Goal: Task Accomplishment & Management: Use online tool/utility

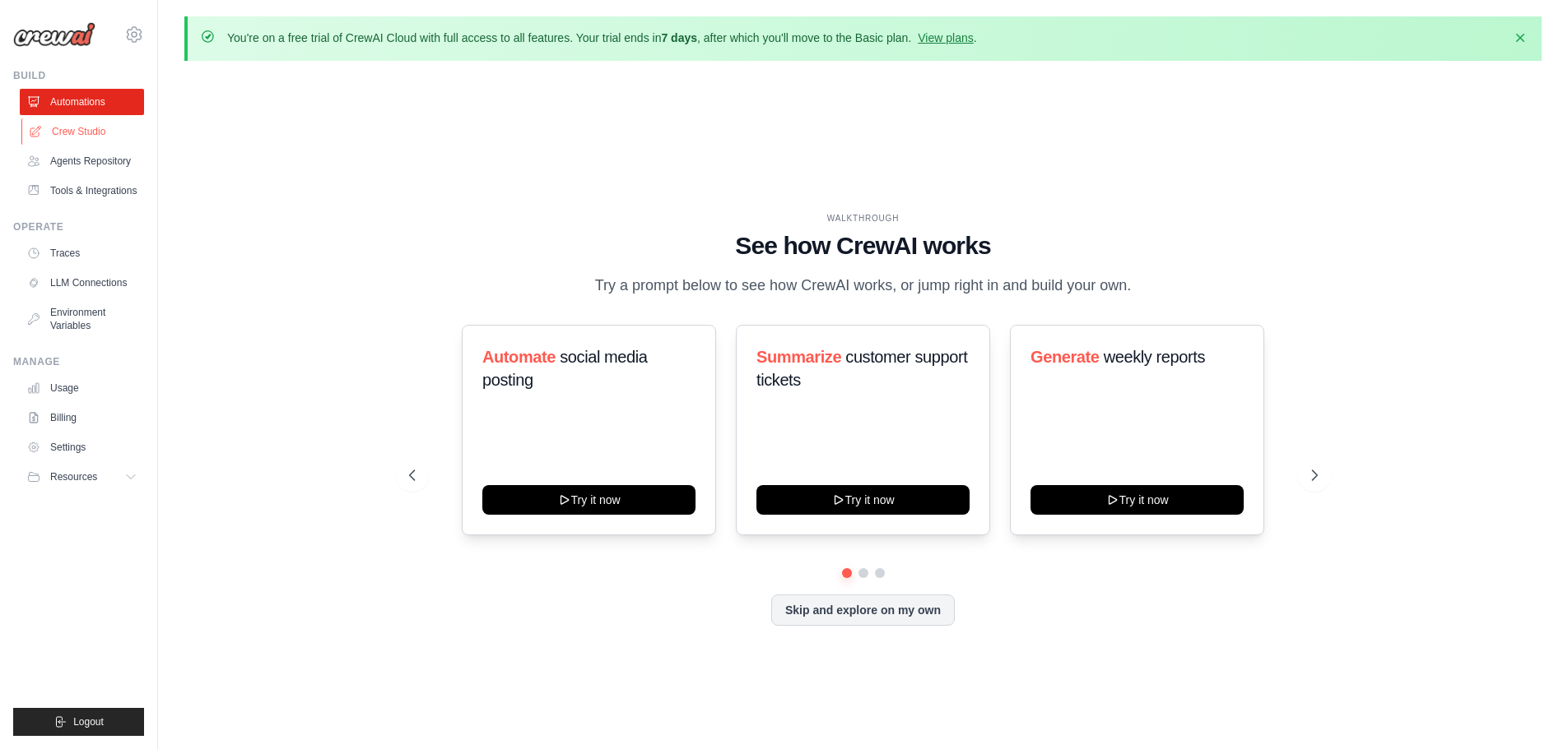
click at [77, 134] on link "Crew Studio" at bounding box center [83, 132] width 124 height 26
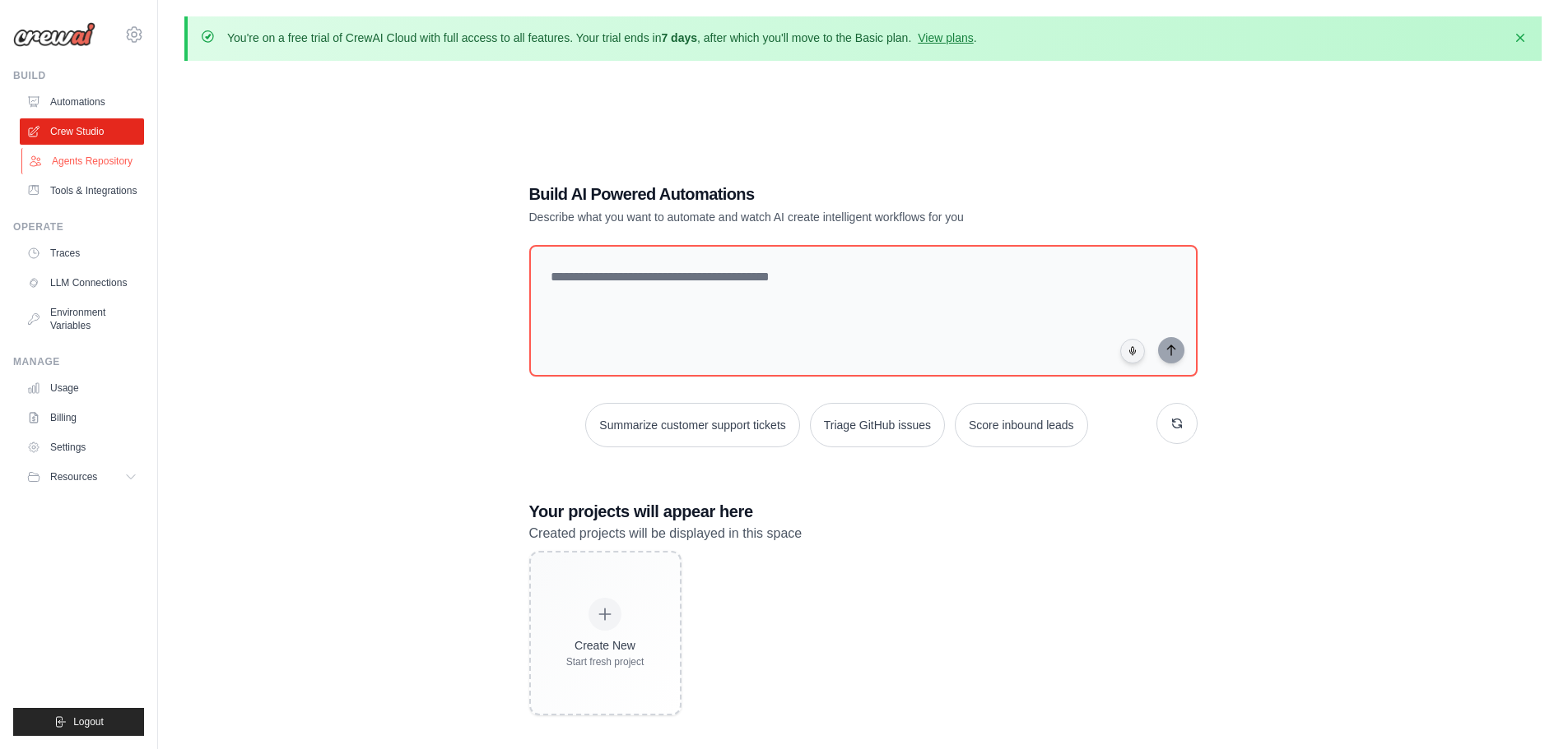
click at [109, 163] on link "Agents Repository" at bounding box center [83, 161] width 124 height 26
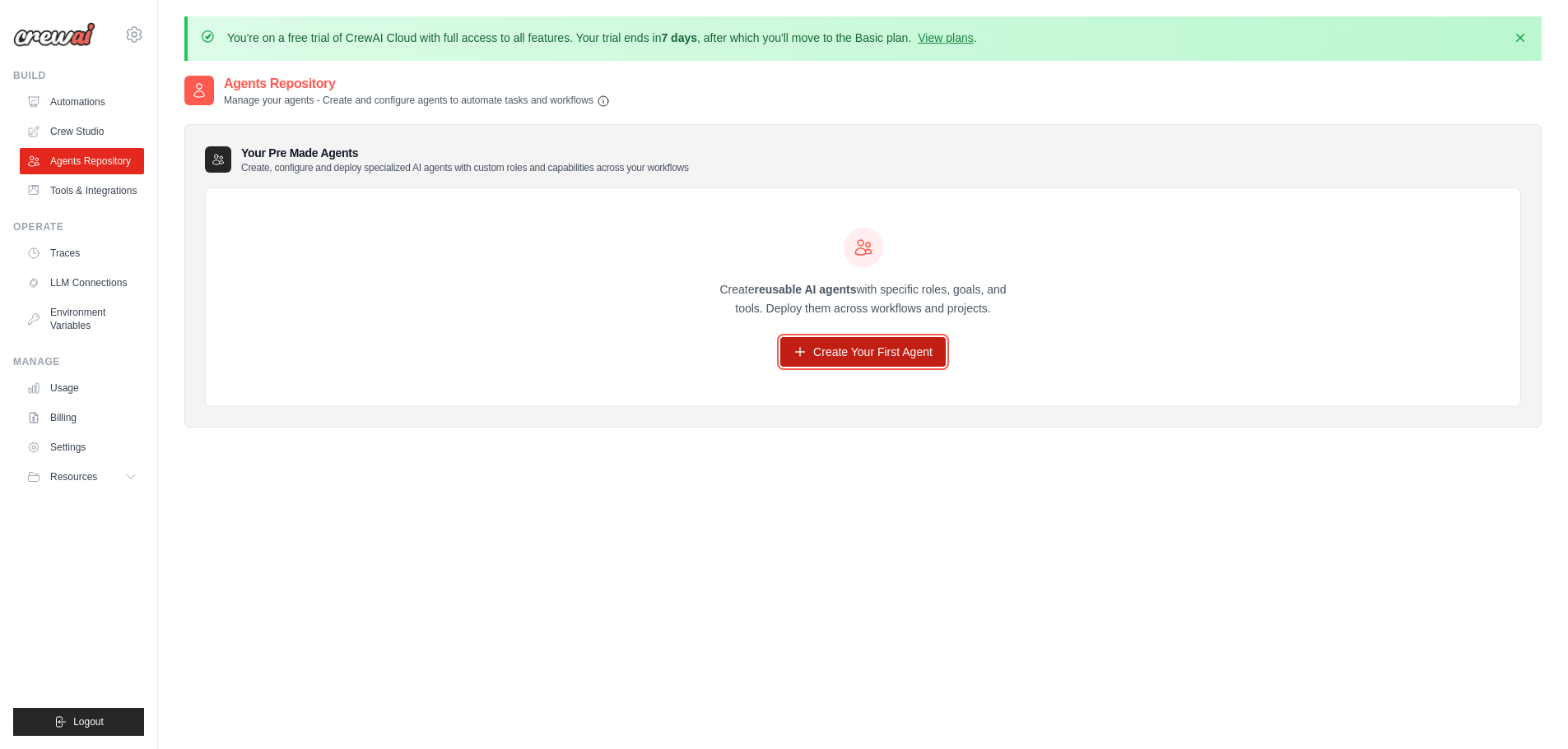
click at [906, 350] on link "Create Your First Agent" at bounding box center [862, 353] width 165 height 30
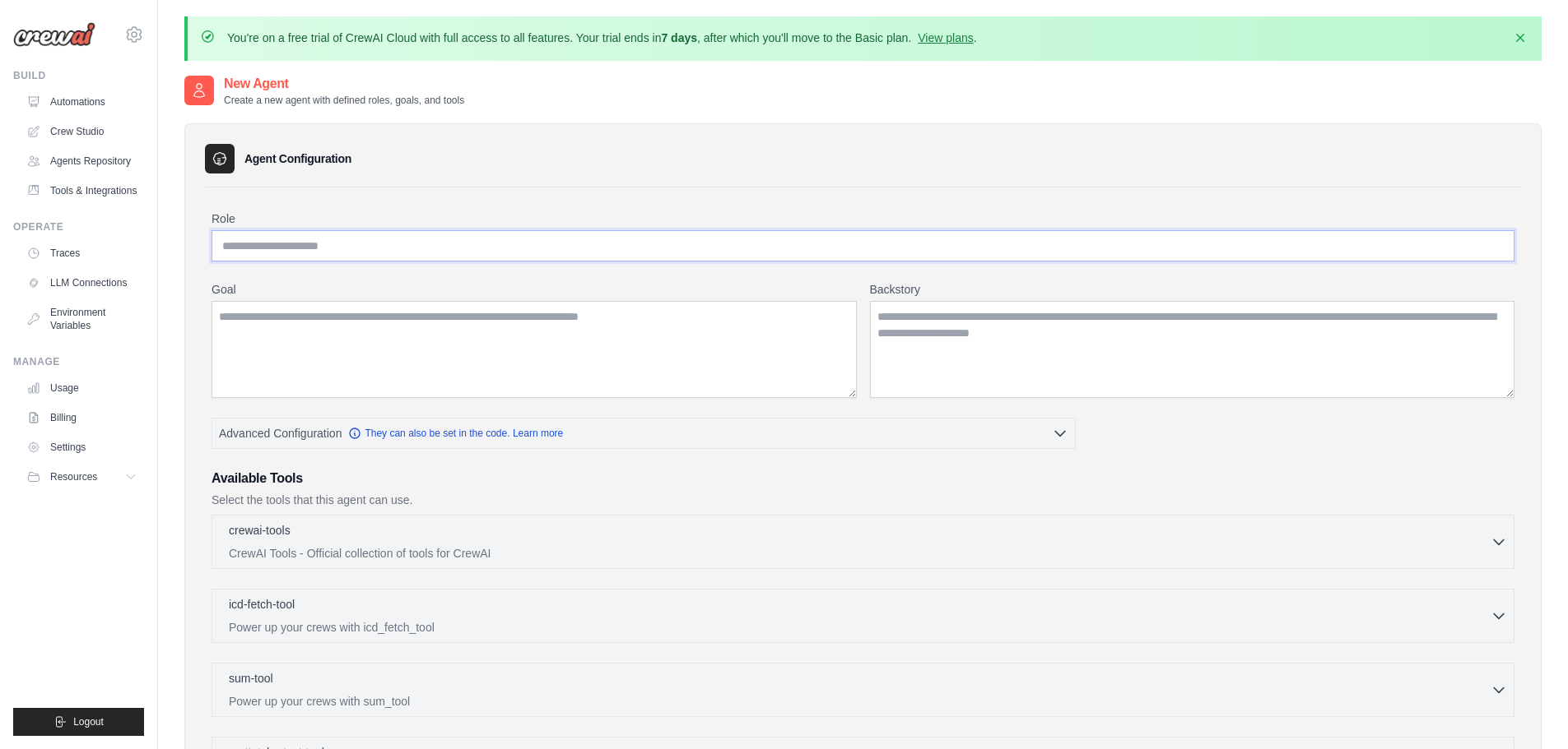
click at [249, 247] on input "Role" at bounding box center [863, 246] width 1303 height 32
type input "**********"
drag, startPoint x: 422, startPoint y: 316, endPoint x: 743, endPoint y: 305, distance: 321.2
click at [422, 316] on textarea "Goal" at bounding box center [534, 350] width 645 height 97
type textarea "**********"
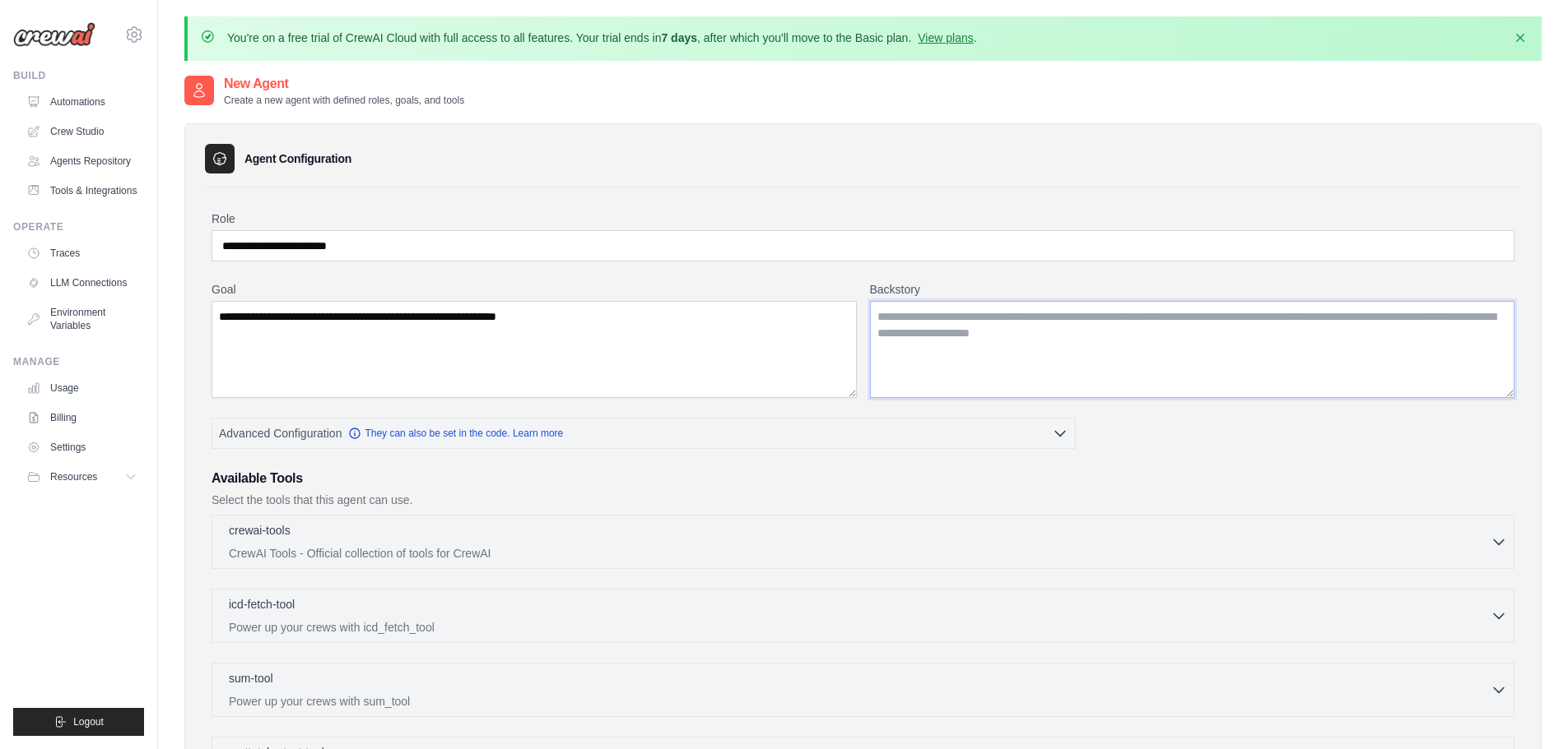
click at [1051, 331] on textarea "Backstory" at bounding box center [1192, 350] width 645 height 97
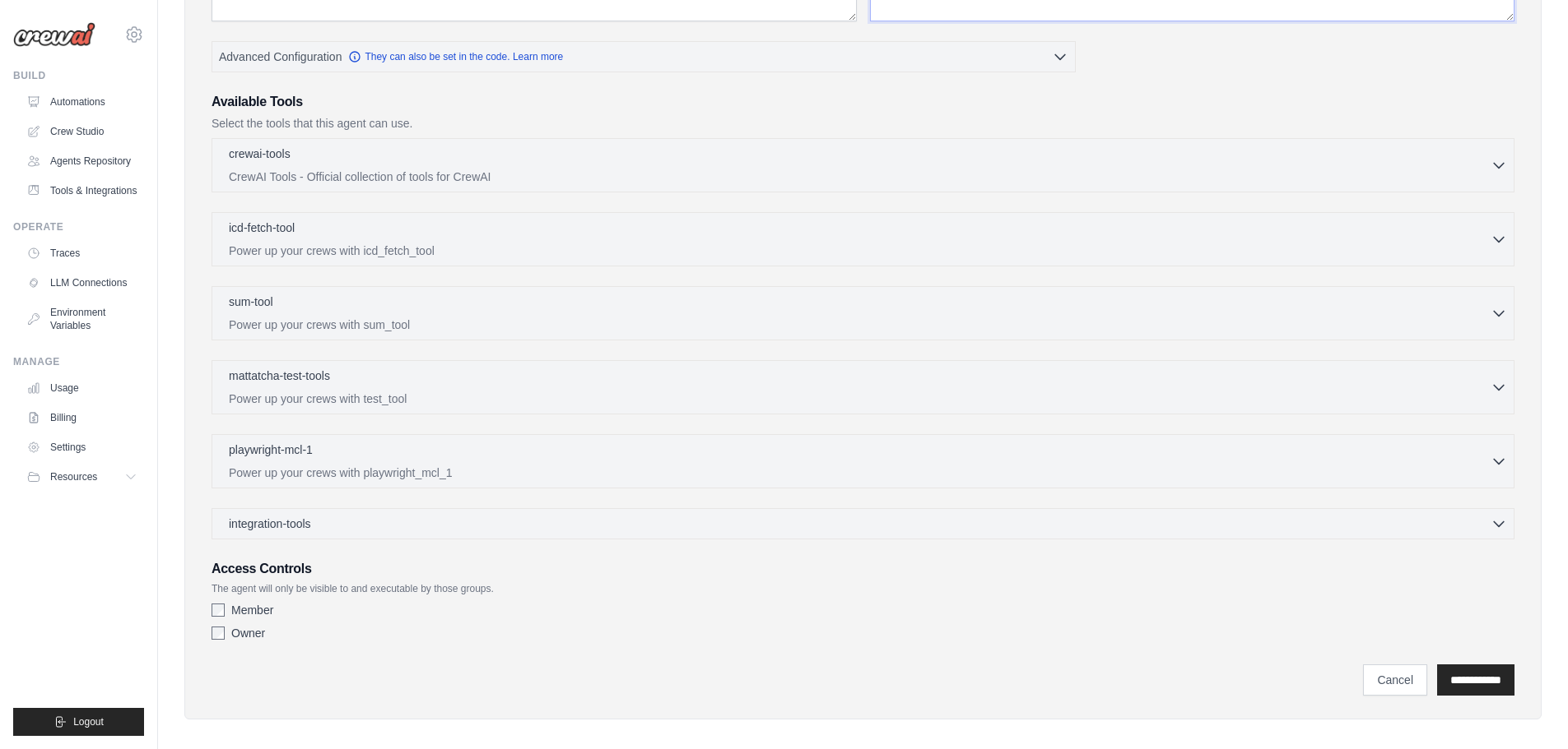
scroll to position [390, 0]
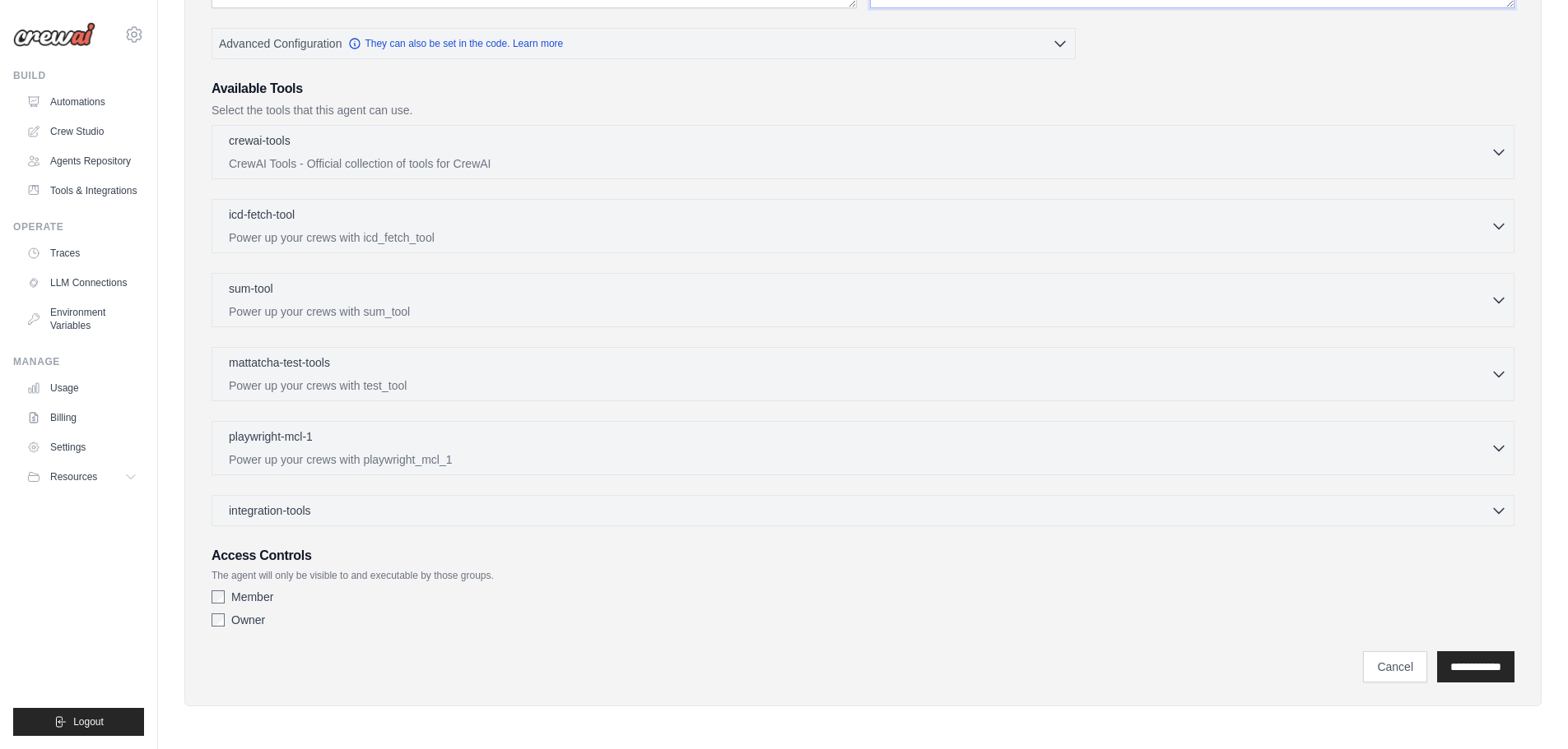
type textarea "**********"
click at [1500, 512] on icon "button" at bounding box center [1498, 510] width 10 height 5
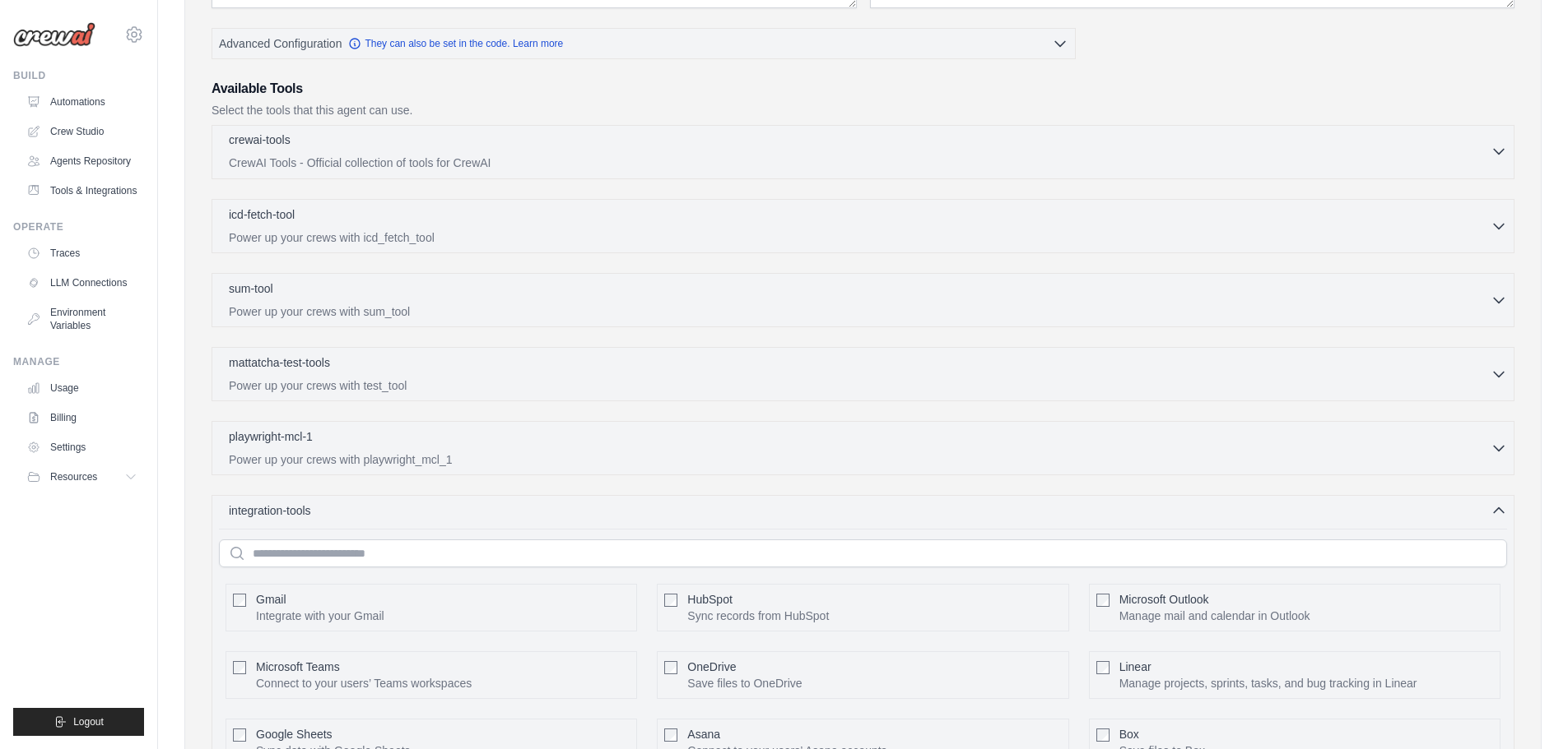
click at [1492, 149] on icon "button" at bounding box center [1499, 151] width 17 height 17
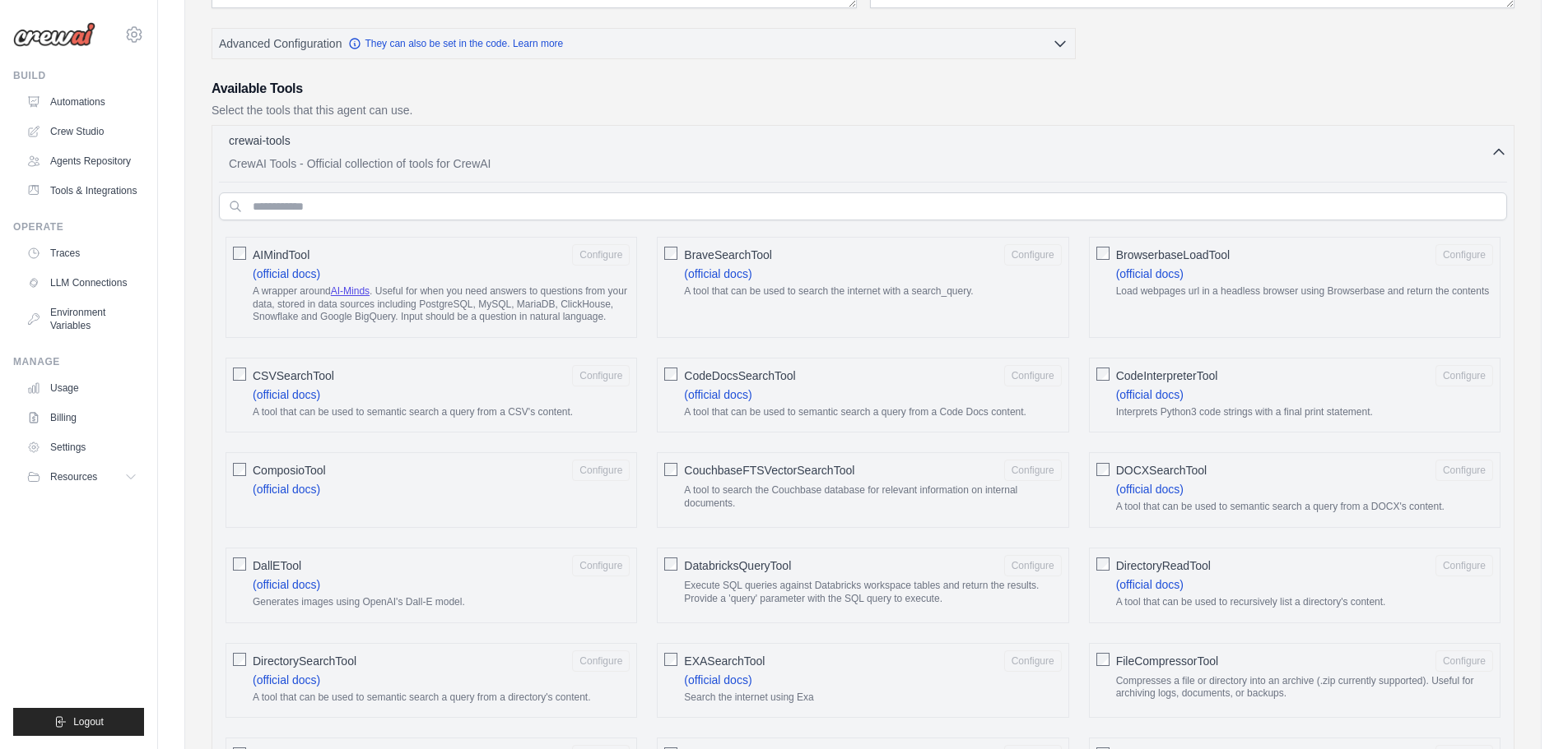
drag, startPoint x: 865, startPoint y: 418, endPoint x: 206, endPoint y: 330, distance: 664.8
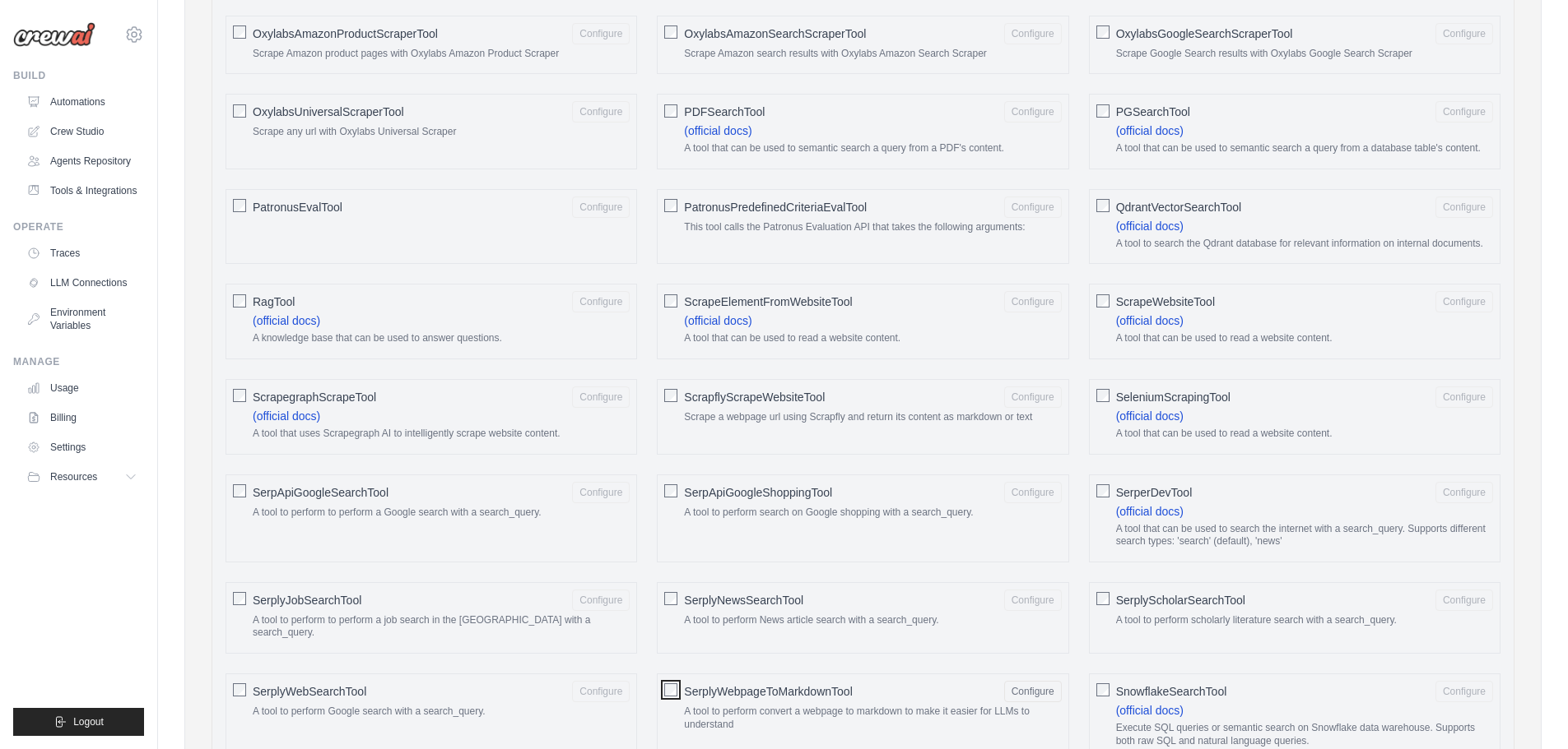
scroll to position [1624, 0]
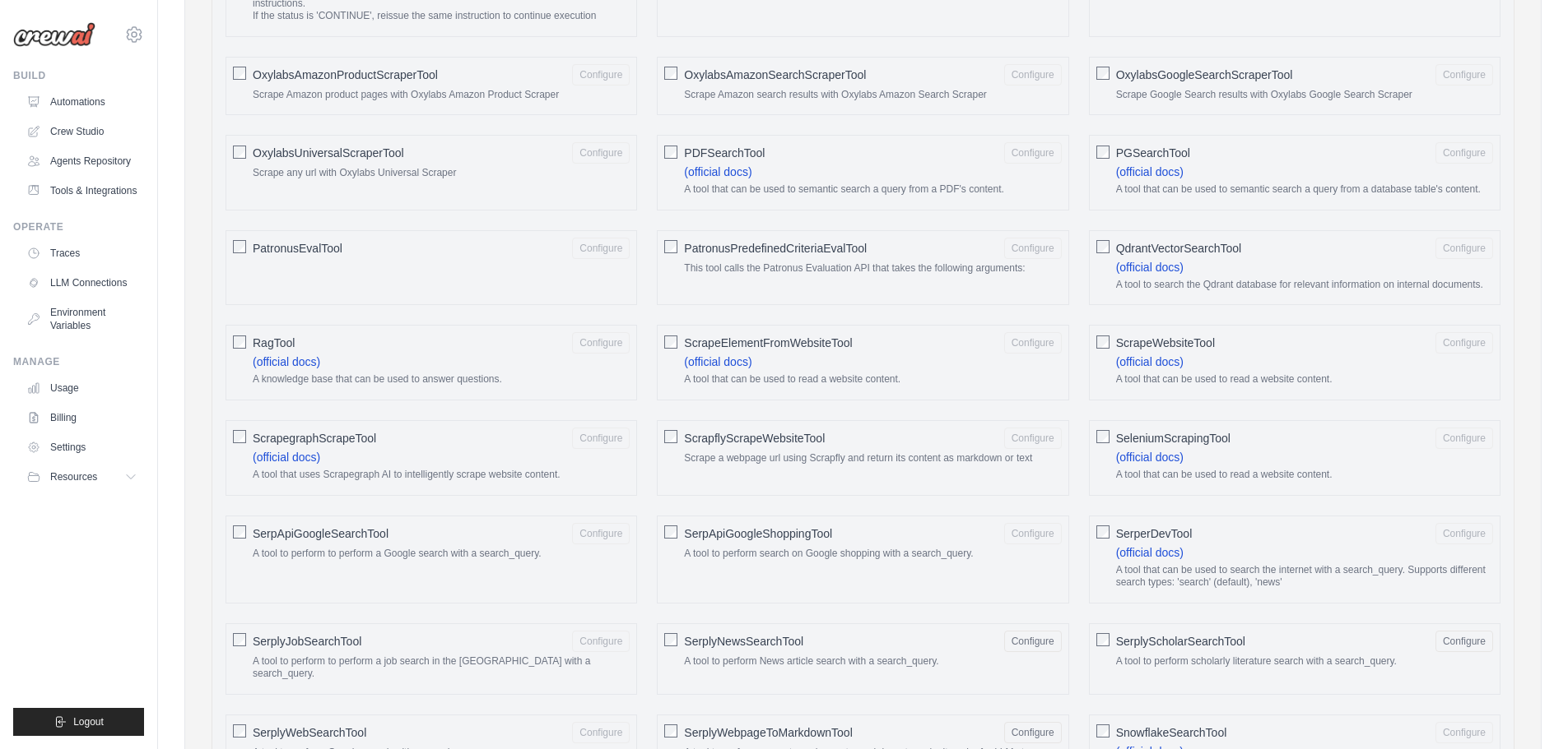
click at [1108, 525] on div at bounding box center [1102, 532] width 13 height 17
click at [1103, 429] on div at bounding box center [1102, 437] width 13 height 17
click at [1095, 340] on div "ScrapeWebsiteTool Configure (official docs) A tool that can be used to read a w…" at bounding box center [1295, 362] width 412 height 76
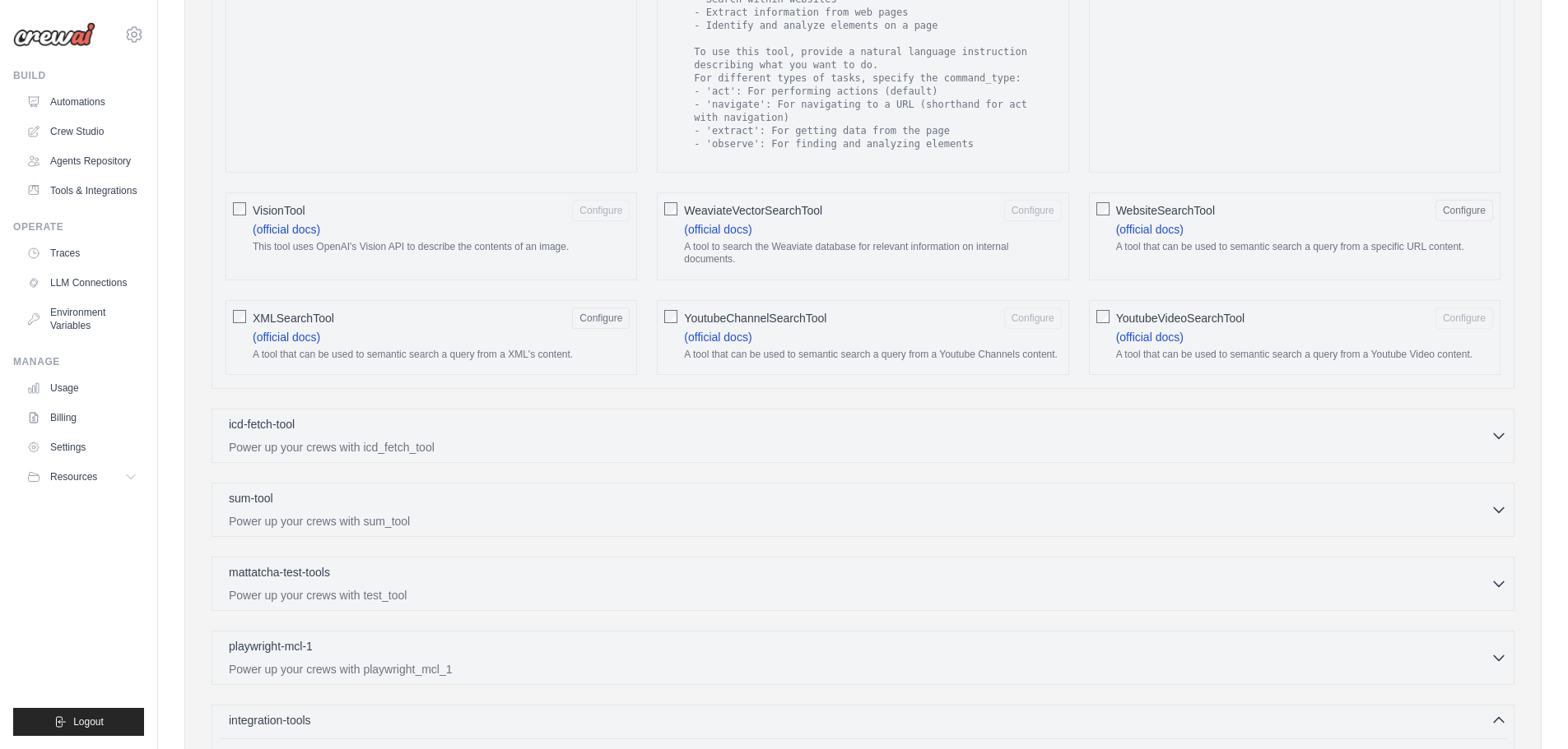
scroll to position [2857, 0]
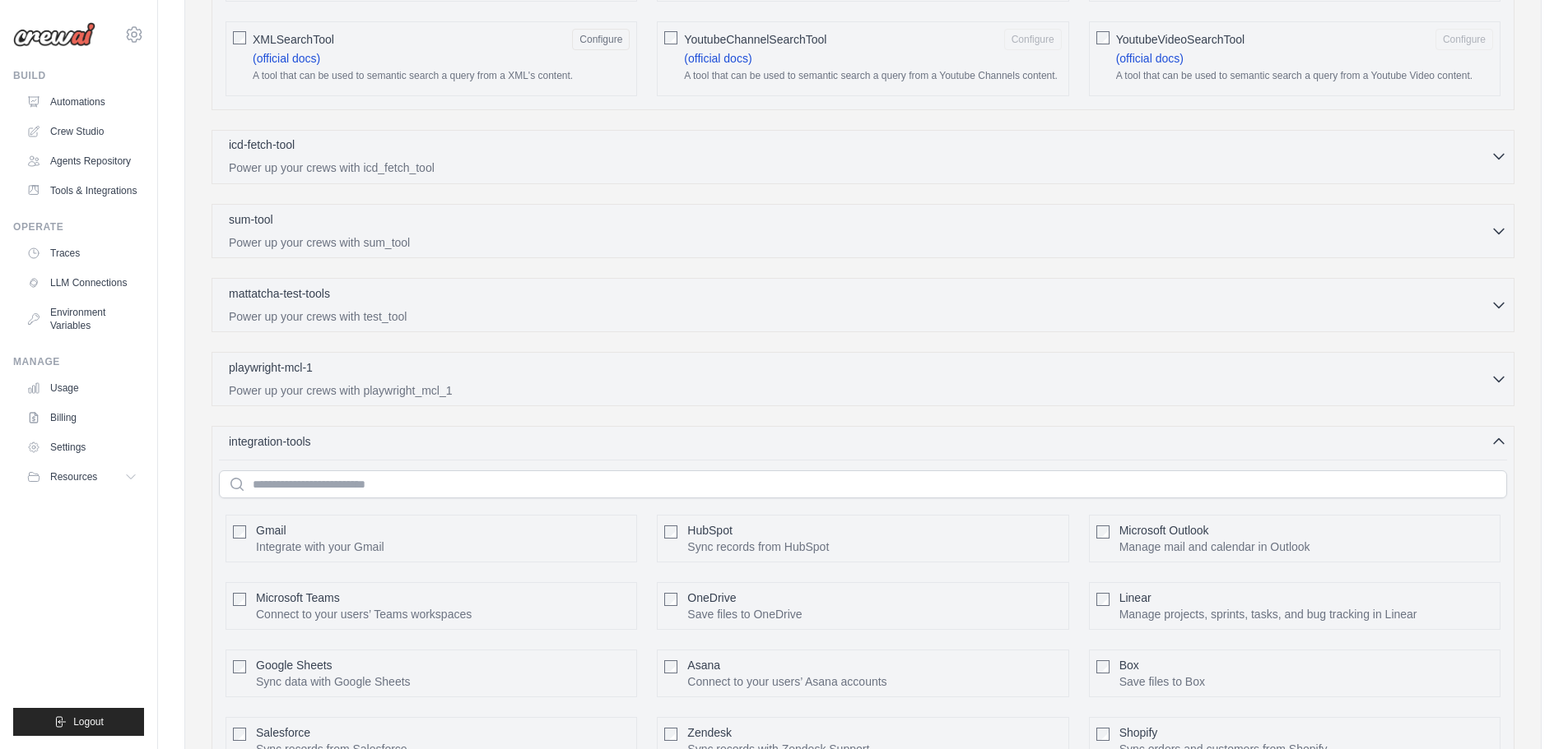
click at [1498, 148] on icon "button" at bounding box center [1499, 157] width 17 height 17
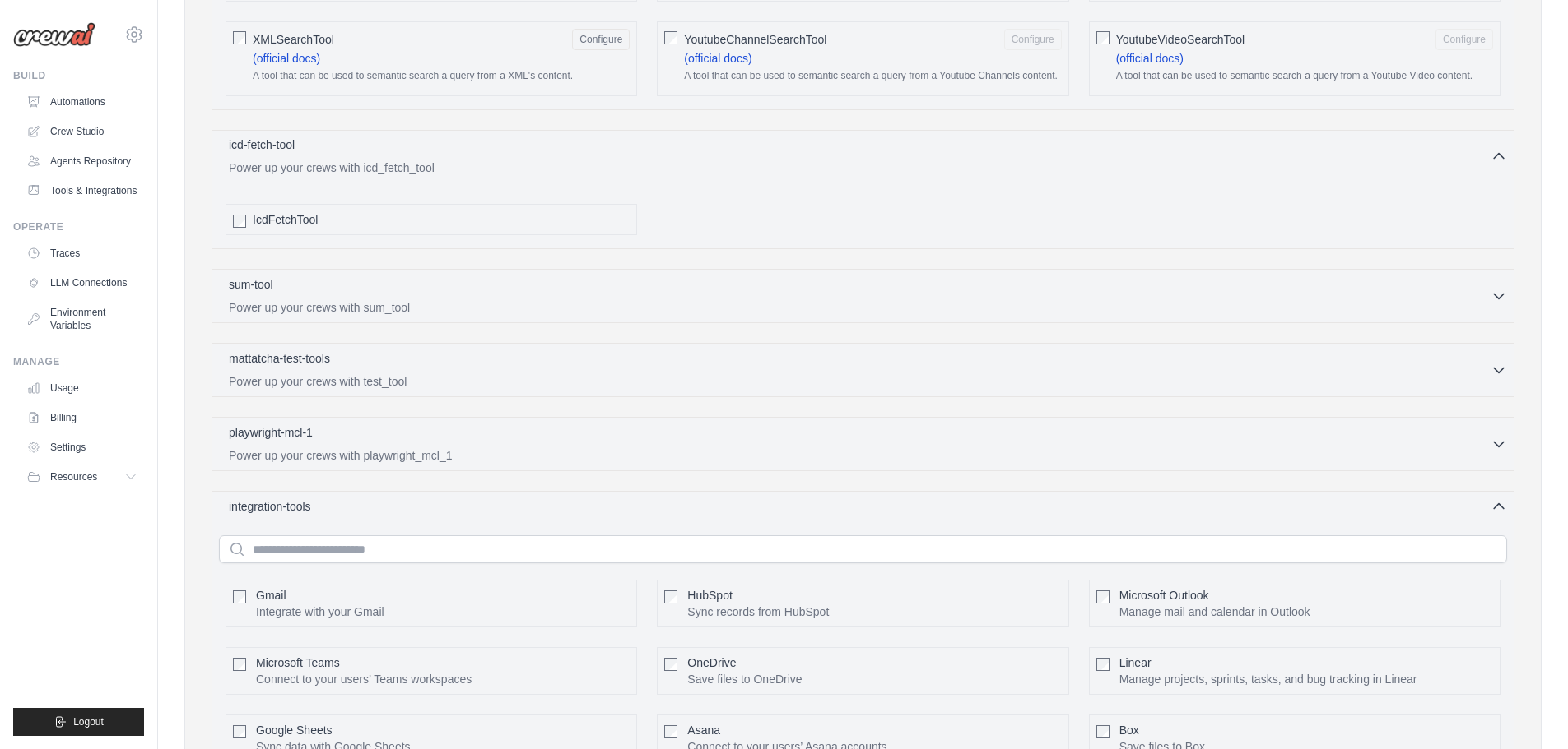
click at [1500, 148] on icon "button" at bounding box center [1499, 157] width 17 height 17
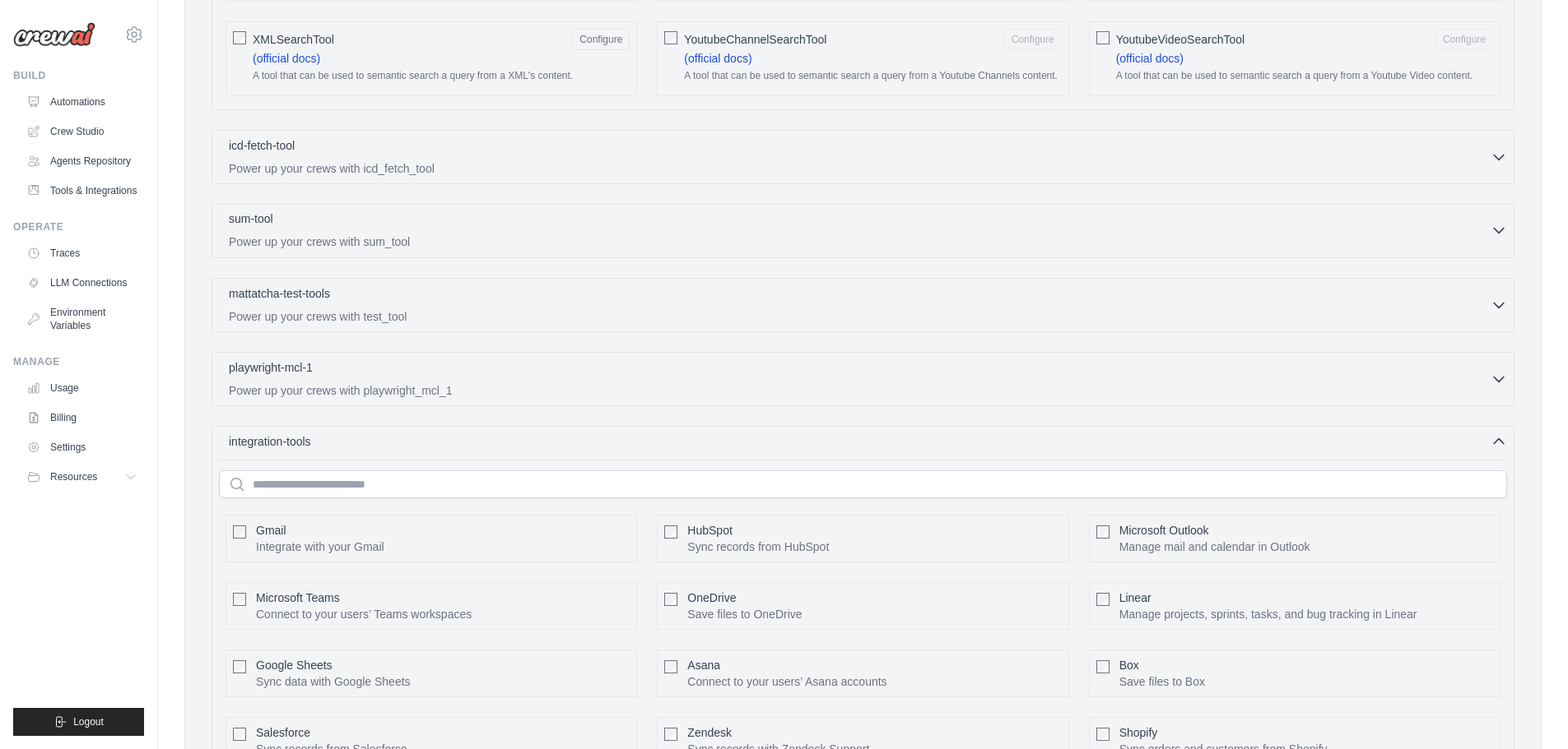
click at [1496, 222] on icon "button" at bounding box center [1499, 230] width 17 height 17
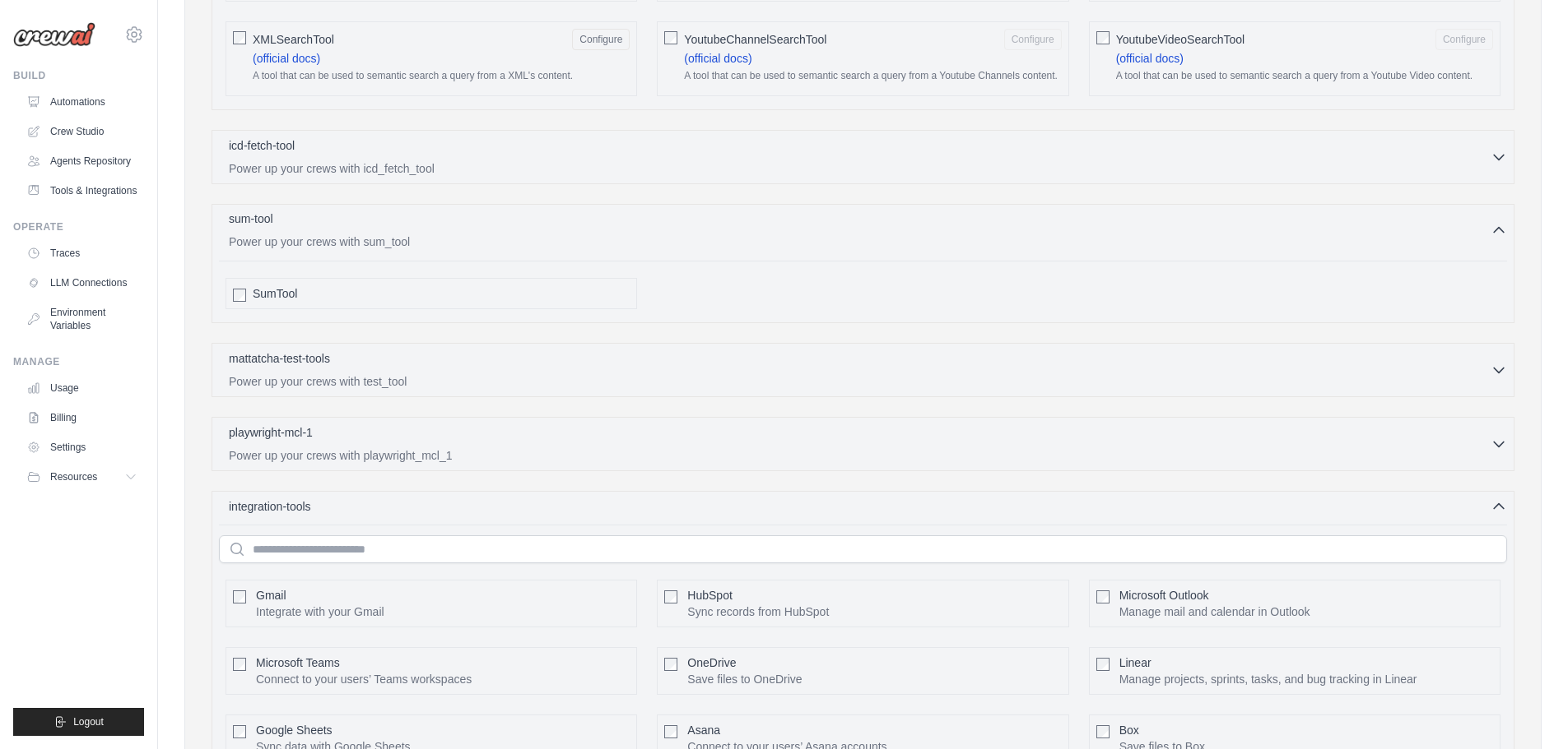
click at [1497, 222] on icon "button" at bounding box center [1499, 230] width 17 height 17
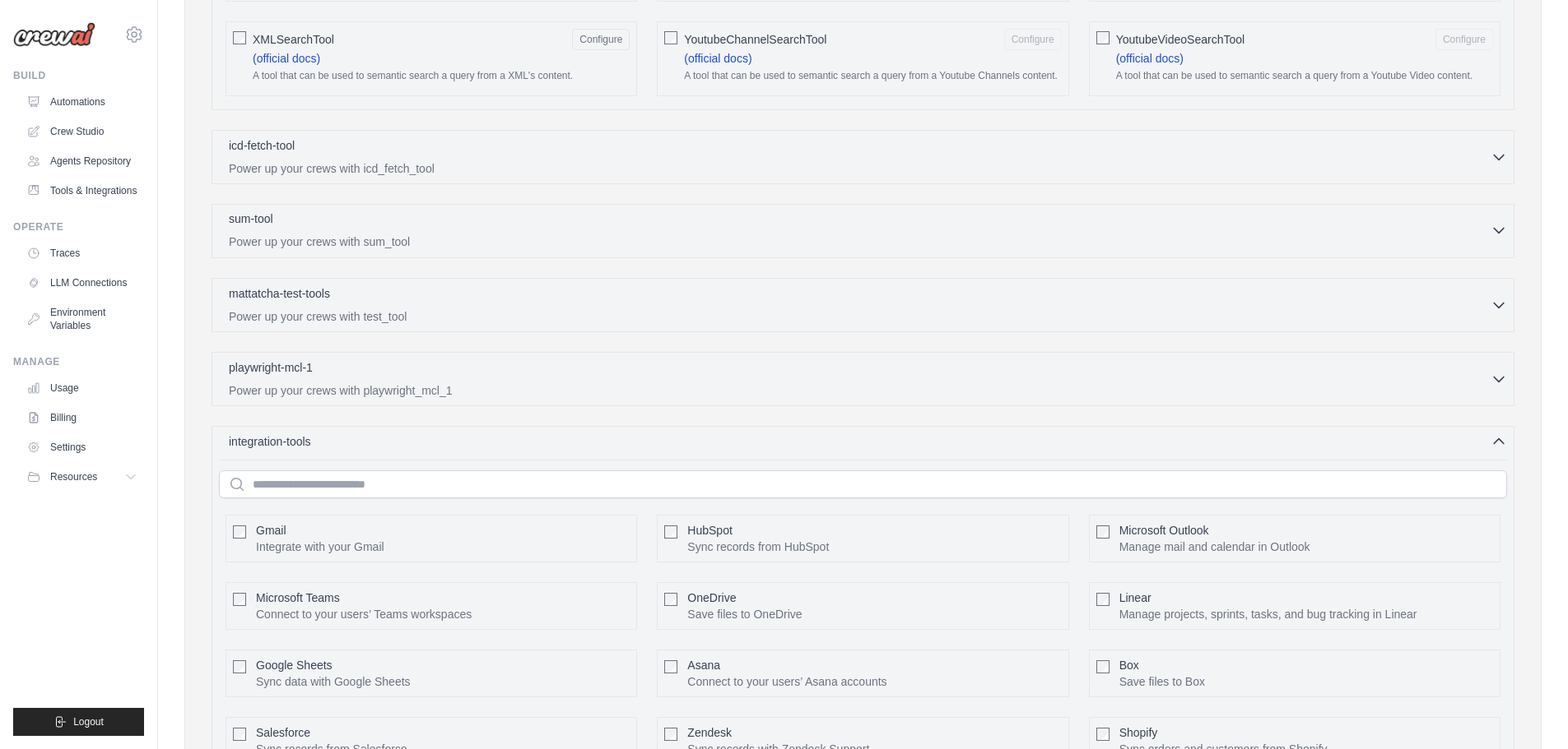
click at [1495, 222] on icon "button" at bounding box center [1499, 230] width 17 height 17
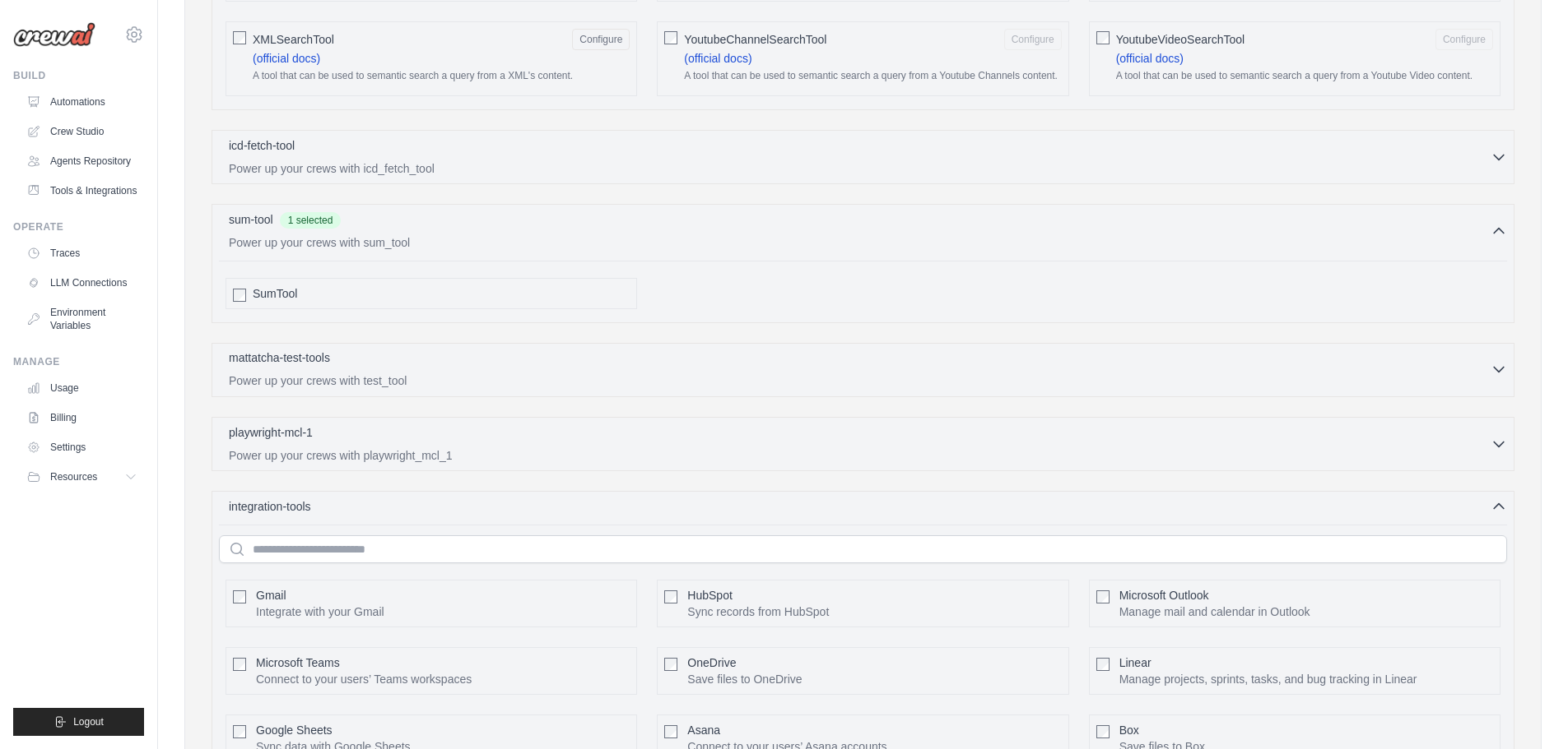
click at [1498, 368] on icon "button" at bounding box center [1498, 369] width 10 height 5
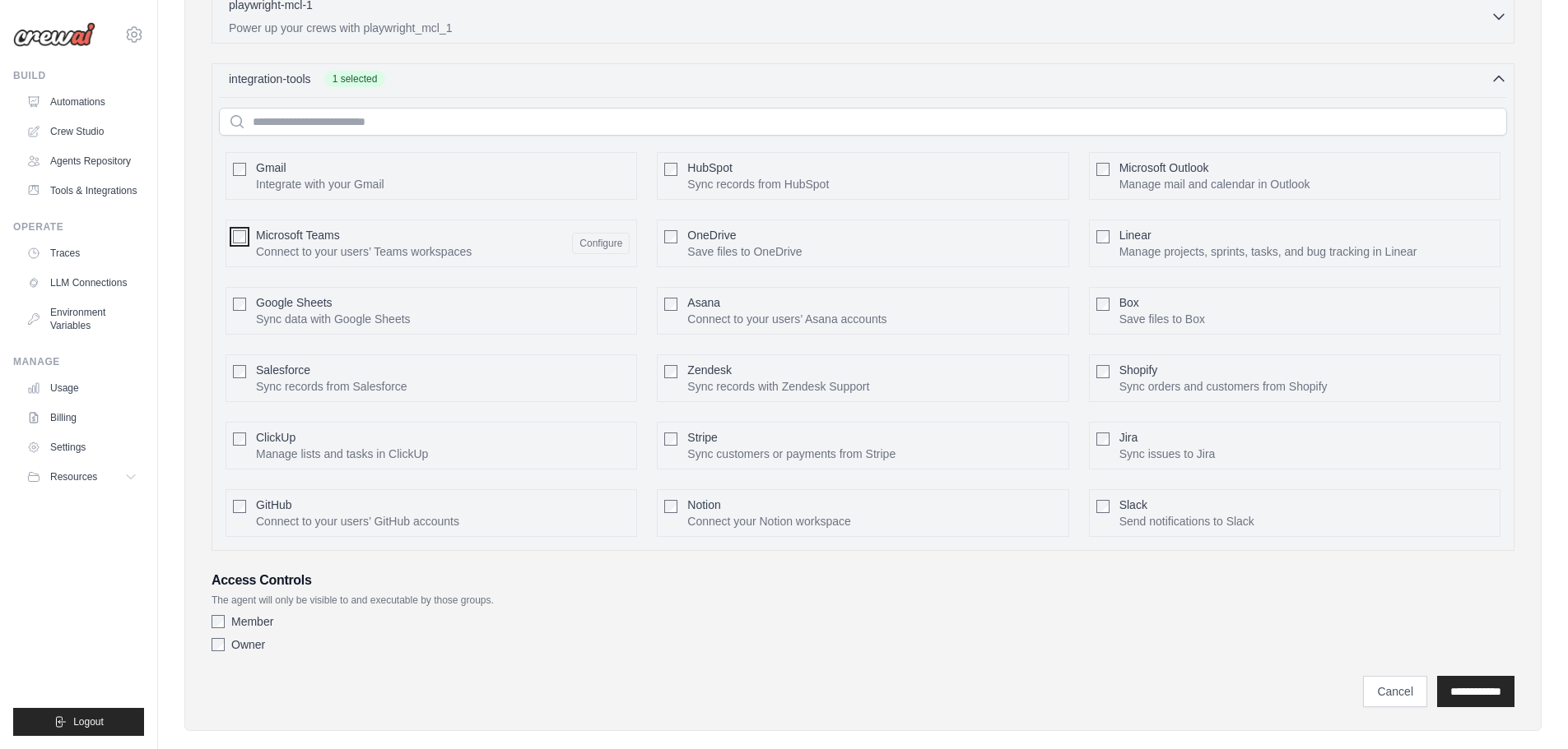
scroll to position [3363, 0]
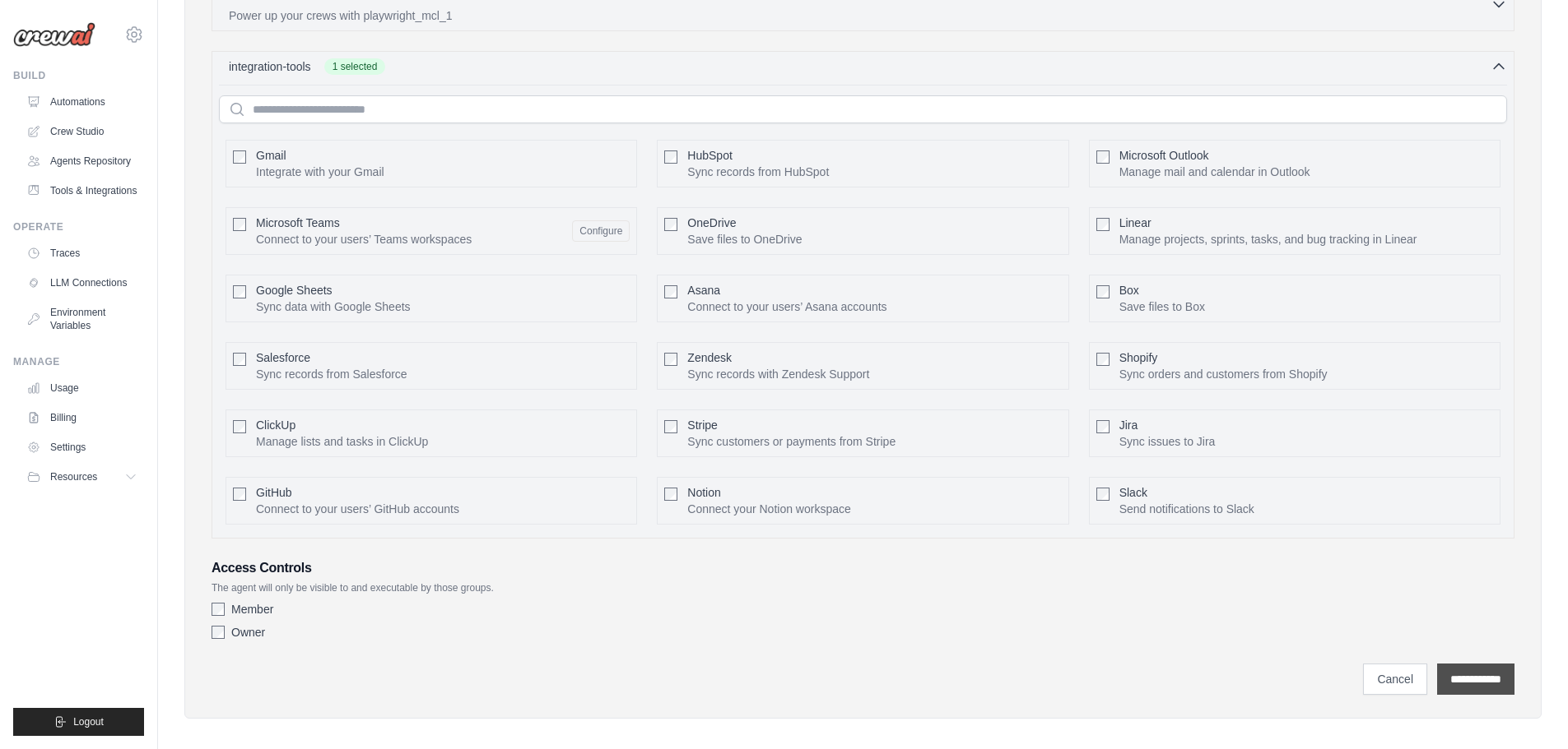
click at [1458, 667] on input "**********" at bounding box center [1476, 680] width 77 height 32
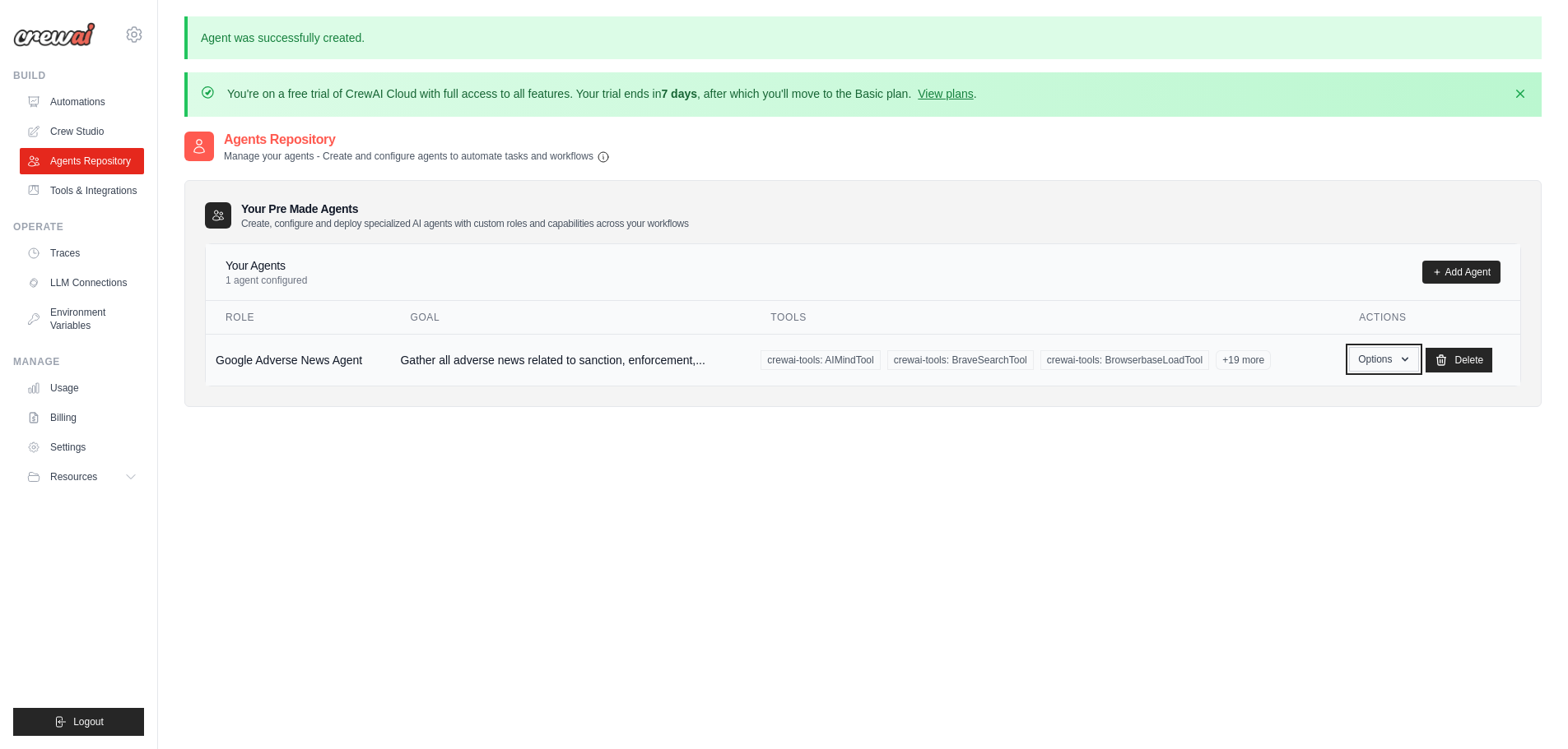
click at [1403, 362] on icon "button" at bounding box center [1405, 359] width 13 height 13
click at [1327, 396] on link "Show" at bounding box center [1359, 397] width 119 height 30
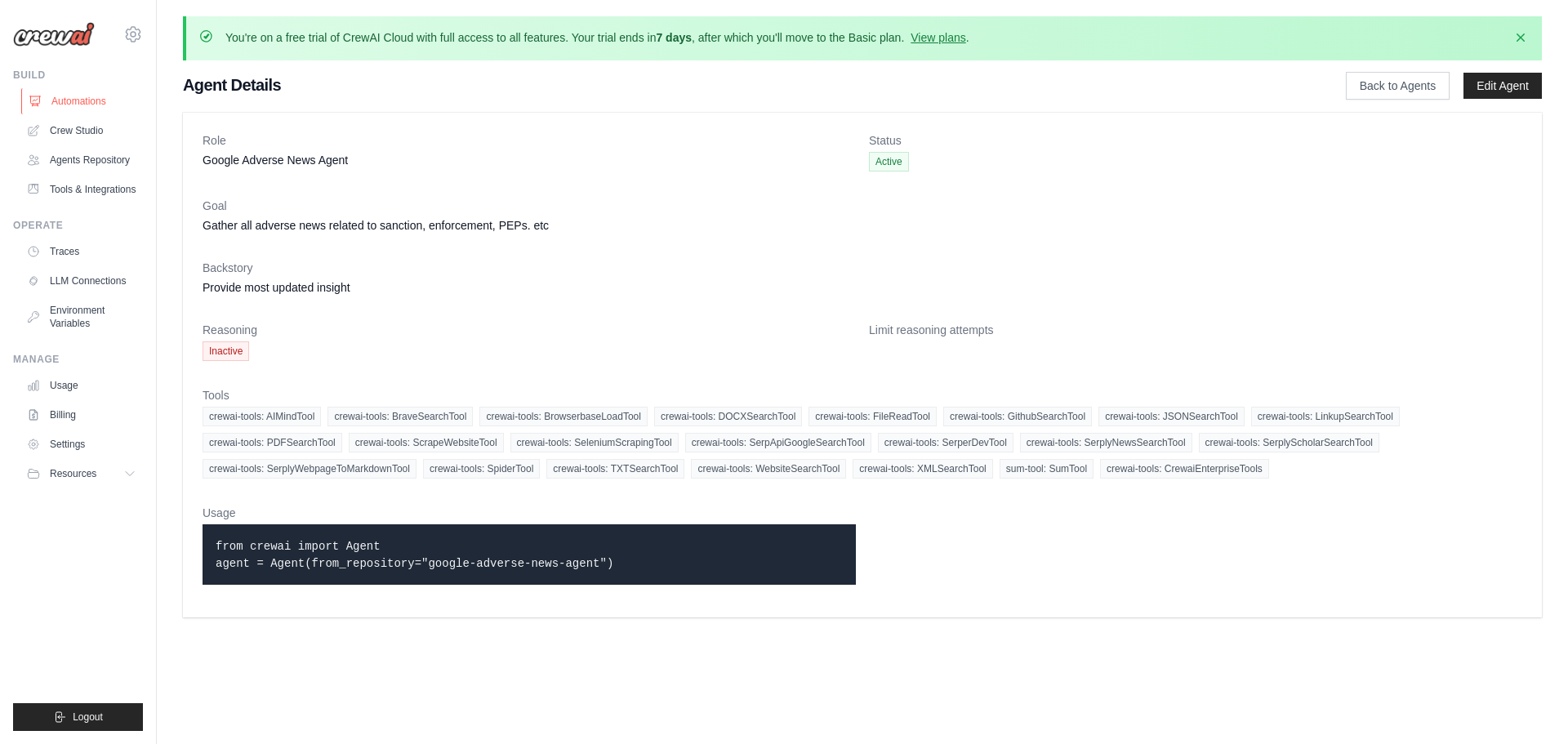
click at [86, 103] on link "Automations" at bounding box center [82, 101] width 123 height 26
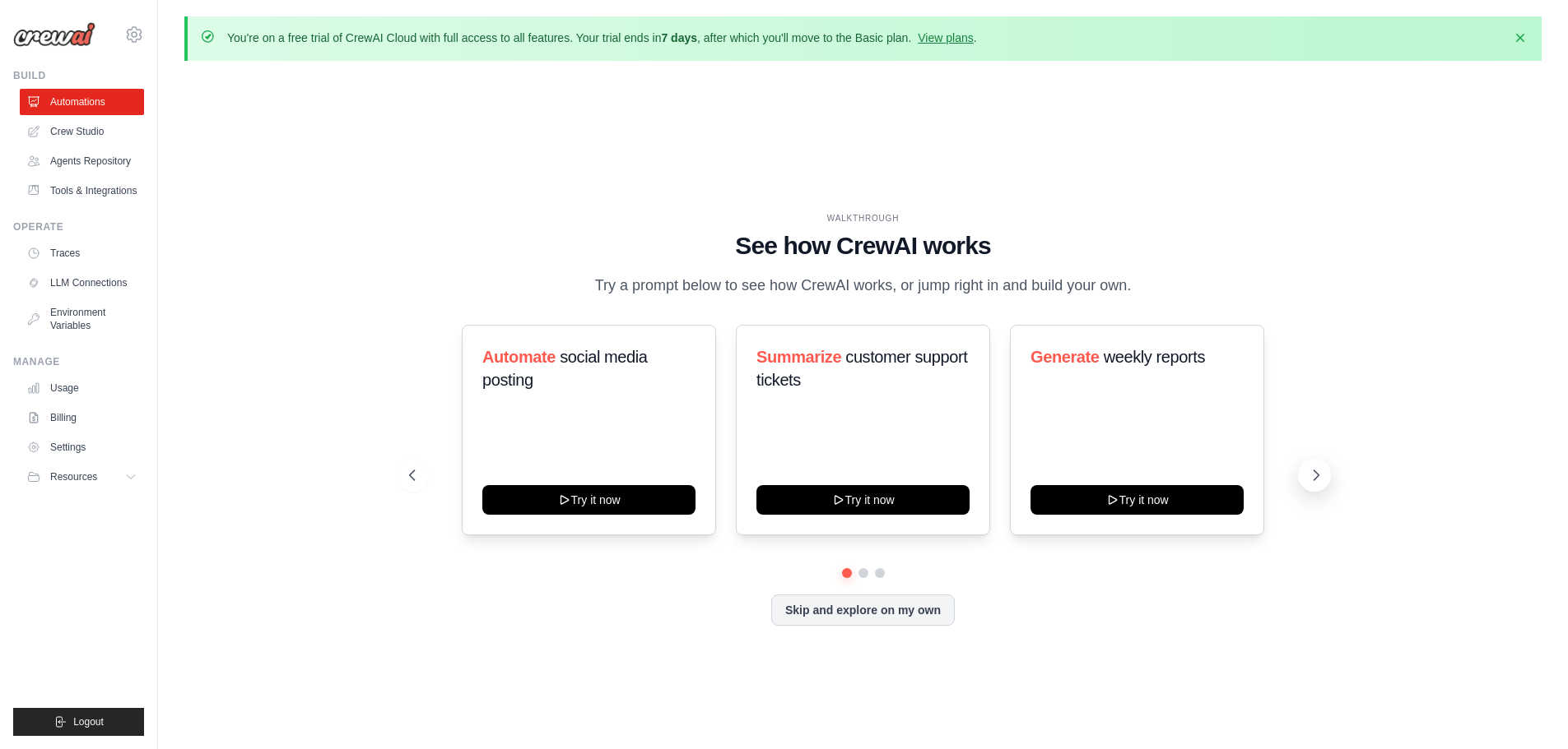
click at [1315, 476] on icon at bounding box center [1316, 476] width 17 height 17
click at [1314, 475] on icon at bounding box center [1316, 476] width 17 height 17
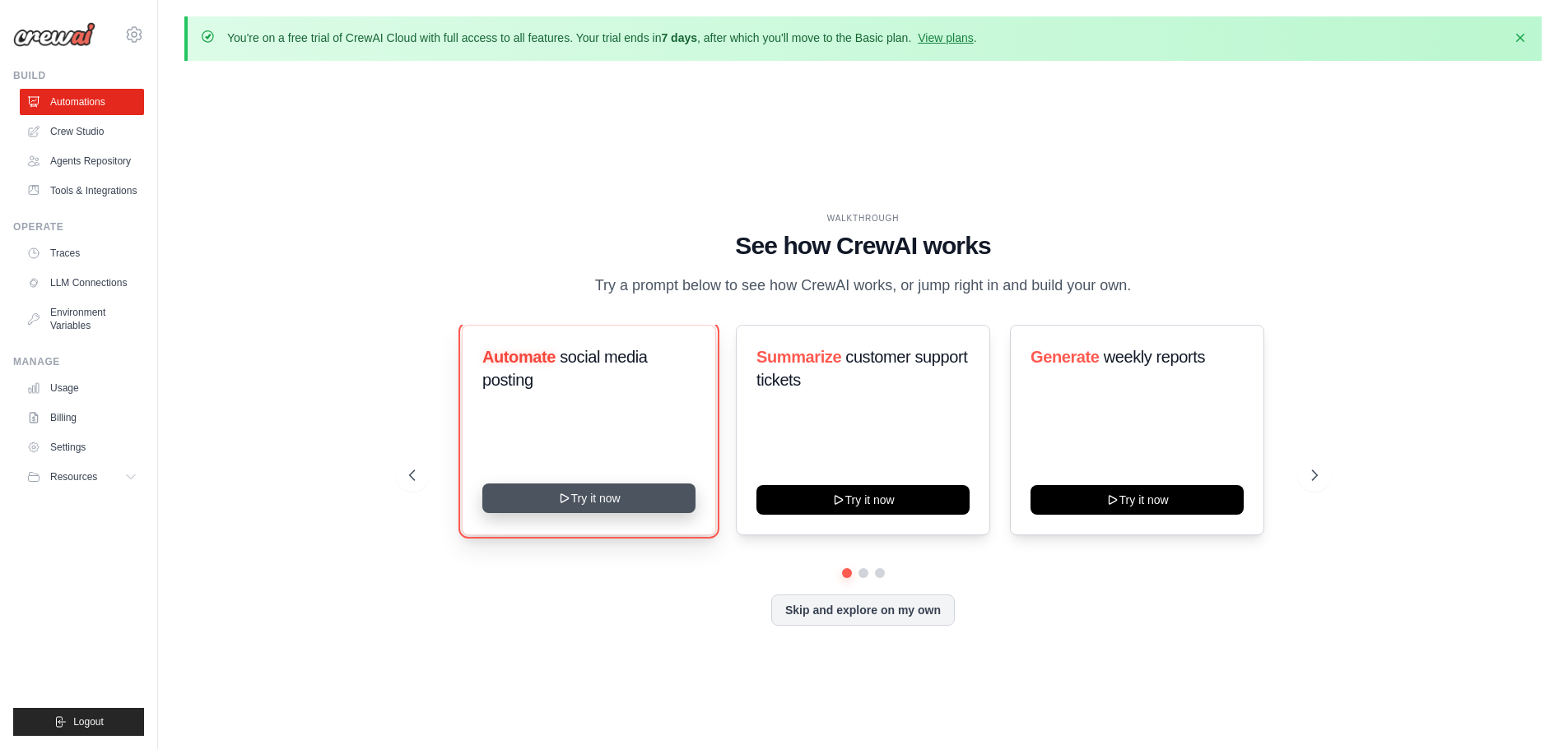
click at [553, 503] on button "Try it now" at bounding box center [589, 498] width 213 height 30
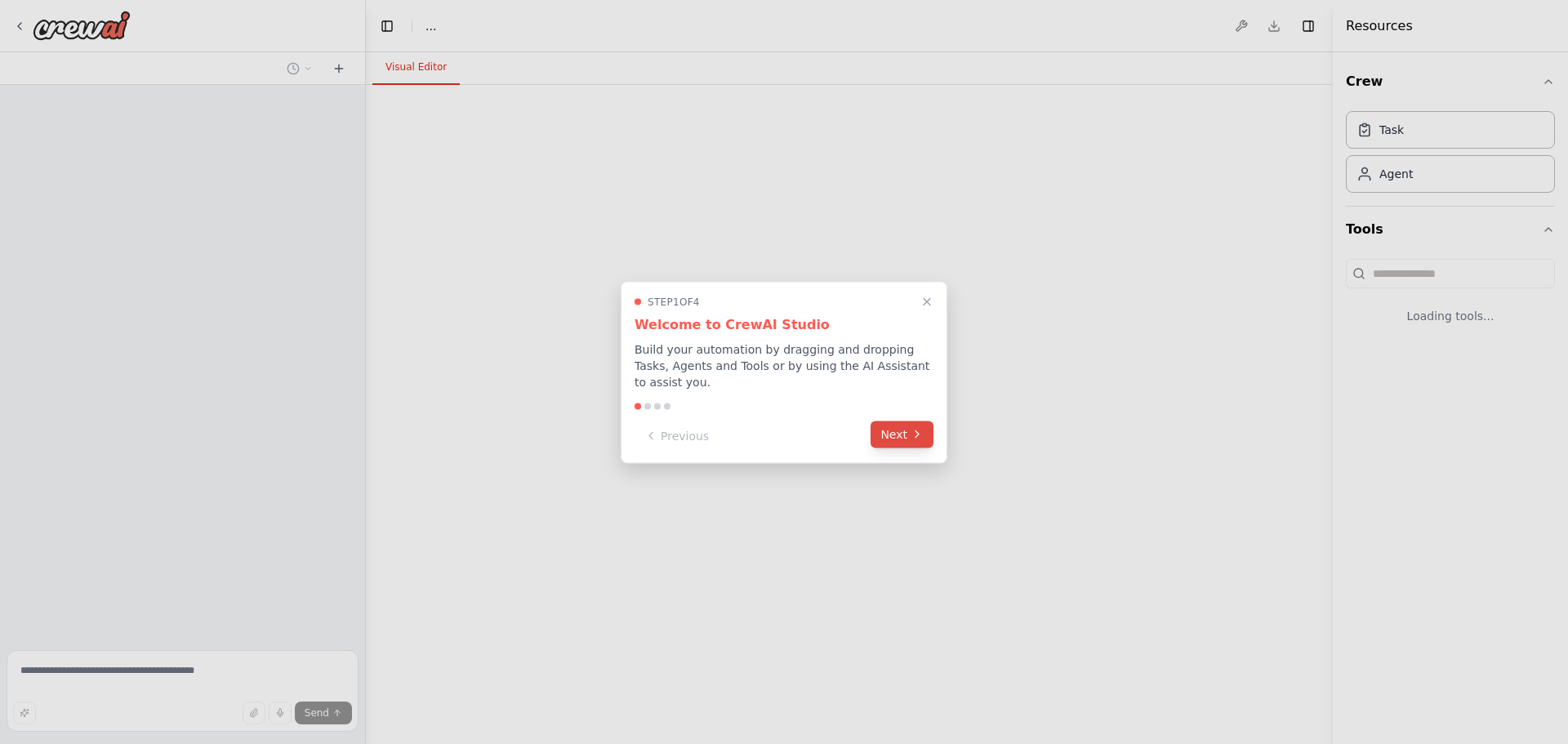
click at [909, 423] on button "Next" at bounding box center [902, 434] width 63 height 27
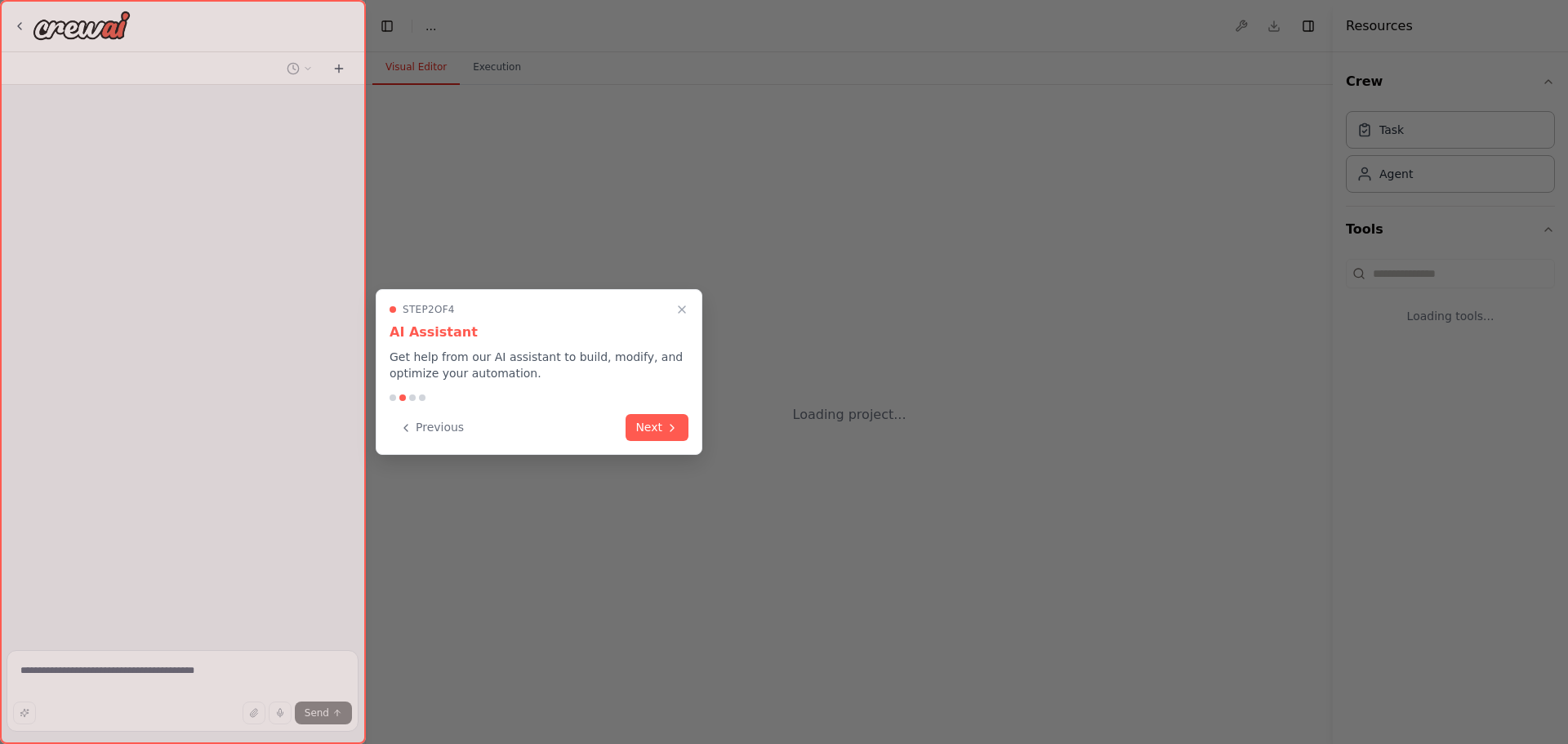
click at [660, 435] on button "Next" at bounding box center [657, 427] width 63 height 27
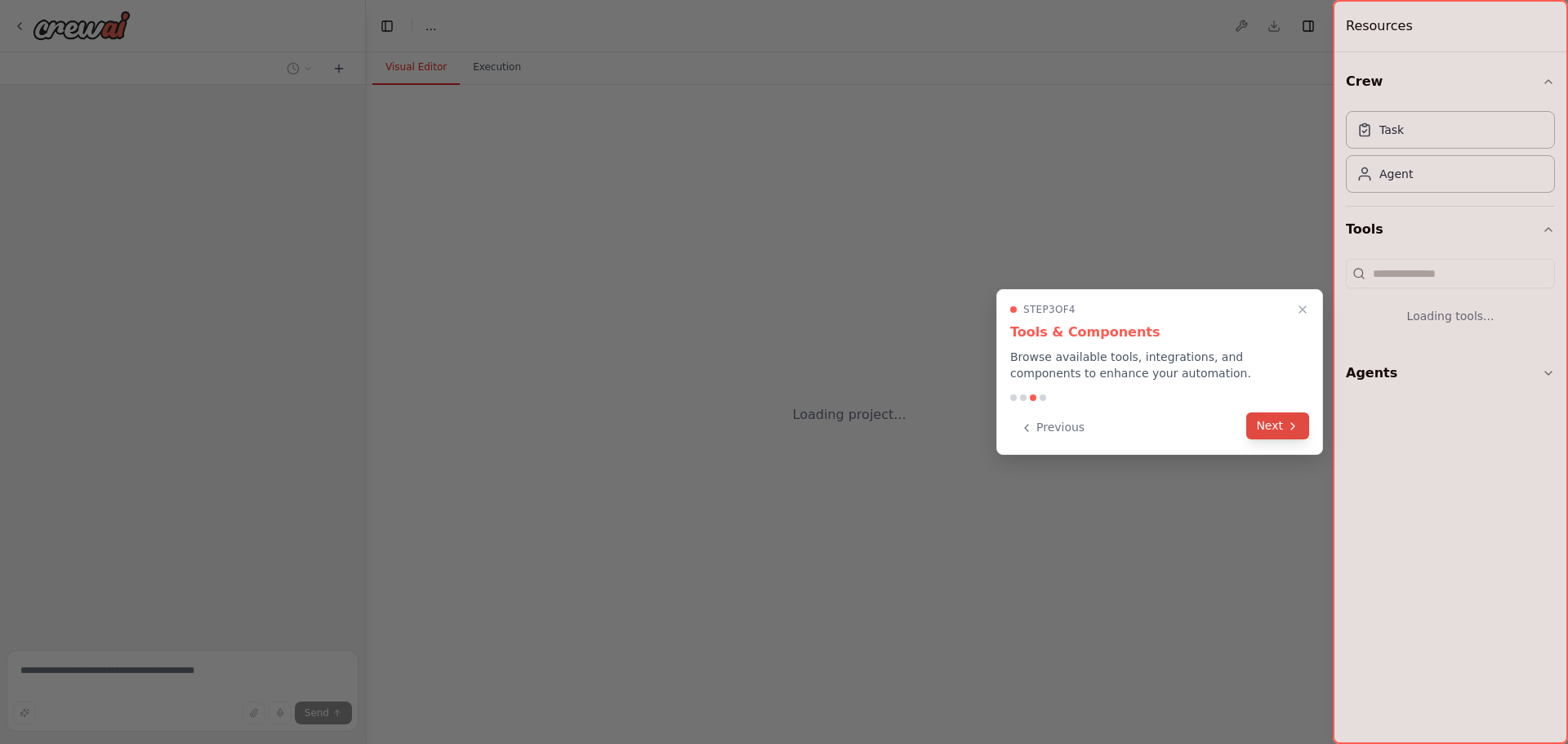
click at [1286, 428] on button "Next" at bounding box center [1278, 425] width 63 height 27
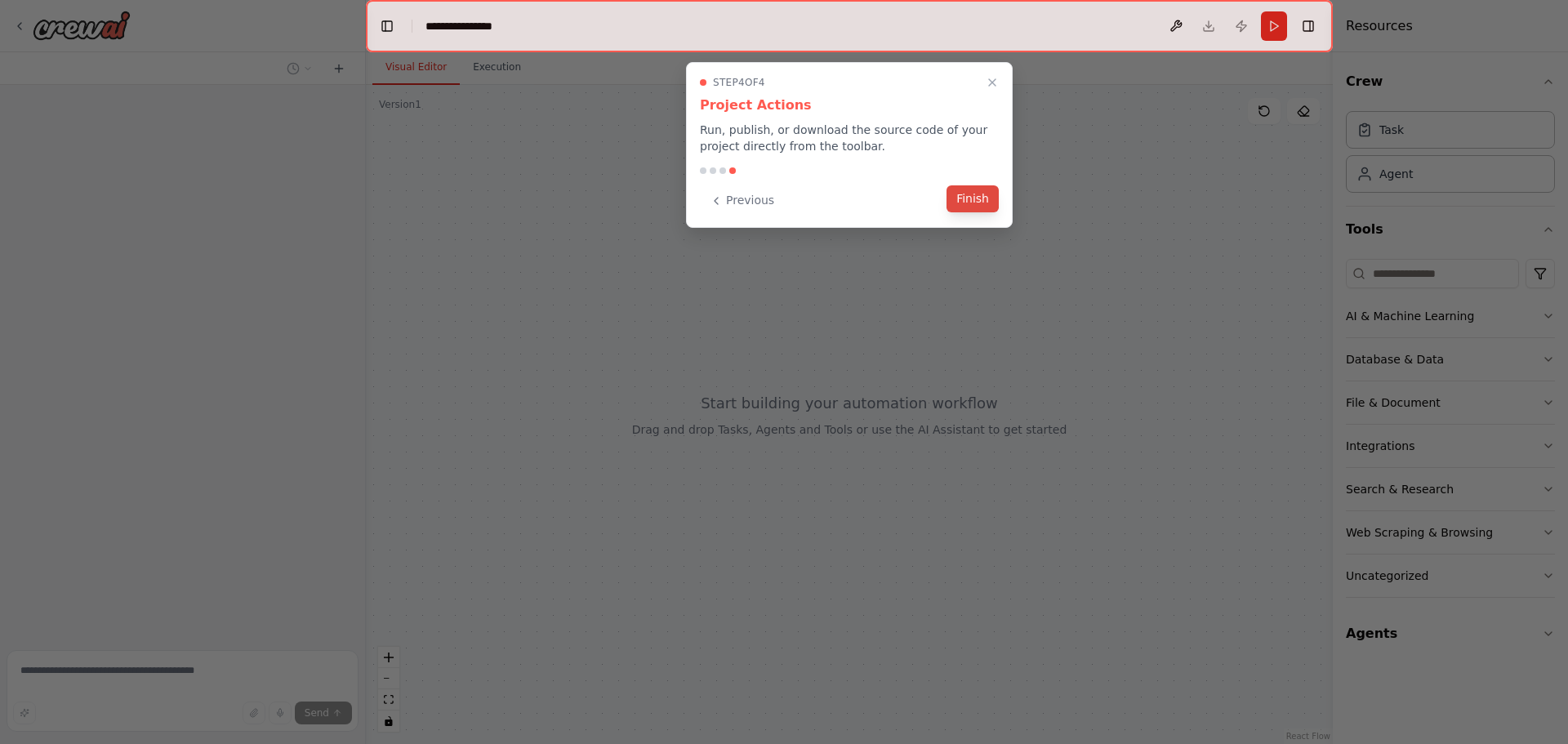
click at [975, 196] on button "Finish" at bounding box center [972, 198] width 52 height 27
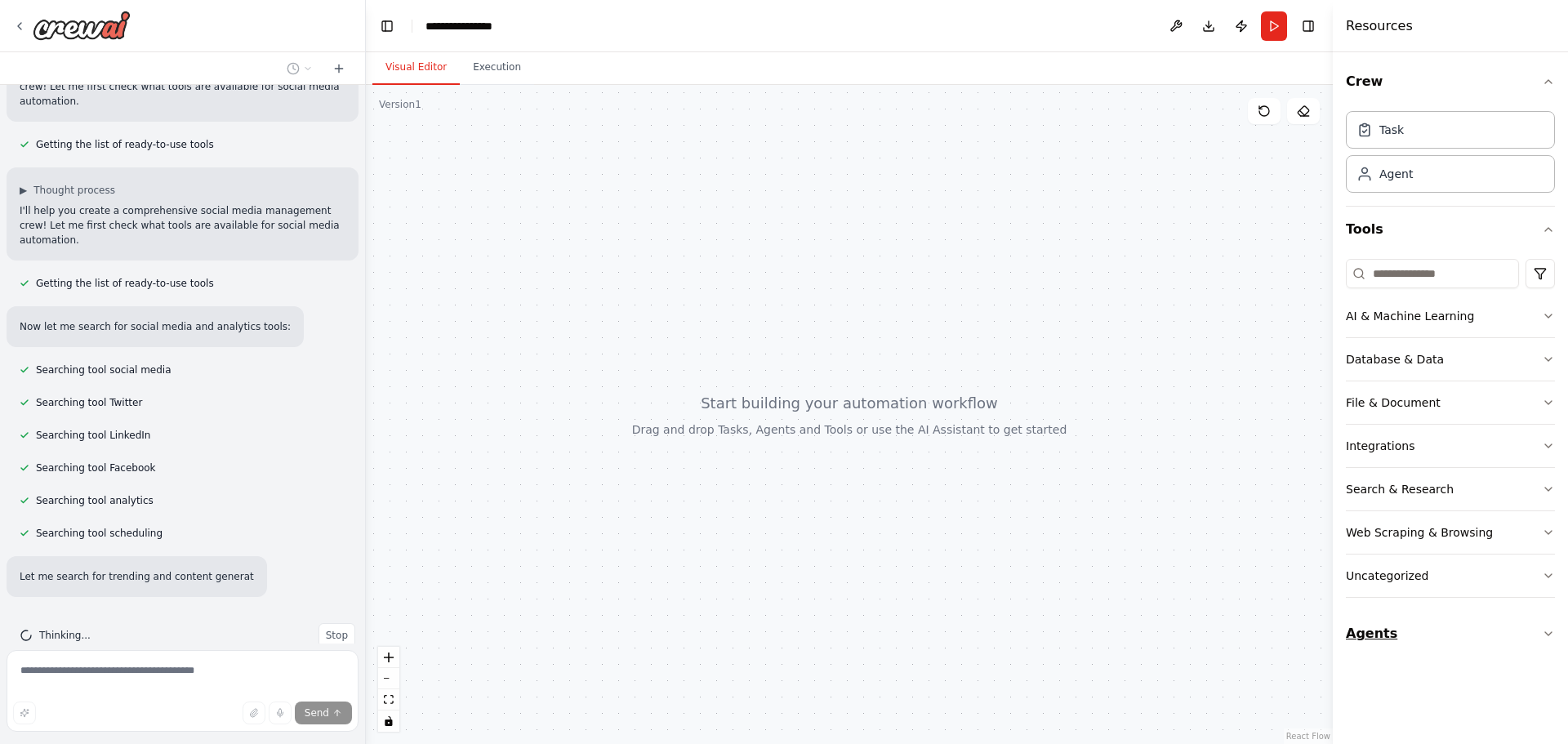
scroll to position [200, 0]
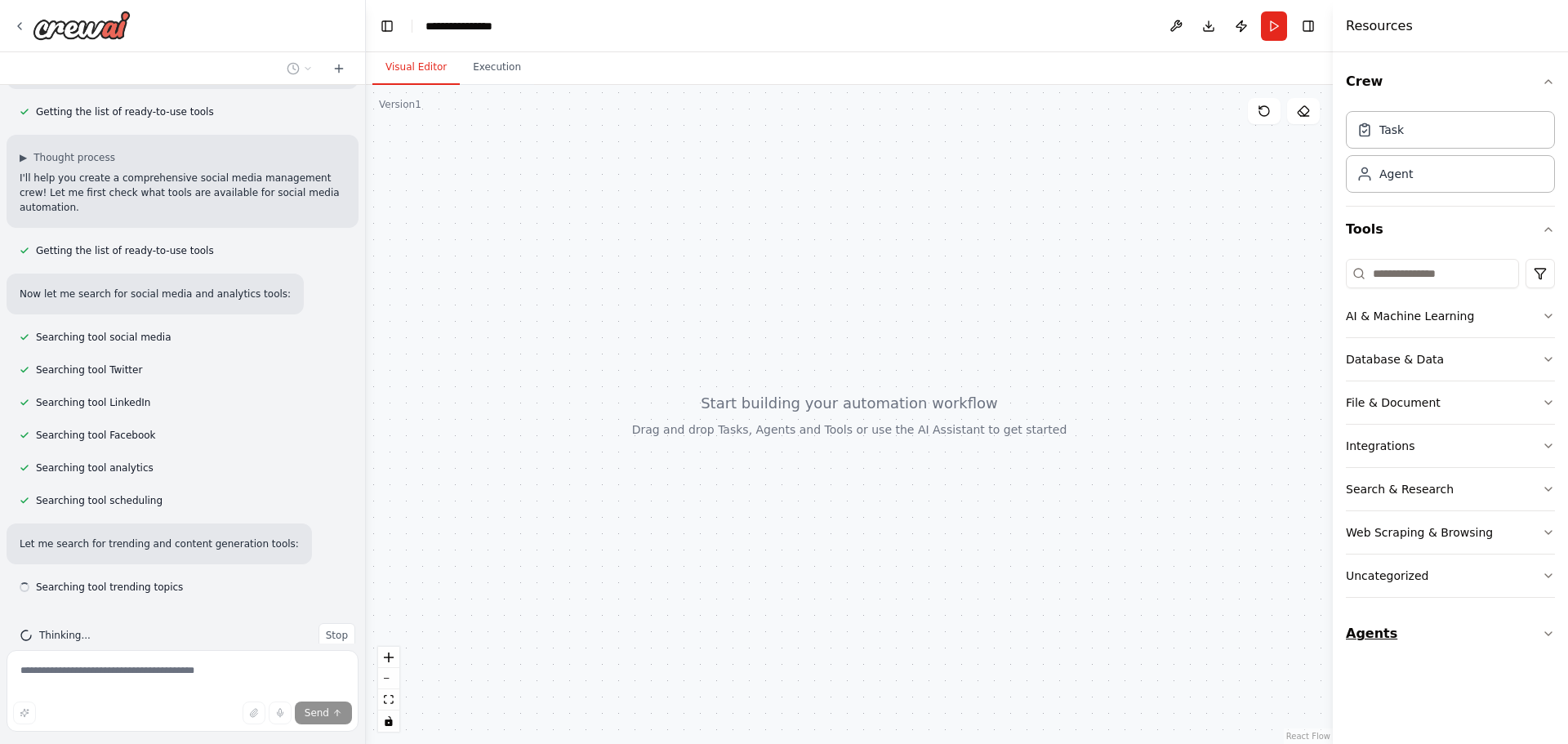
click at [1551, 637] on icon "button" at bounding box center [1549, 634] width 13 height 13
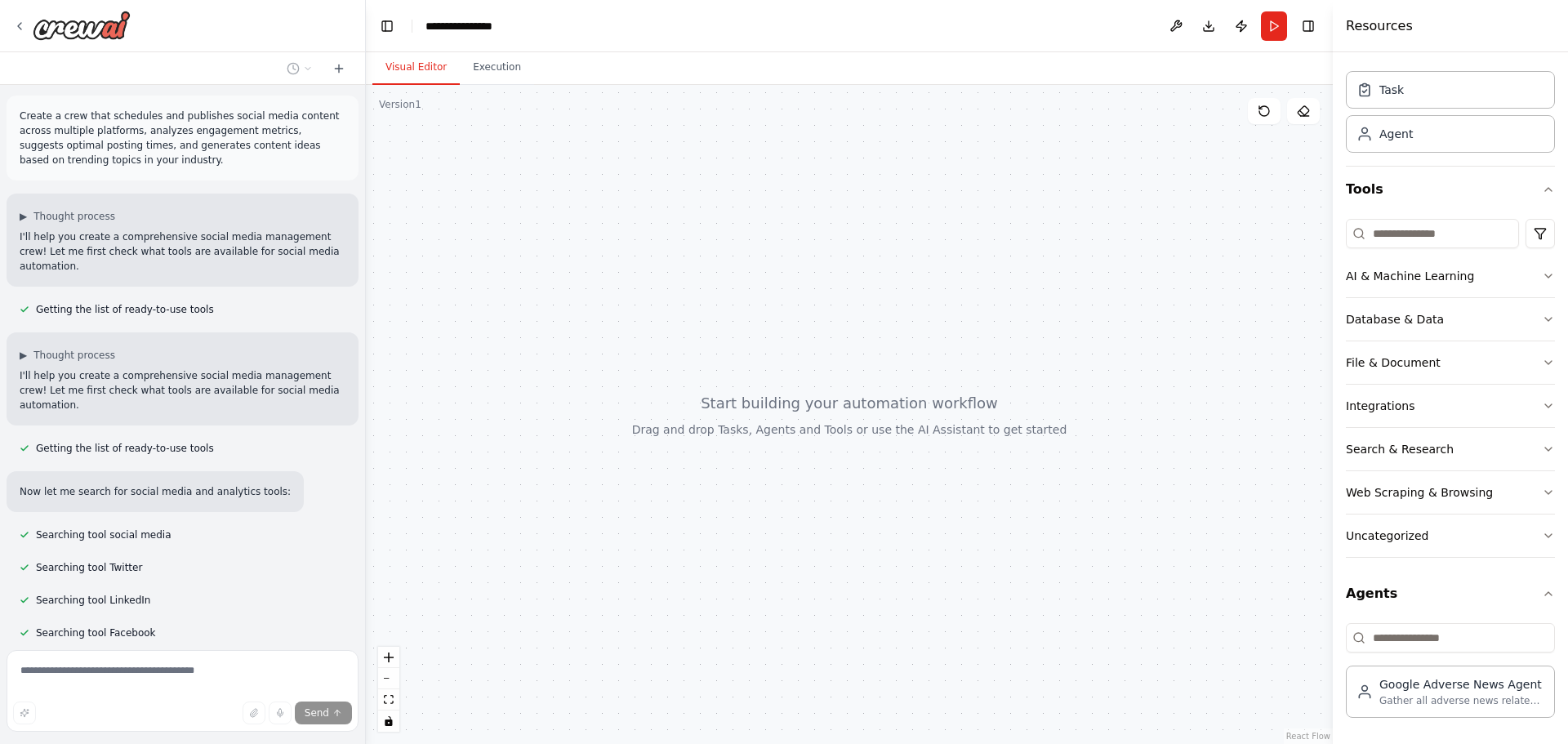
scroll to position [0, 0]
click at [1545, 318] on icon "button" at bounding box center [1548, 320] width 6 height 4
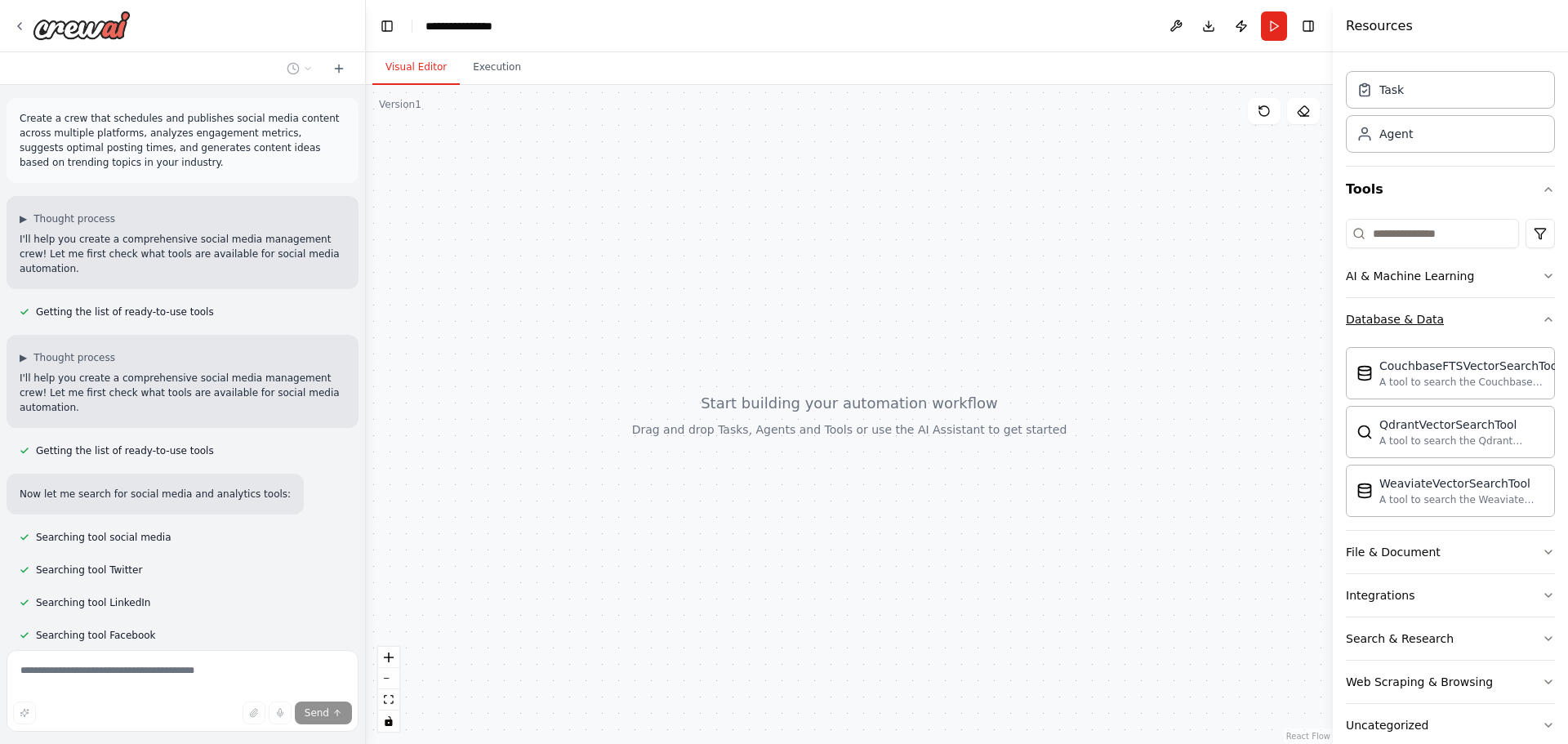
click at [1542, 318] on icon "button" at bounding box center [1549, 320] width 13 height 13
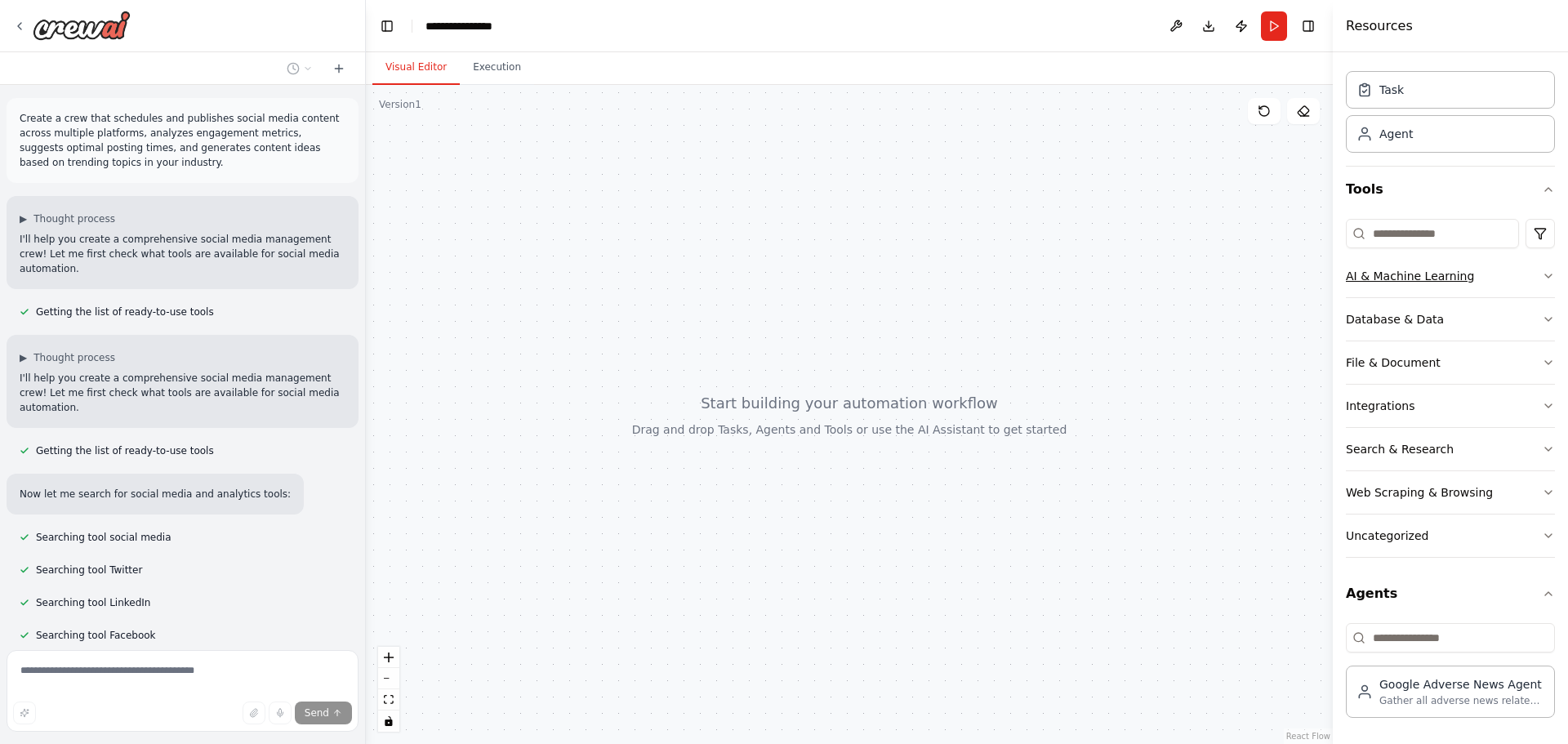
click at [1542, 278] on icon "button" at bounding box center [1549, 276] width 13 height 13
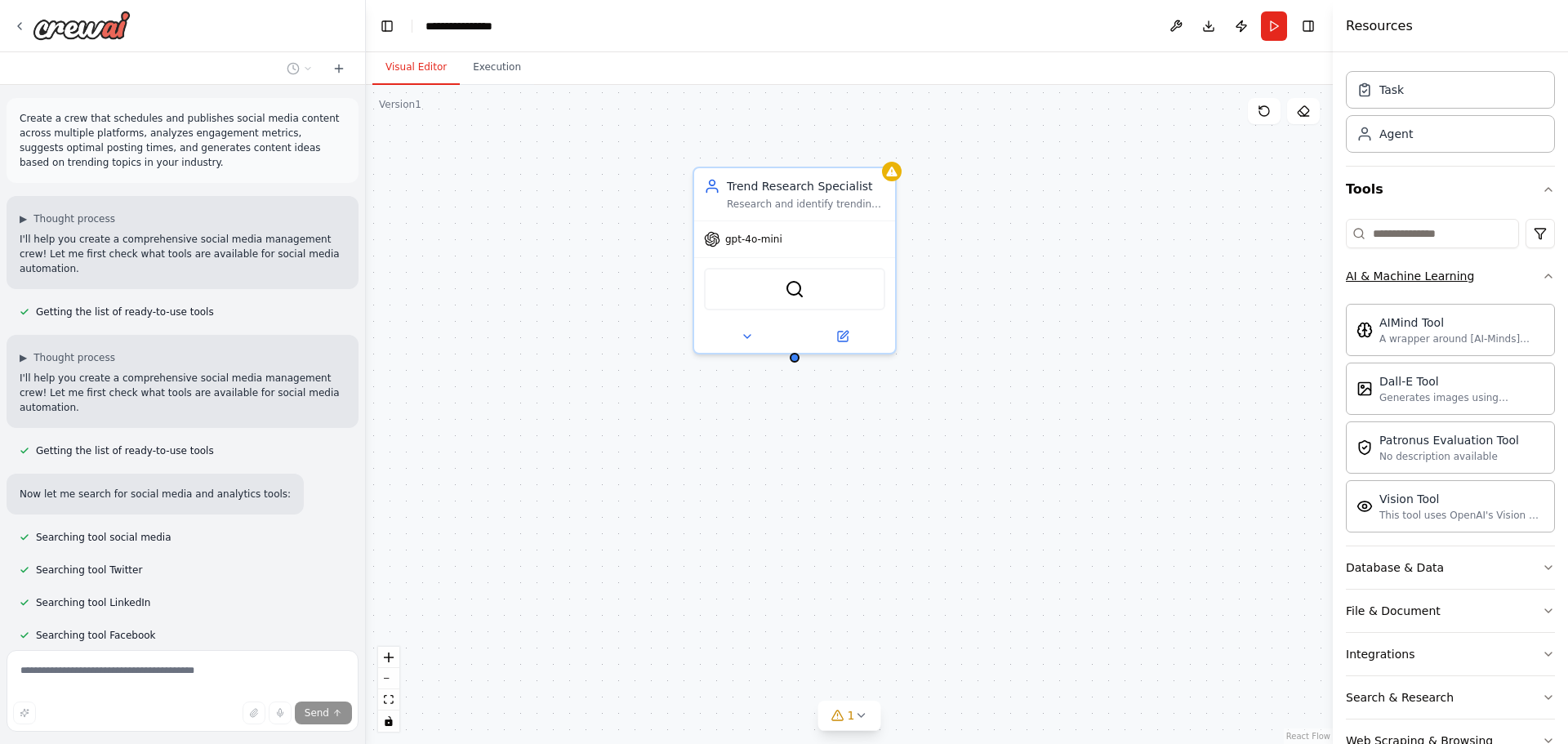
click at [1542, 278] on icon "button" at bounding box center [1549, 276] width 13 height 13
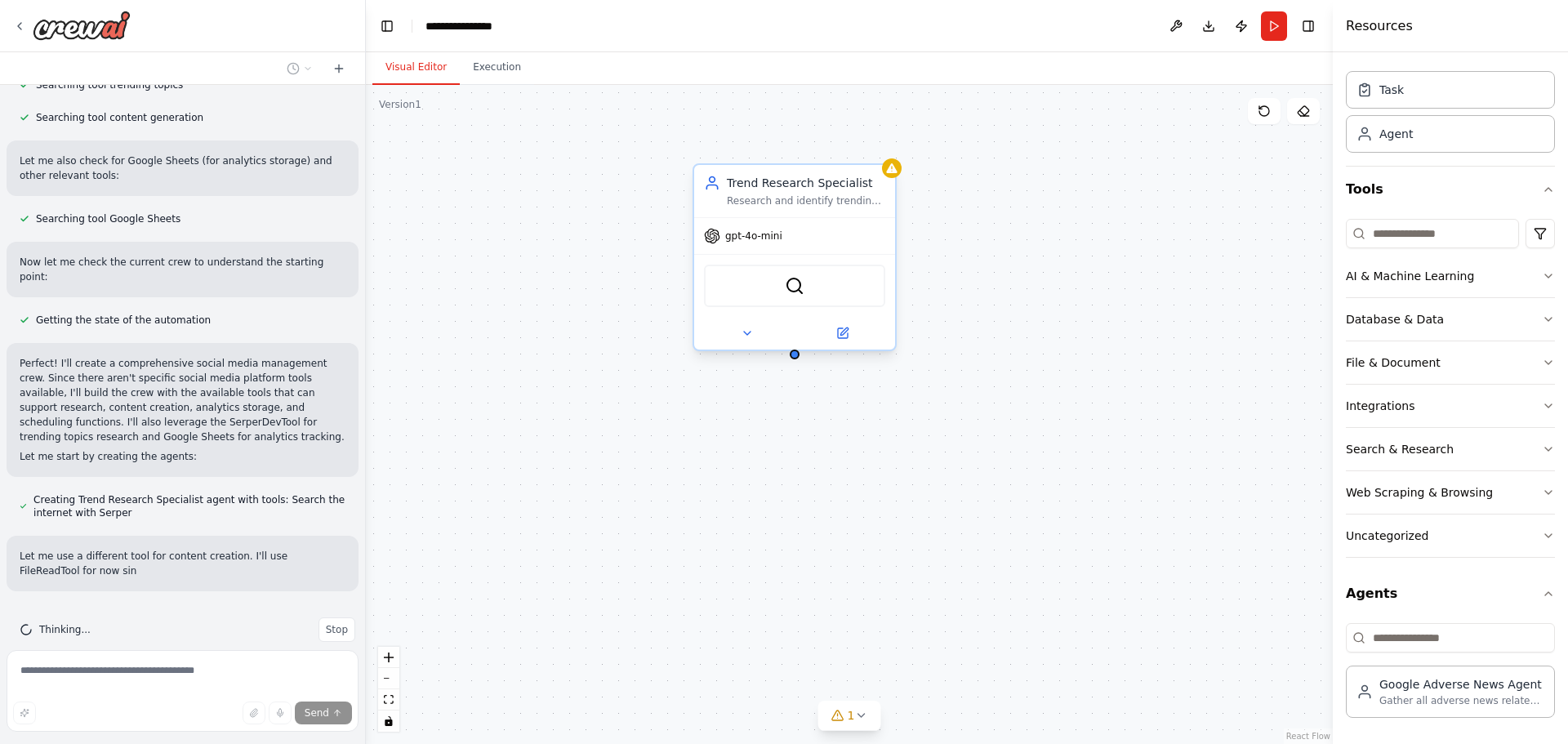
scroll to position [715, 0]
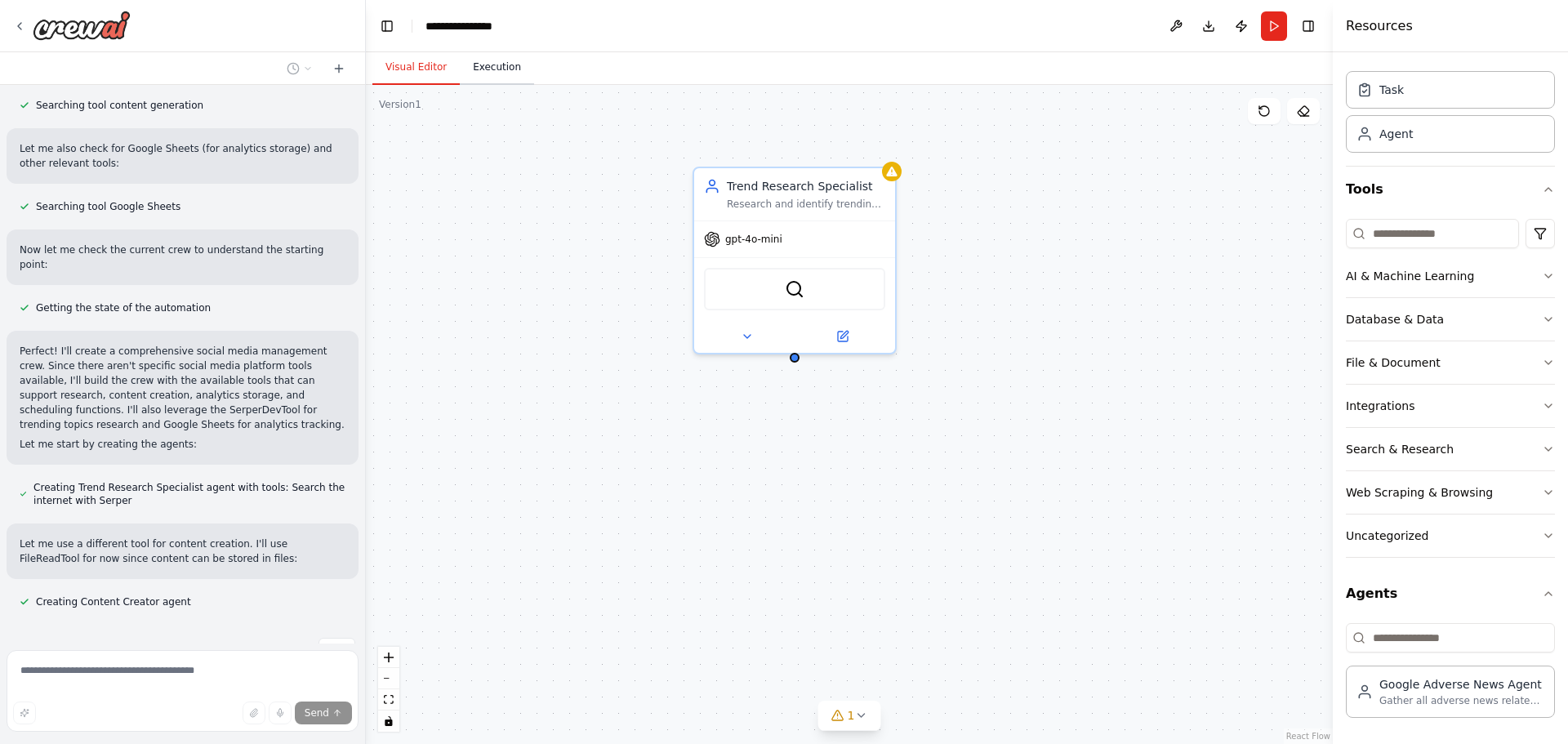
click at [483, 69] on button "Execution" at bounding box center [496, 68] width 74 height 34
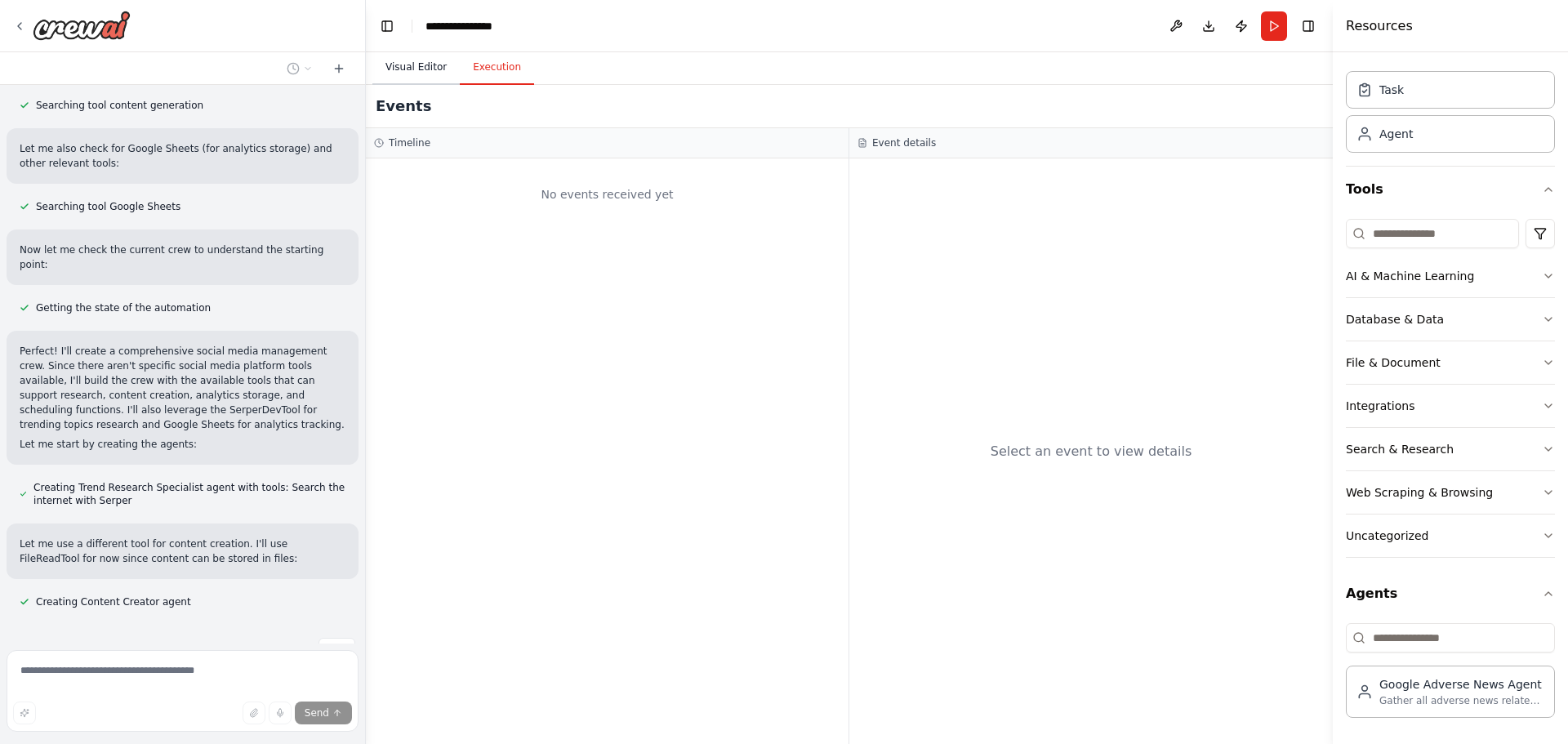
click at [424, 72] on button "Visual Editor" at bounding box center [416, 68] width 87 height 34
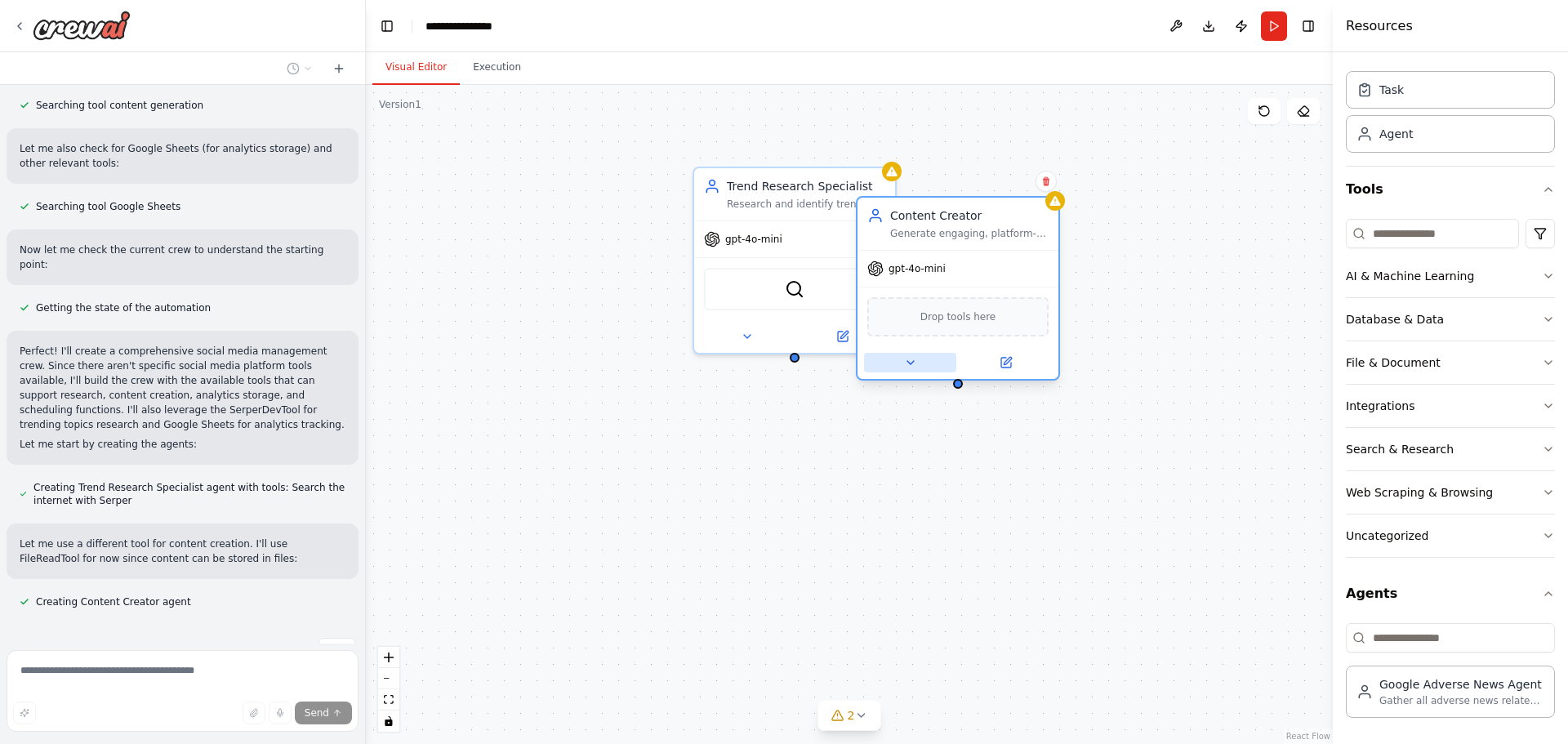
drag, startPoint x: 1011, startPoint y: 328, endPoint x: 936, endPoint y: 354, distance: 79.4
click at [936, 354] on div at bounding box center [958, 362] width 201 height 32
click at [1047, 185] on icon at bounding box center [1046, 182] width 6 height 9
click at [1004, 182] on button "Confirm" at bounding box center [999, 181] width 58 height 19
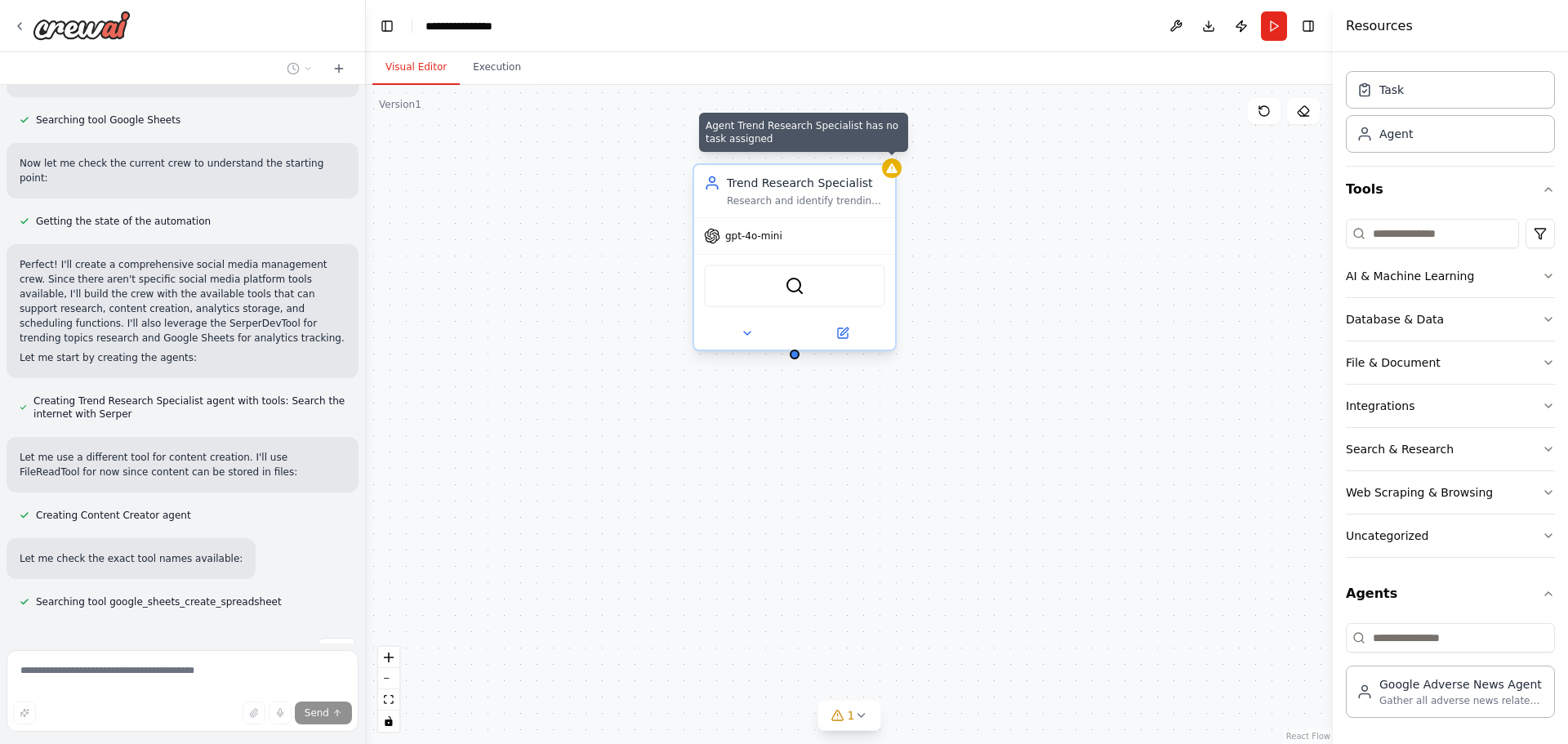
click at [891, 170] on icon at bounding box center [891, 168] width 10 height 10
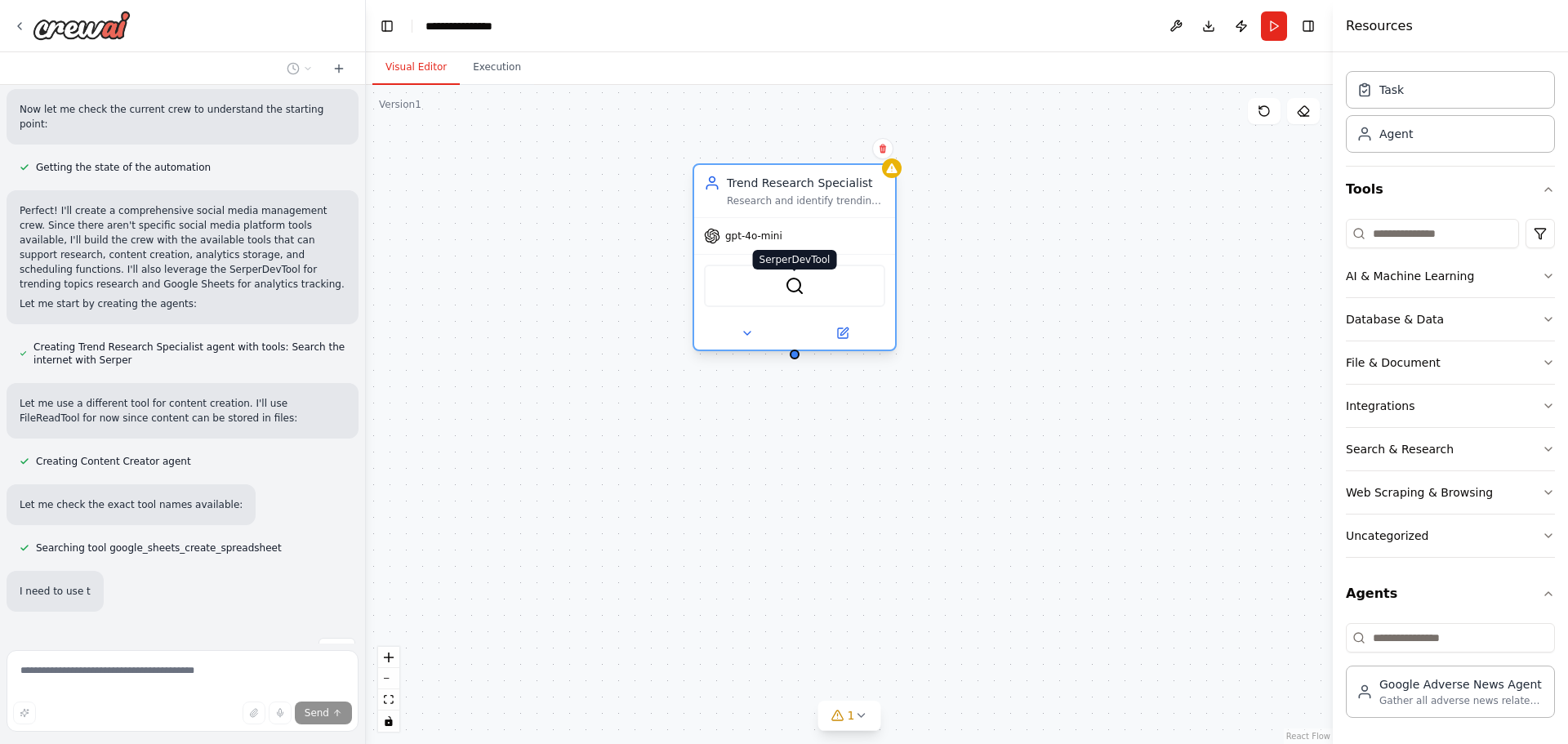
click at [794, 294] on img at bounding box center [794, 285] width 19 height 19
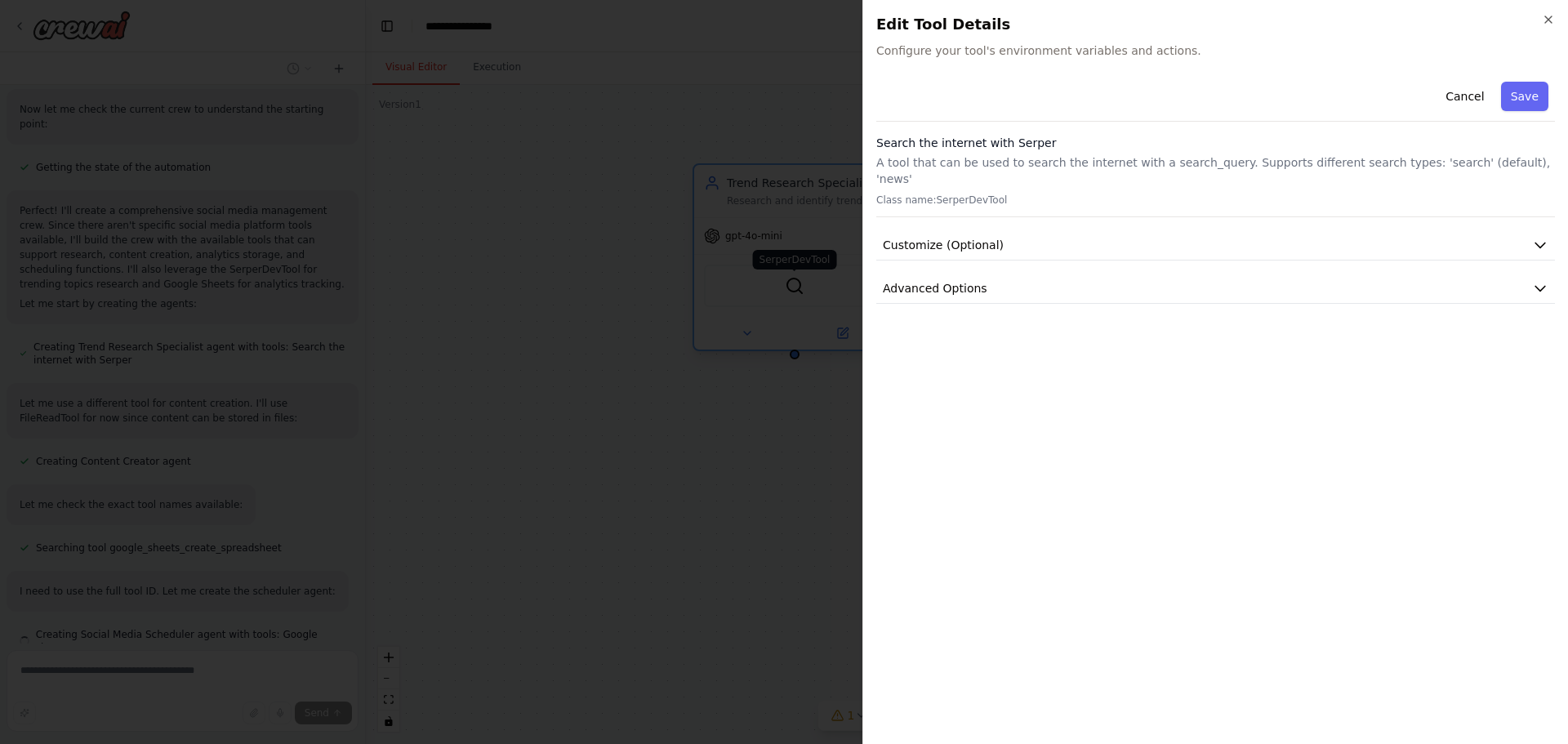
scroll to position [888, 0]
click at [937, 51] on span "Configure your tool's environment variables and actions." at bounding box center [1215, 51] width 679 height 17
click at [992, 237] on span "Customize (Optional)" at bounding box center [943, 246] width 120 height 17
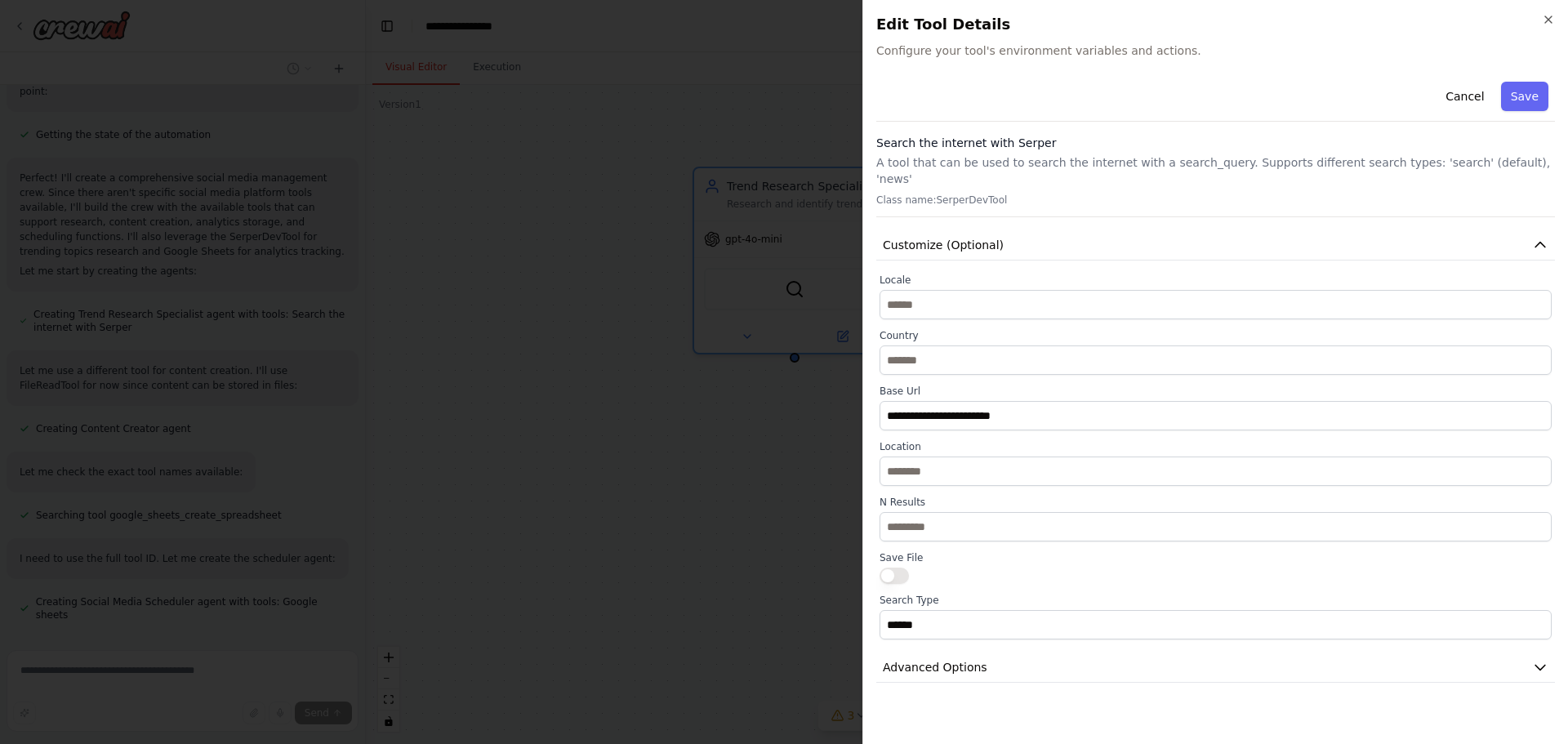
scroll to position [921, 0]
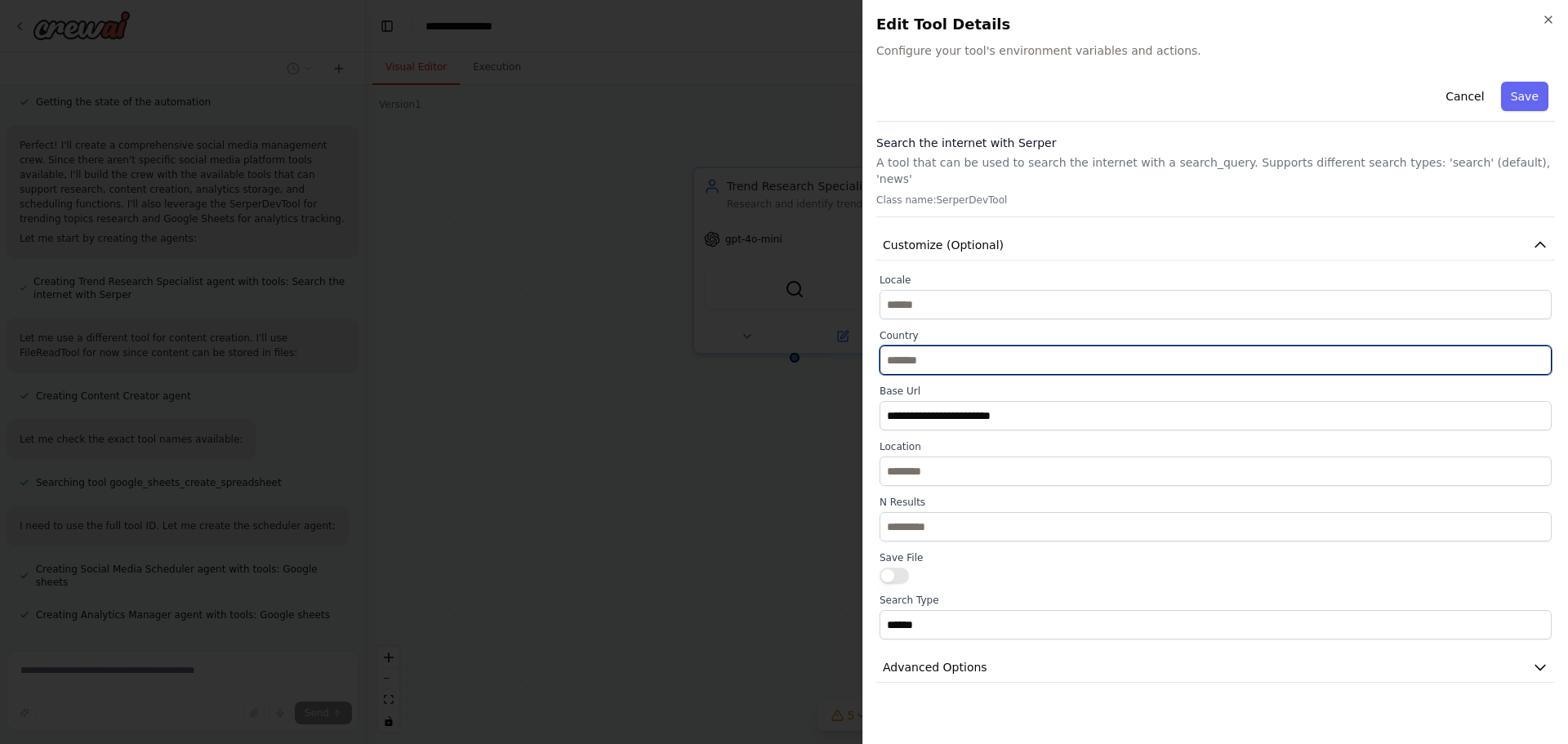
click at [925, 346] on input "text" at bounding box center [1216, 360] width 672 height 30
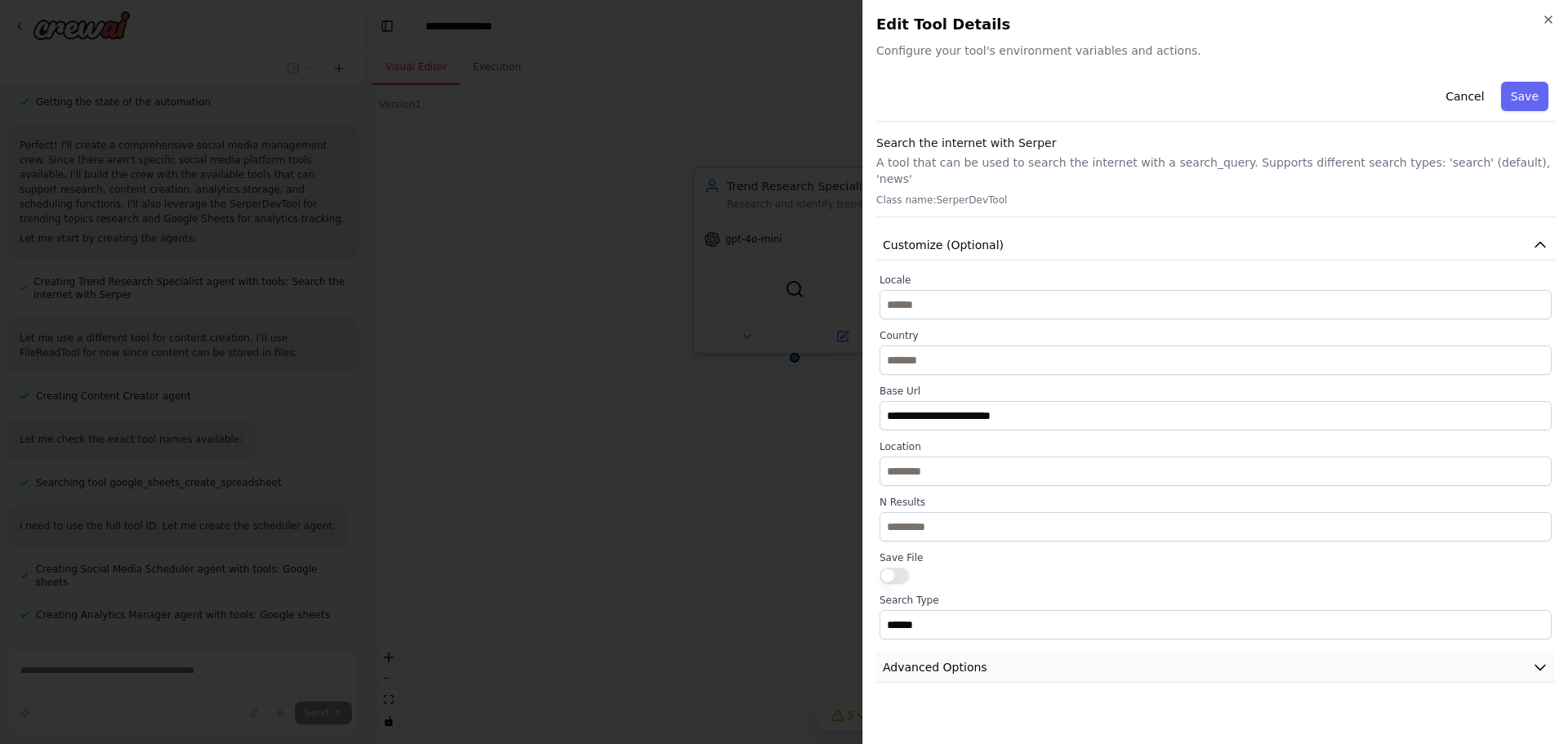
click at [947, 660] on span "Advanced Options" at bounding box center [935, 668] width 105 height 17
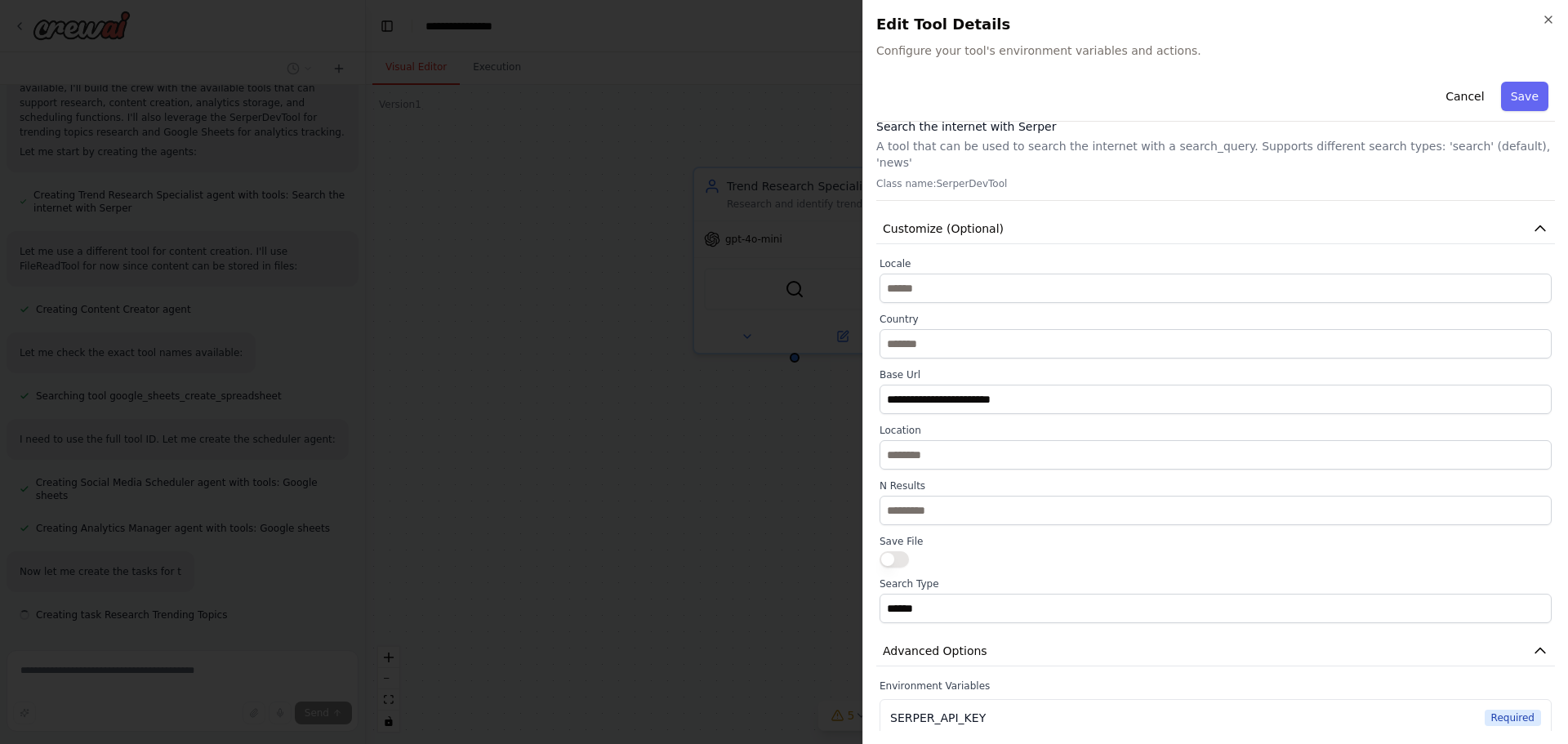
scroll to position [0, 0]
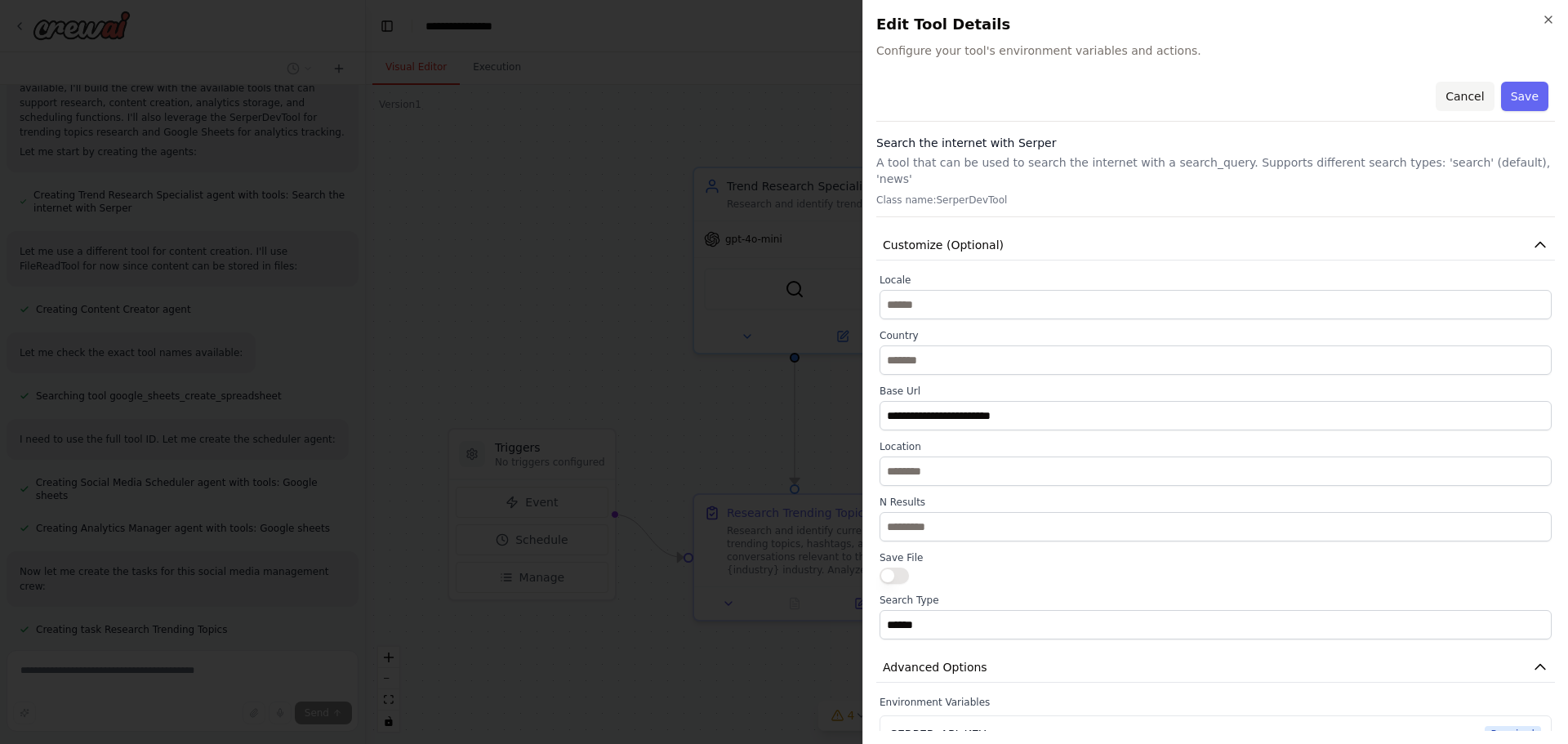
click at [1455, 92] on button "Cancel" at bounding box center [1464, 96] width 58 height 30
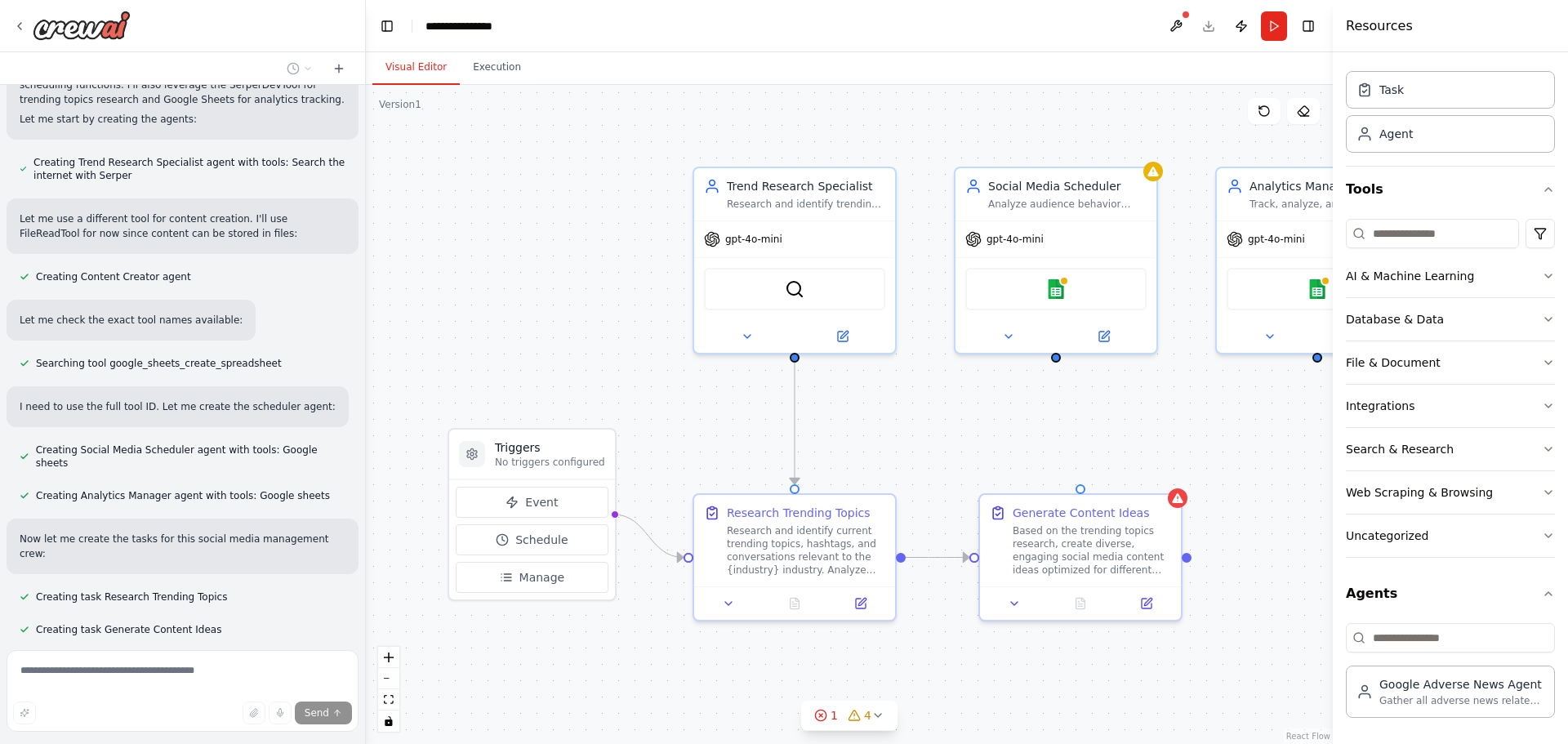
scroll to position [1073, 0]
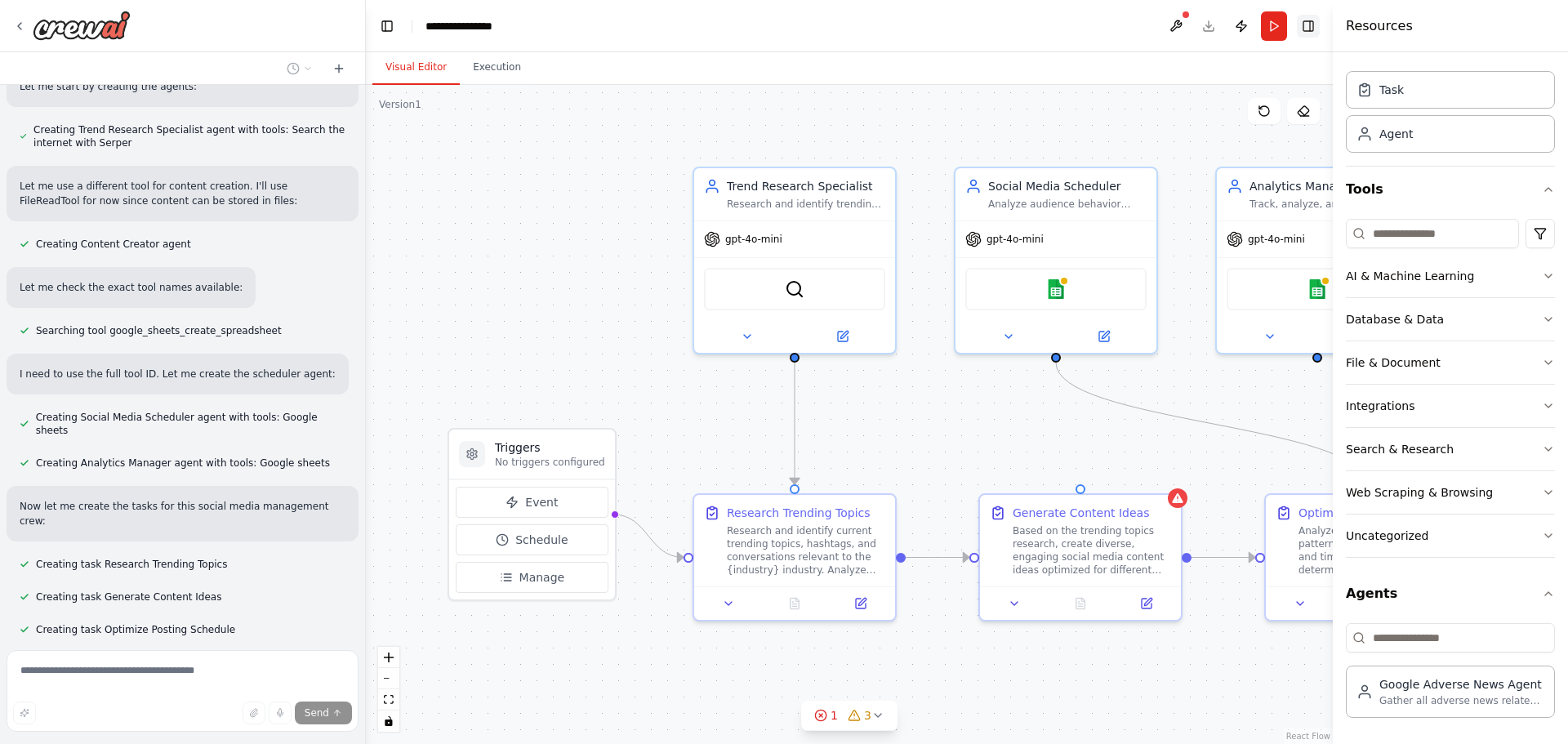
click at [1313, 24] on button "Toggle Right Sidebar" at bounding box center [1308, 26] width 23 height 23
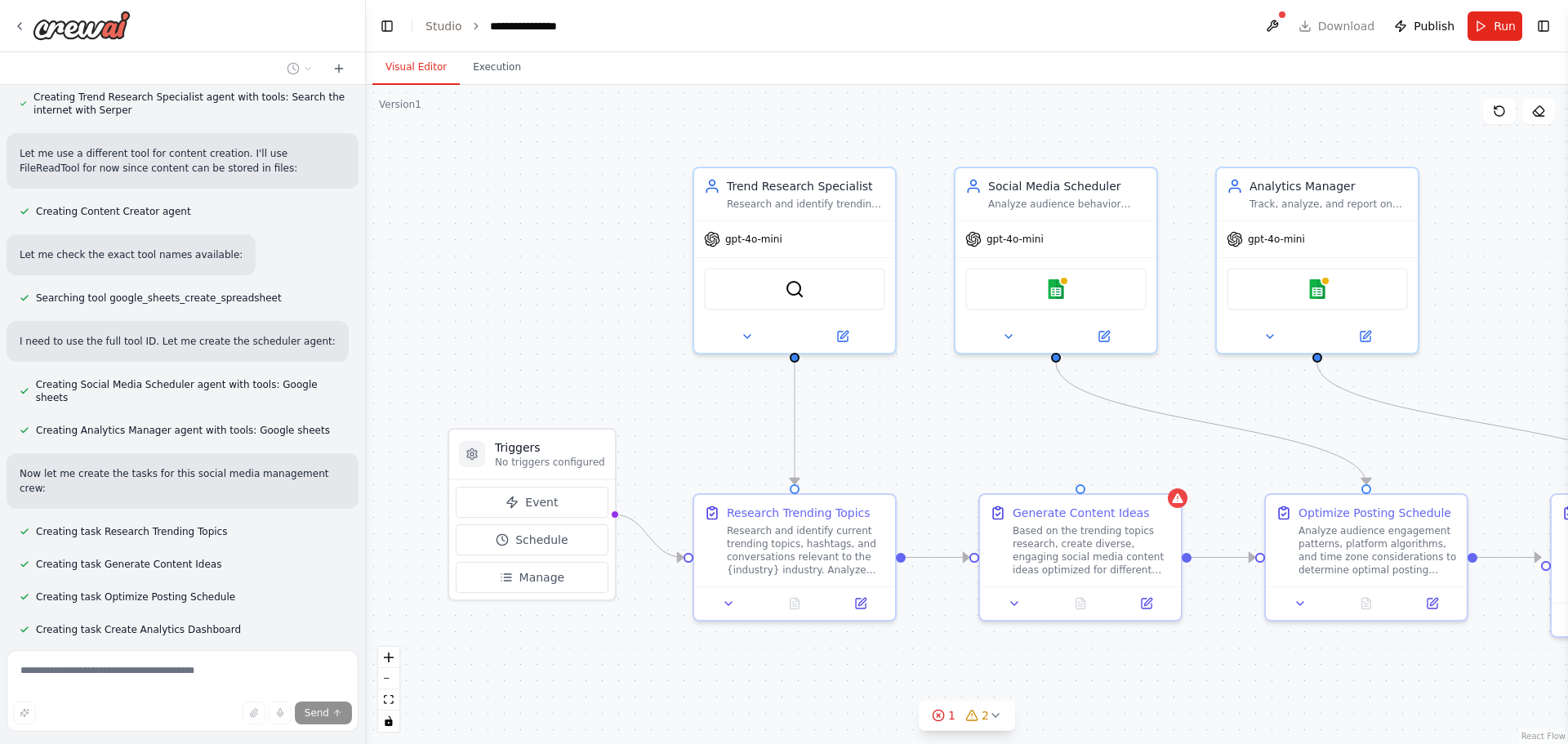
scroll to position [1192, 0]
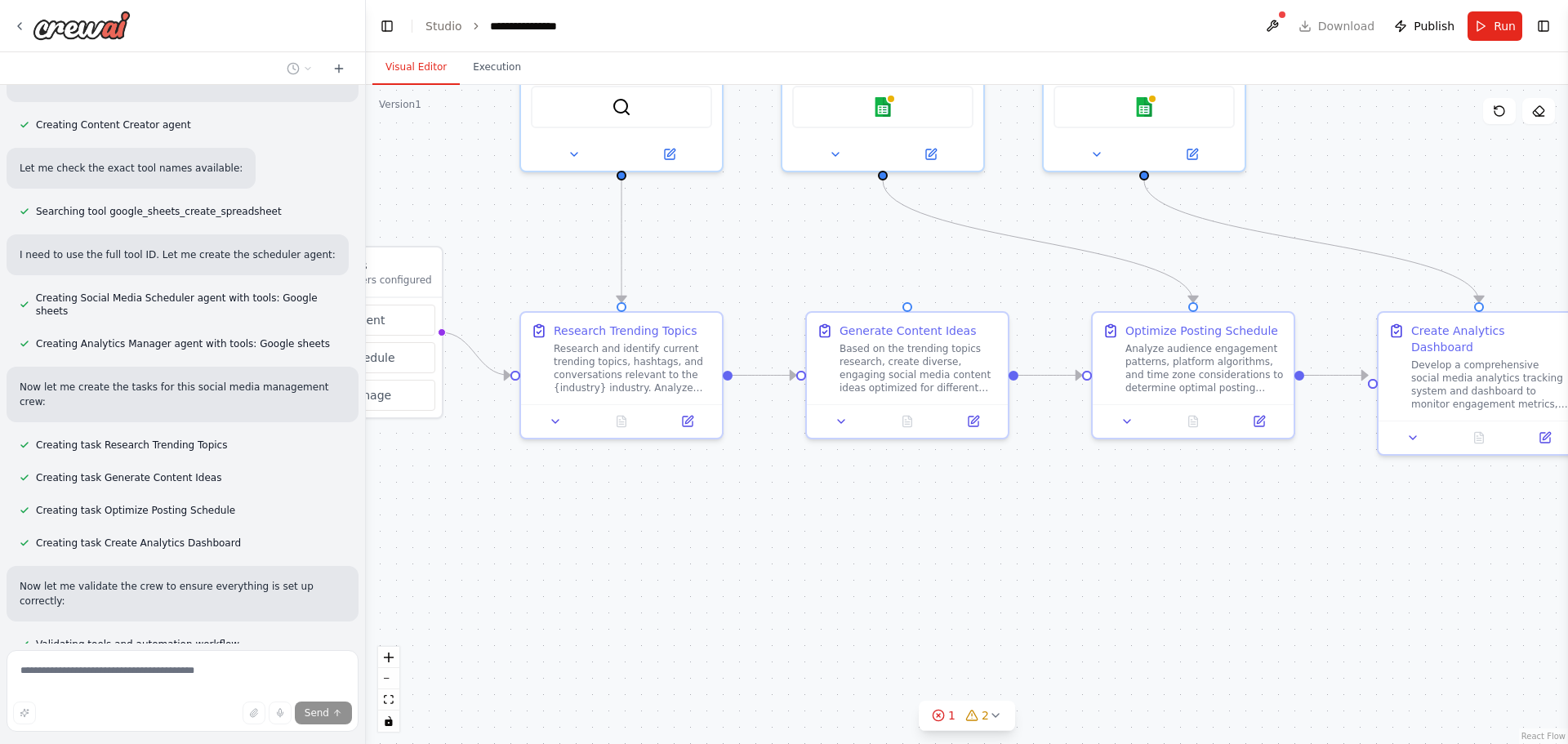
drag, startPoint x: 1248, startPoint y: 704, endPoint x: 1075, endPoint y: 522, distance: 251.1
click at [1075, 522] on div ".deletable-edge-delete-btn { width: 20px; height: 20px; border: 0px solid #ffff…" at bounding box center [967, 415] width 1202 height 660
click at [991, 716] on icon at bounding box center [996, 715] width 13 height 13
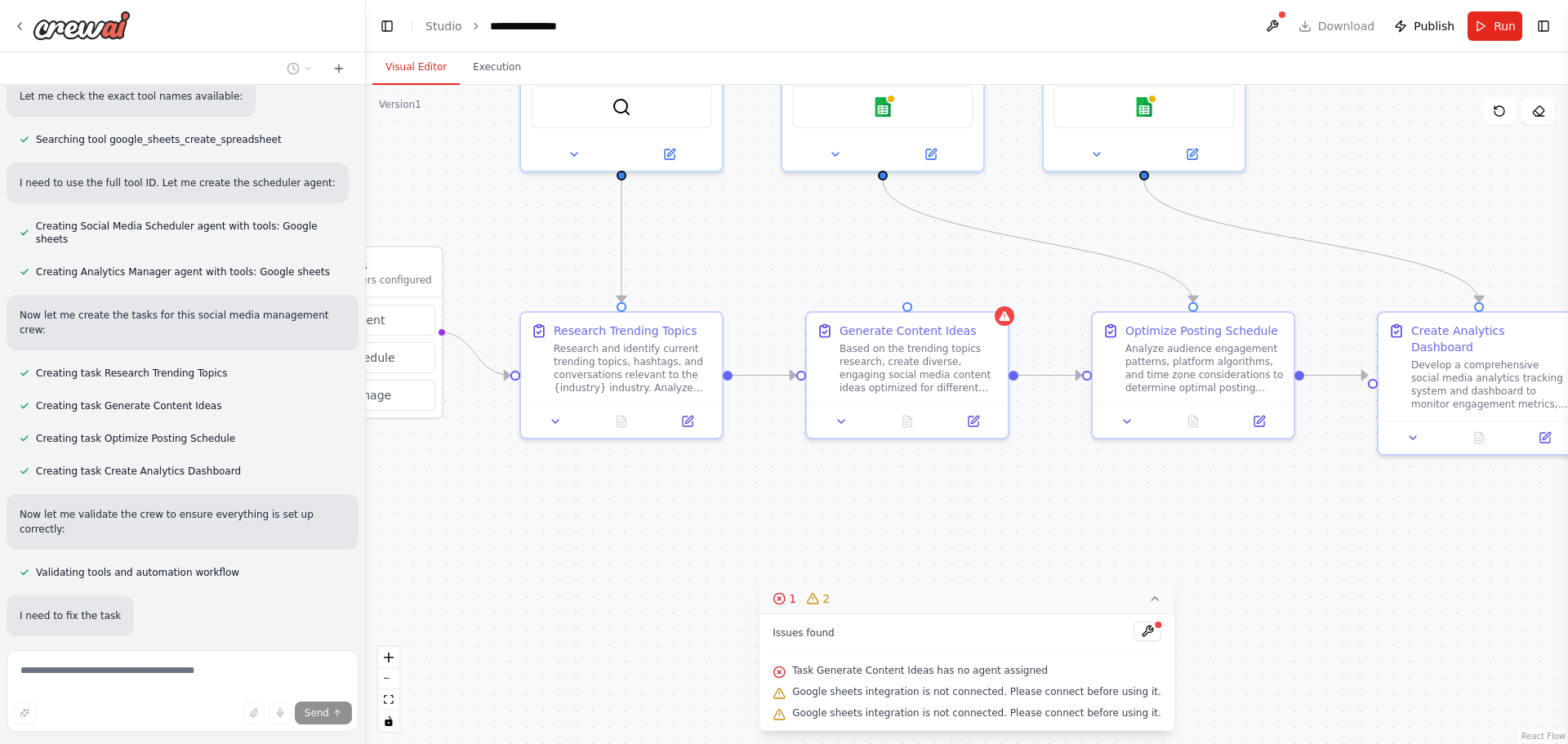
scroll to position [1279, 0]
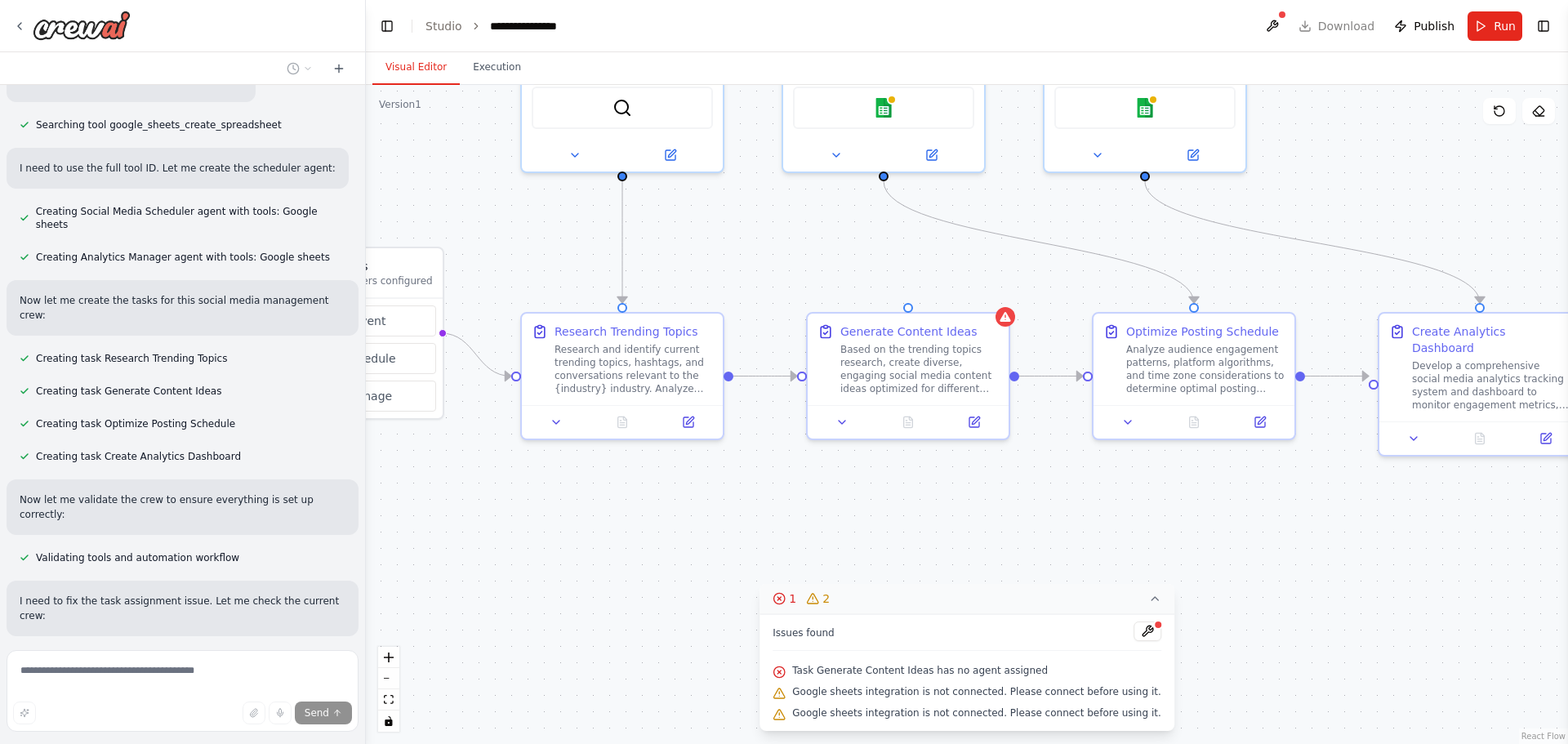
click at [1069, 477] on div ".deletable-edge-delete-btn { width: 20px; height: 20px; border: 0px solid #ffff…" at bounding box center [967, 415] width 1202 height 660
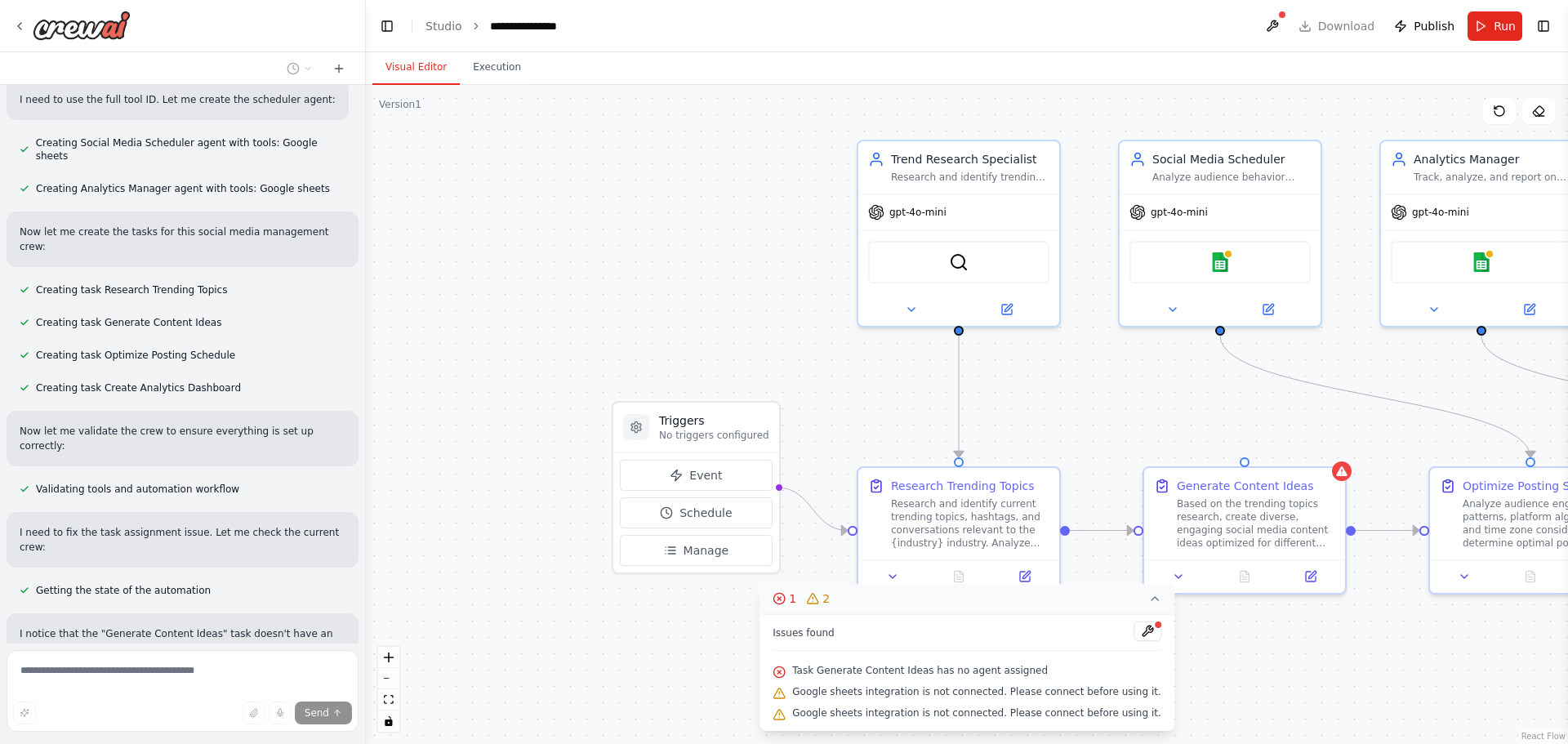
scroll to position [1393, 0]
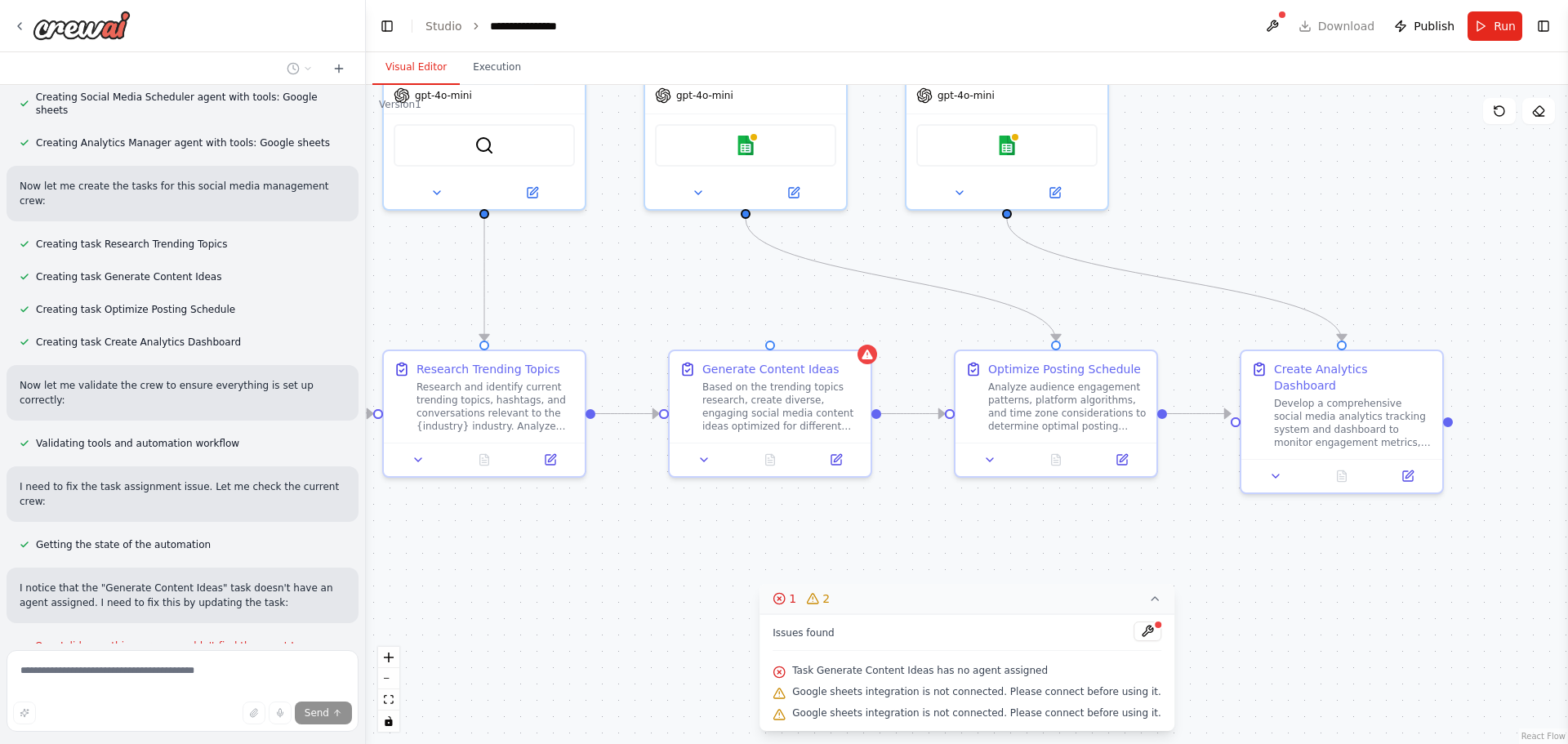
drag, startPoint x: 1047, startPoint y: 501, endPoint x: 907, endPoint y: 534, distance: 143.8
click at [907, 534] on div ".deletable-edge-delete-btn { width: 20px; height: 20px; border: 0px solid #ffff…" at bounding box center [967, 415] width 1202 height 660
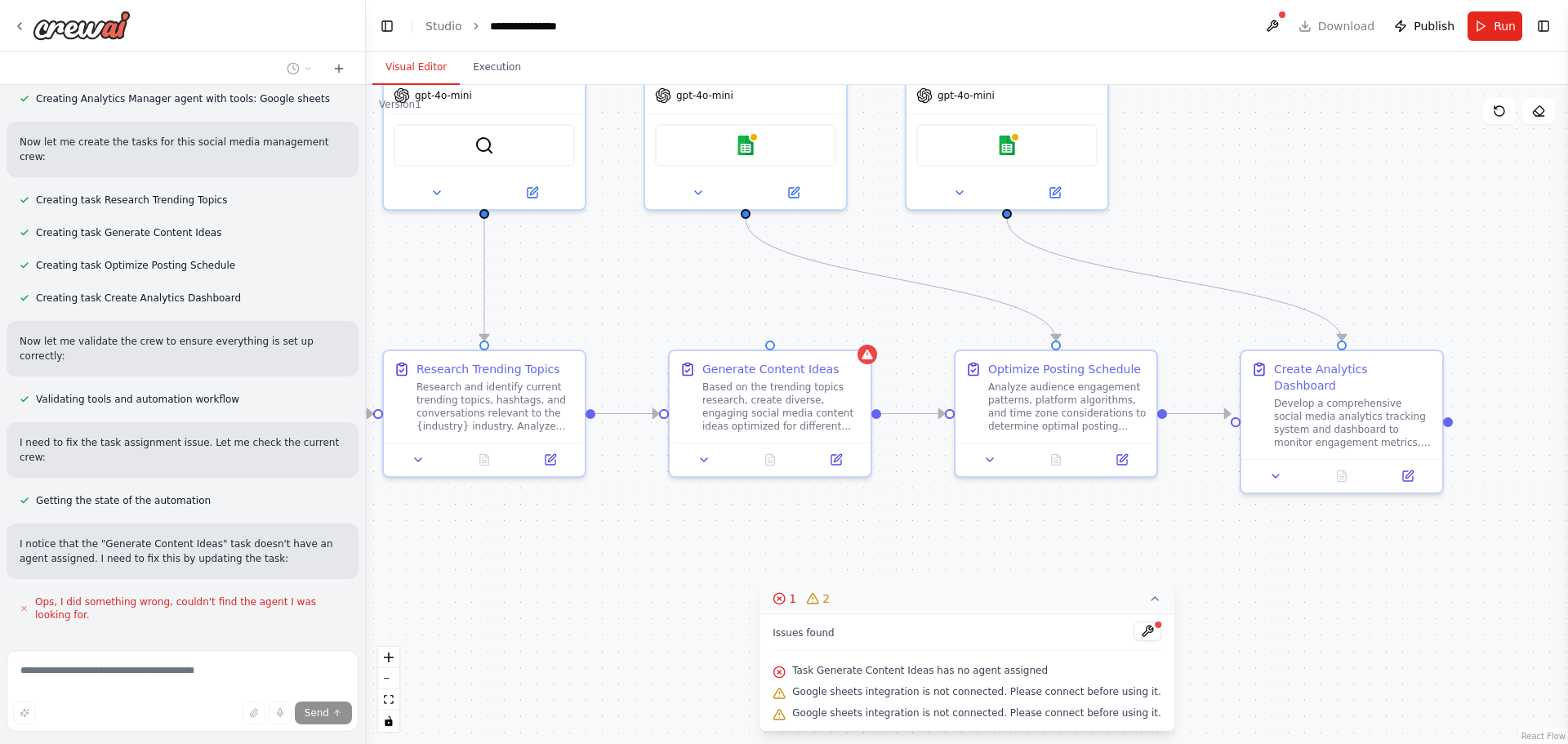
scroll to position [1480, 0]
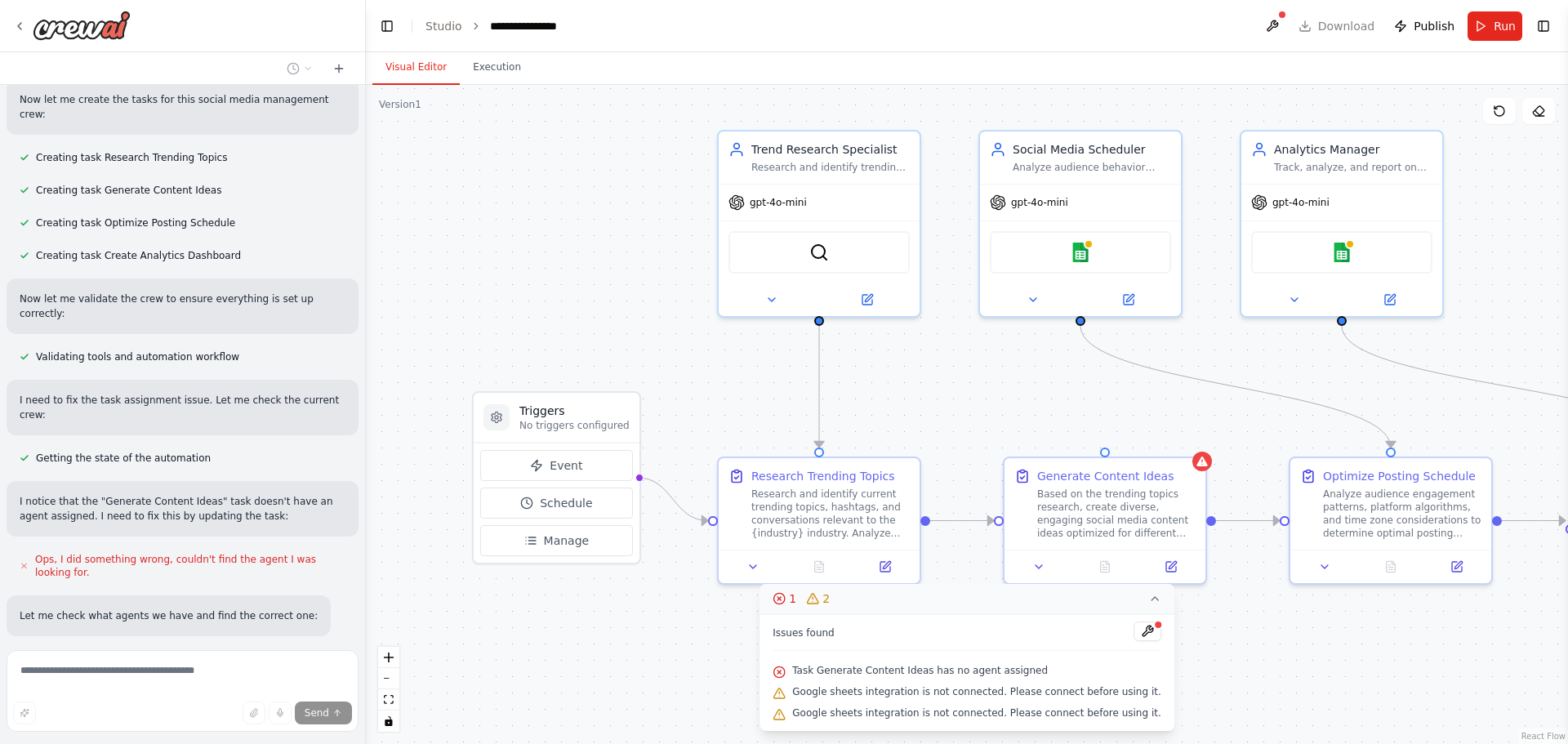
drag, startPoint x: 1233, startPoint y: 538, endPoint x: 1567, endPoint y: 646, distance: 351.0
click at [1567, 646] on div "Create a crew that schedules and publishes social media content across multiple…" at bounding box center [784, 372] width 1568 height 744
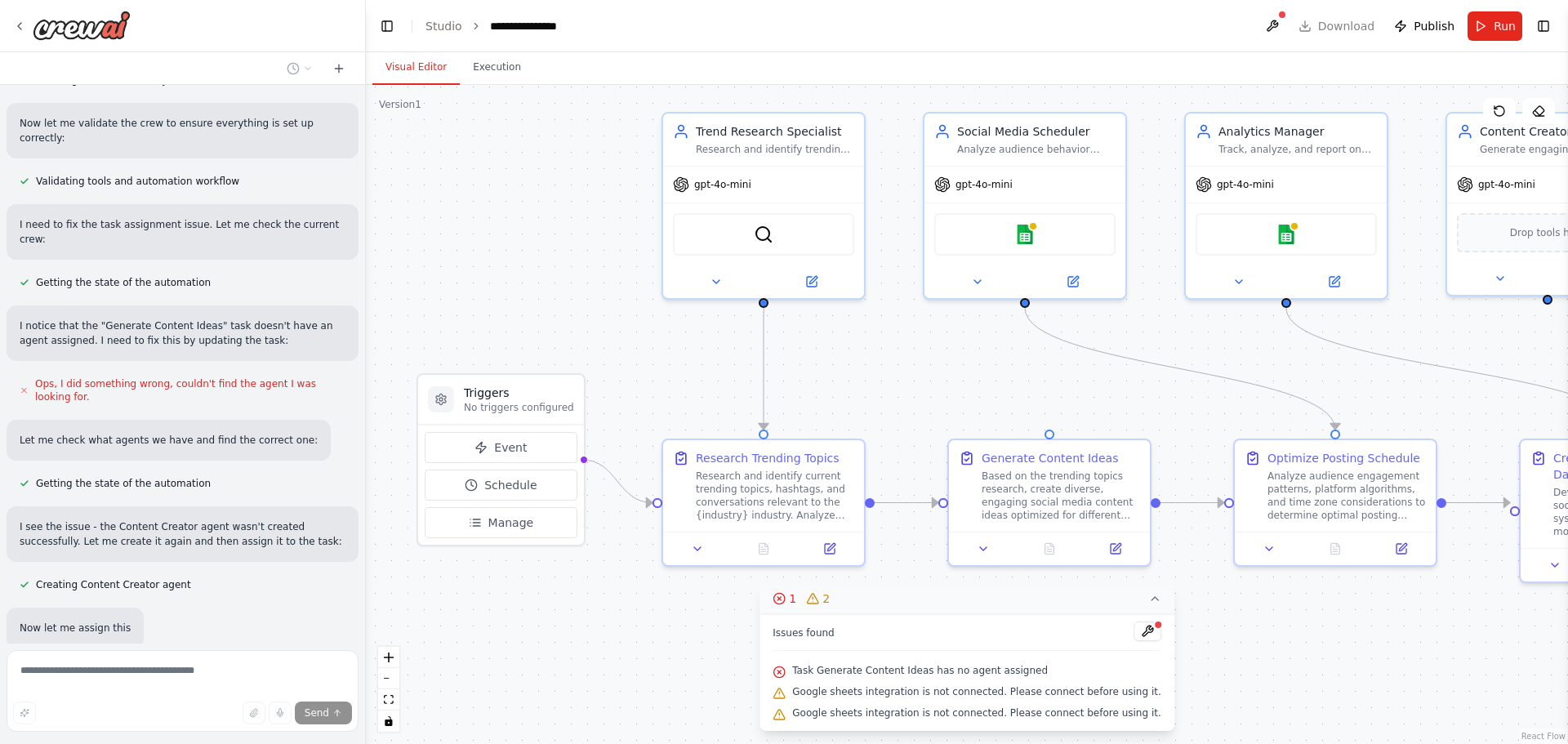
scroll to position [1668, 0]
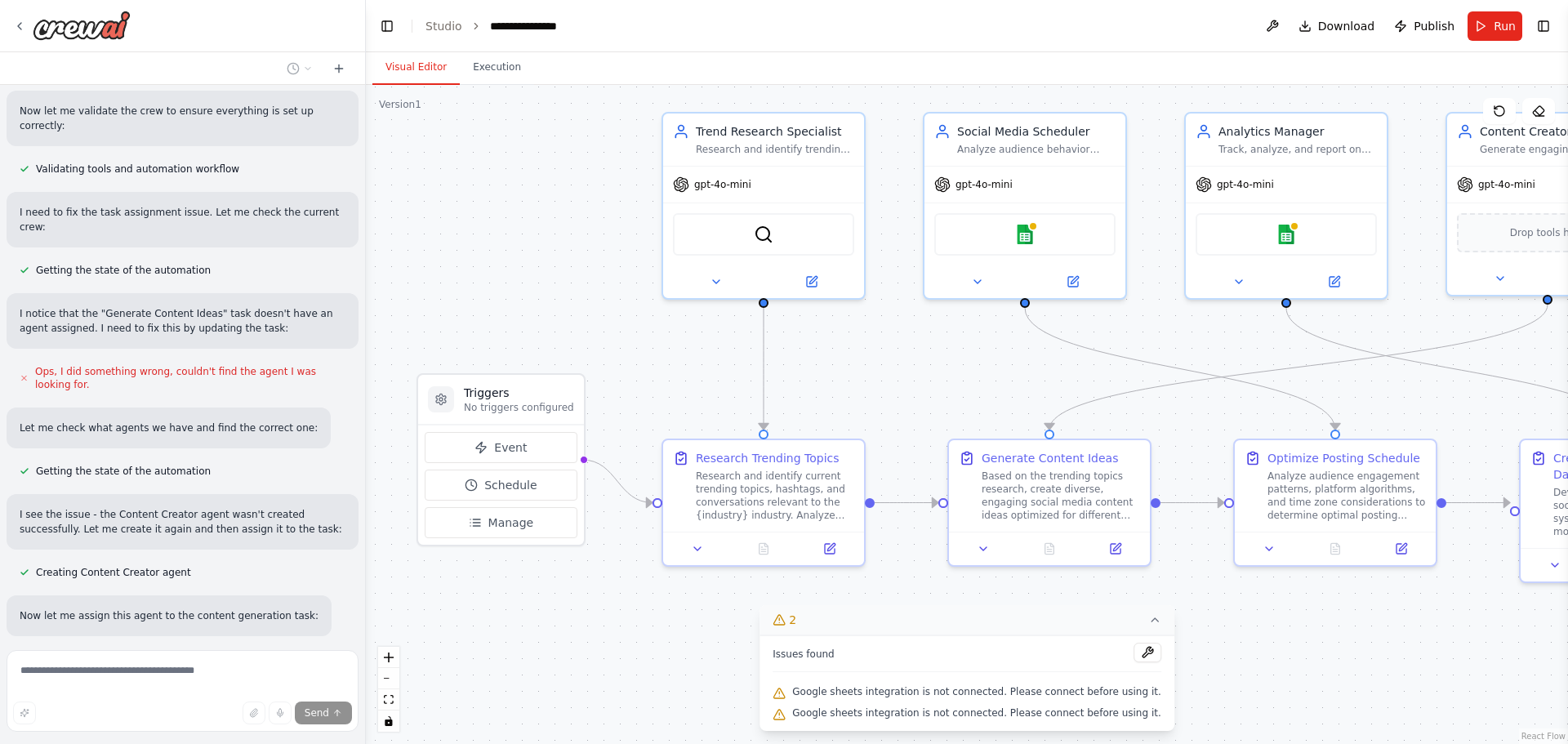
drag, startPoint x: 558, startPoint y: 297, endPoint x: 499, endPoint y: 267, distance: 66.2
click at [499, 267] on div ".deletable-edge-delete-btn { width: 20px; height: 20px; border: 0px solid #ffff…" at bounding box center [967, 415] width 1202 height 660
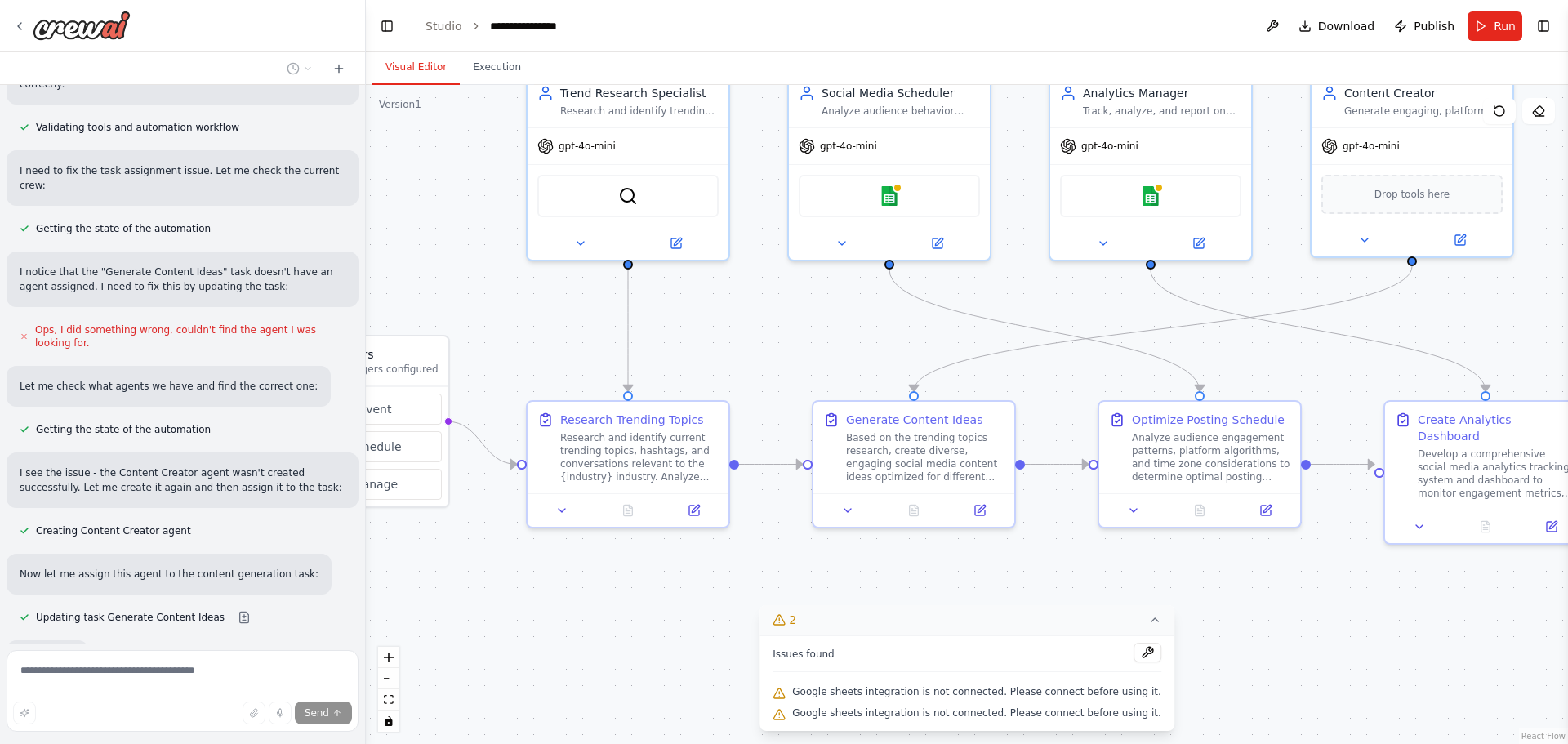
scroll to position [1754, 0]
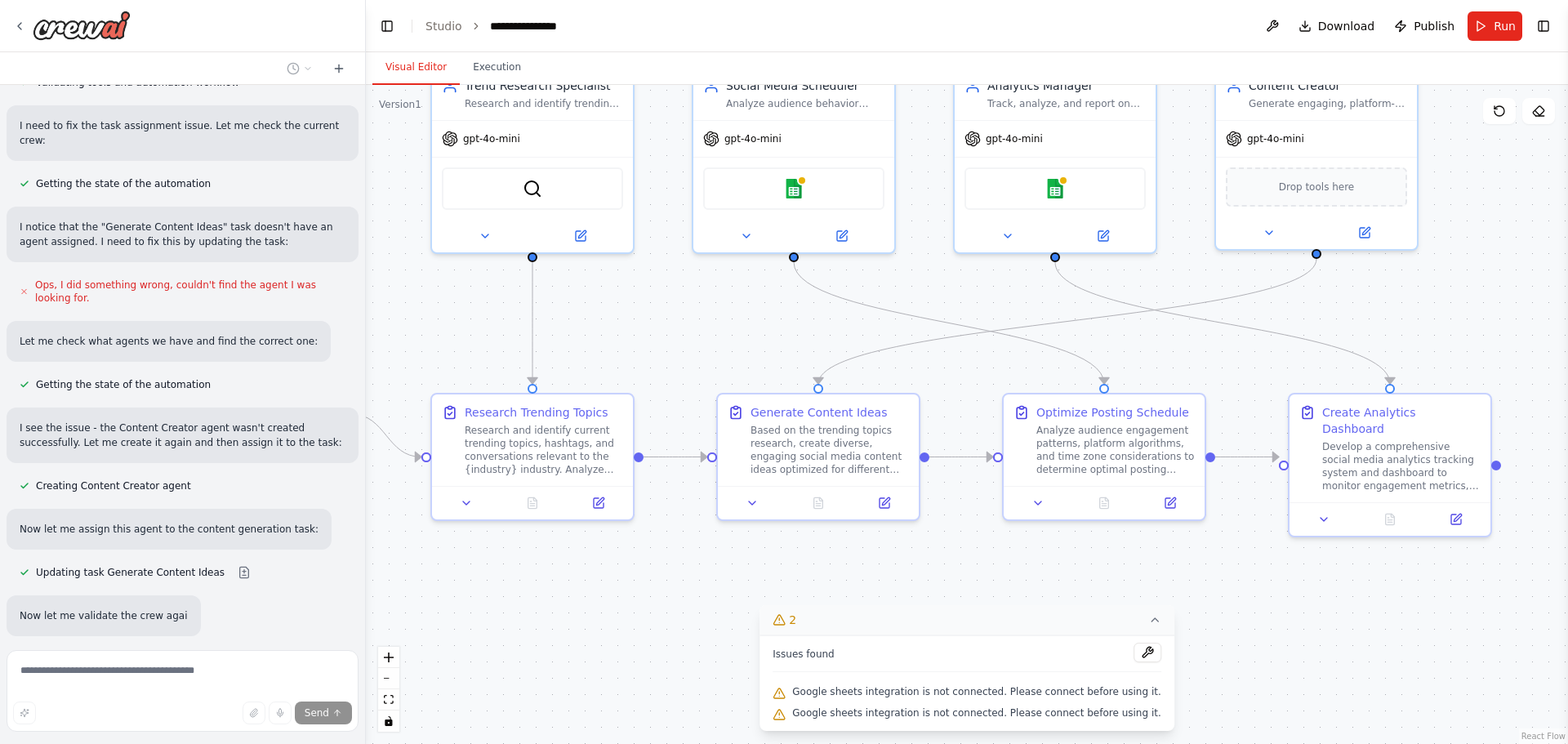
drag, startPoint x: 695, startPoint y: 373, endPoint x: 464, endPoint y: 328, distance: 235.3
click at [464, 328] on div ".deletable-edge-delete-btn { width: 20px; height: 20px; border: 0px solid #ffff…" at bounding box center [967, 415] width 1202 height 660
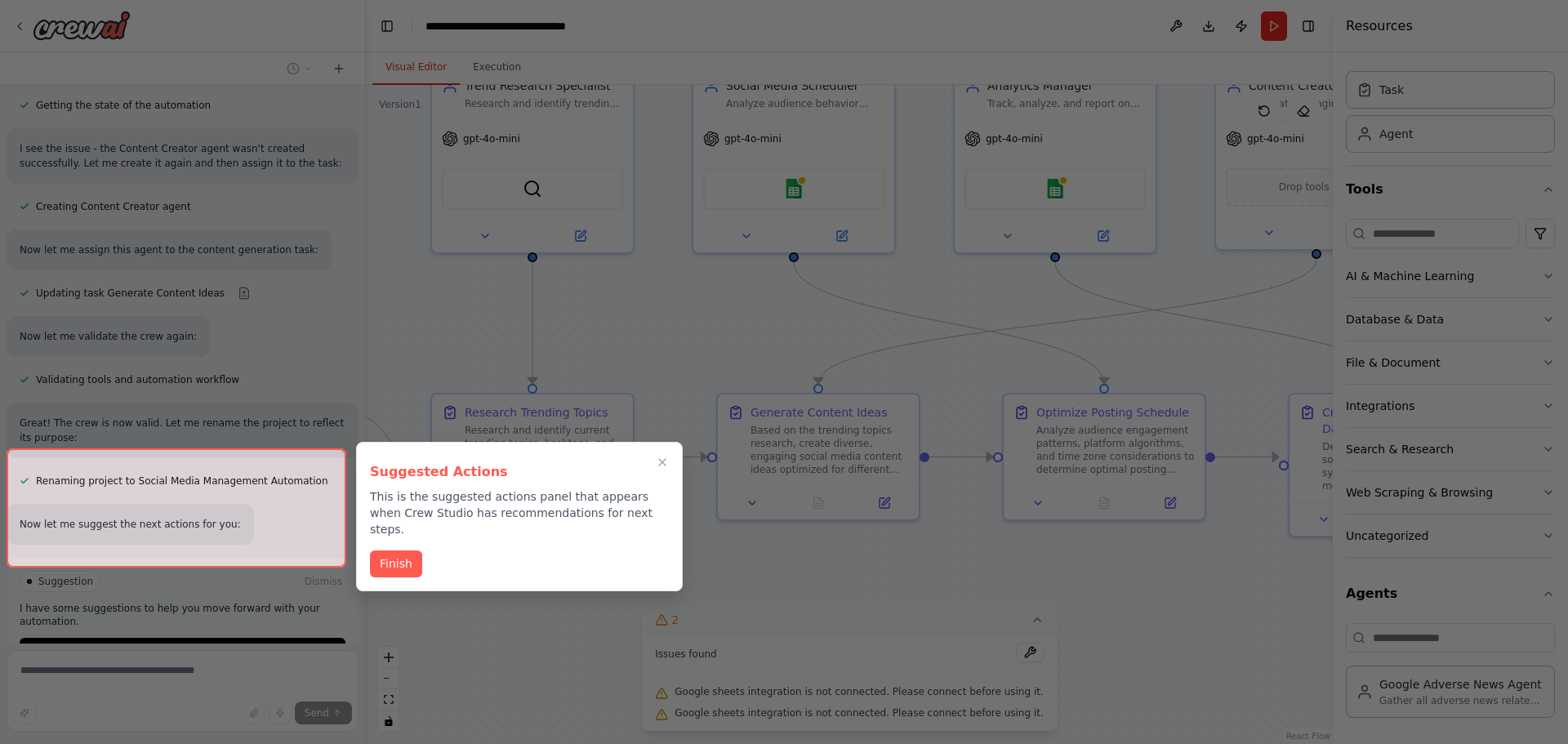
scroll to position [2041, 0]
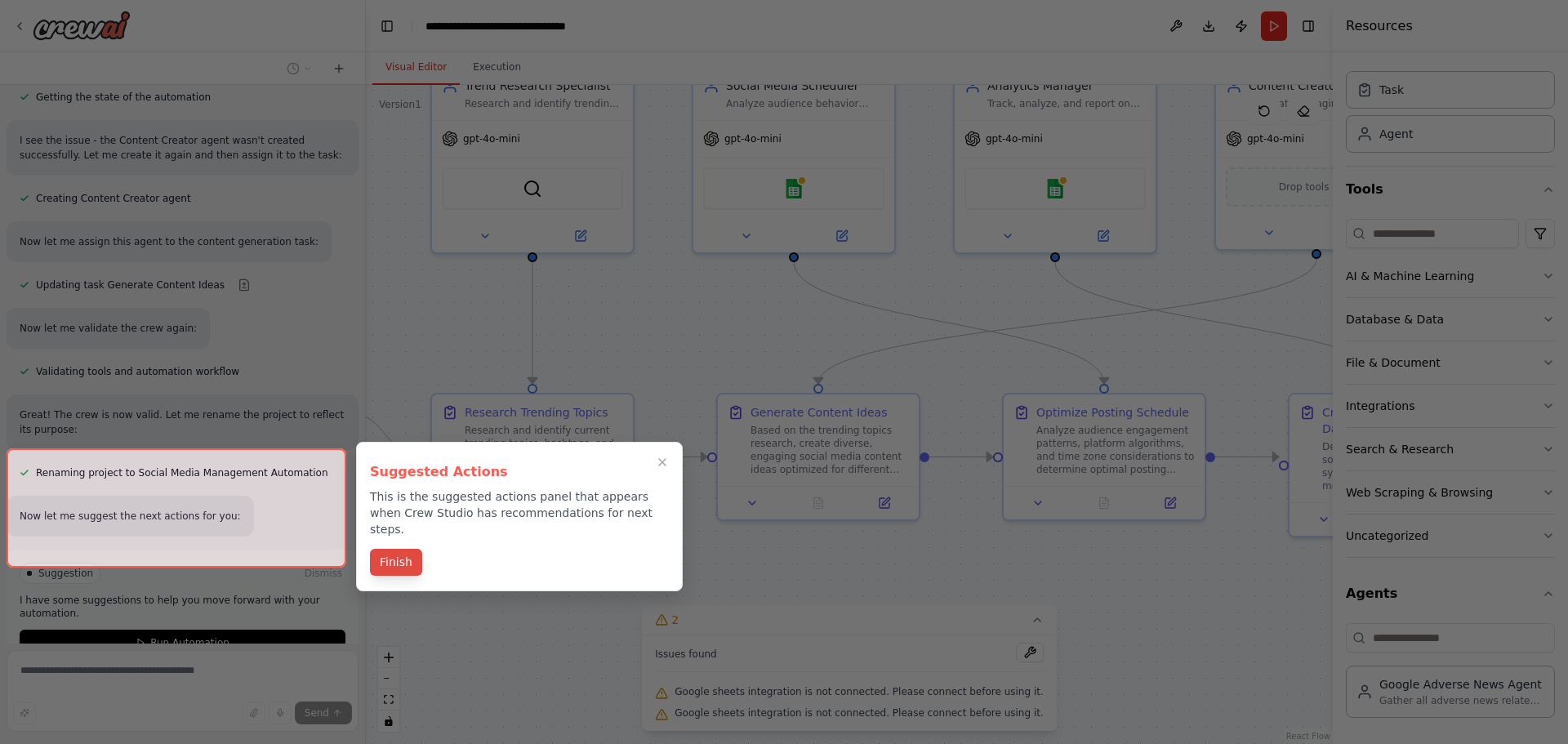
click at [393, 550] on button "Finish" at bounding box center [395, 562] width 52 height 27
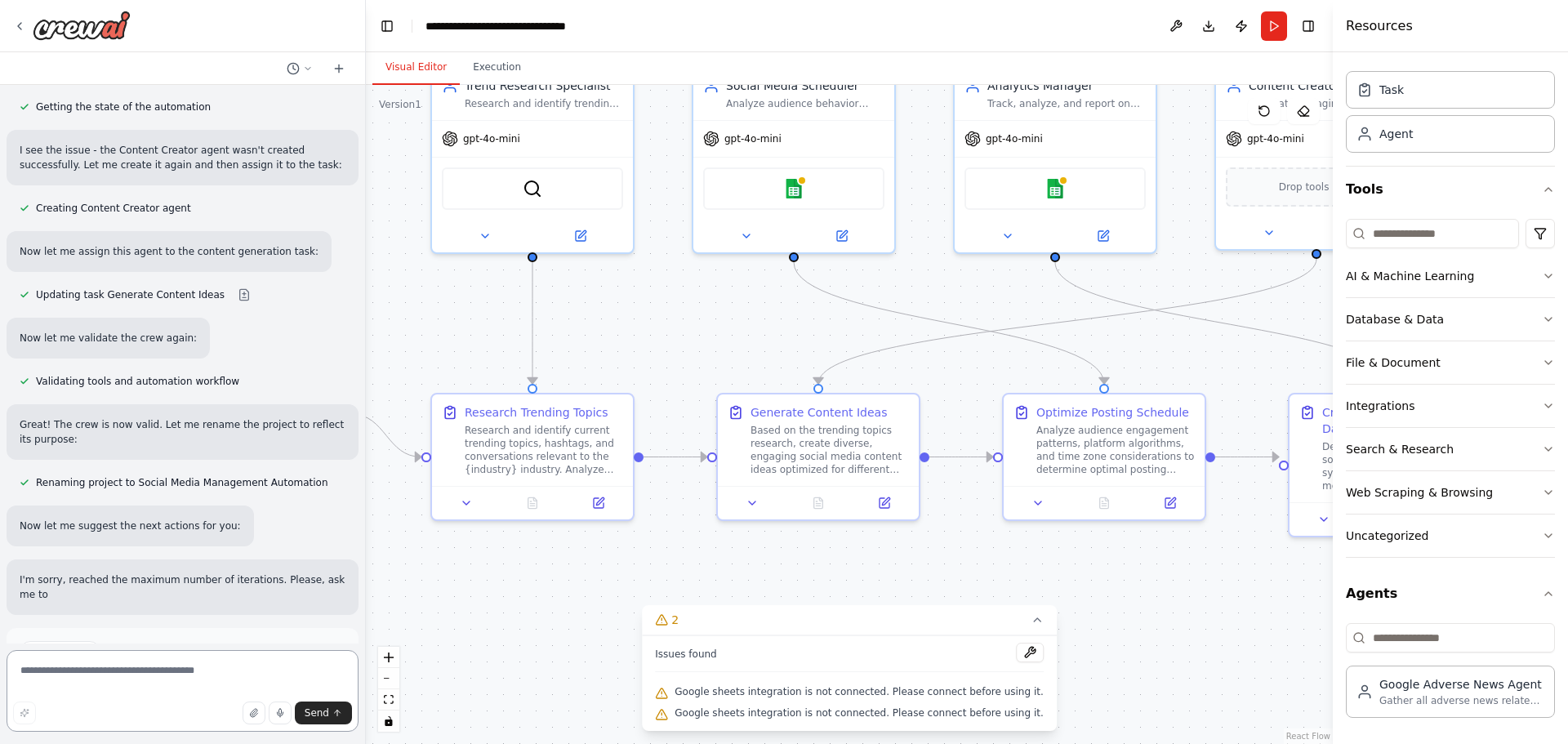
scroll to position [2047, 0]
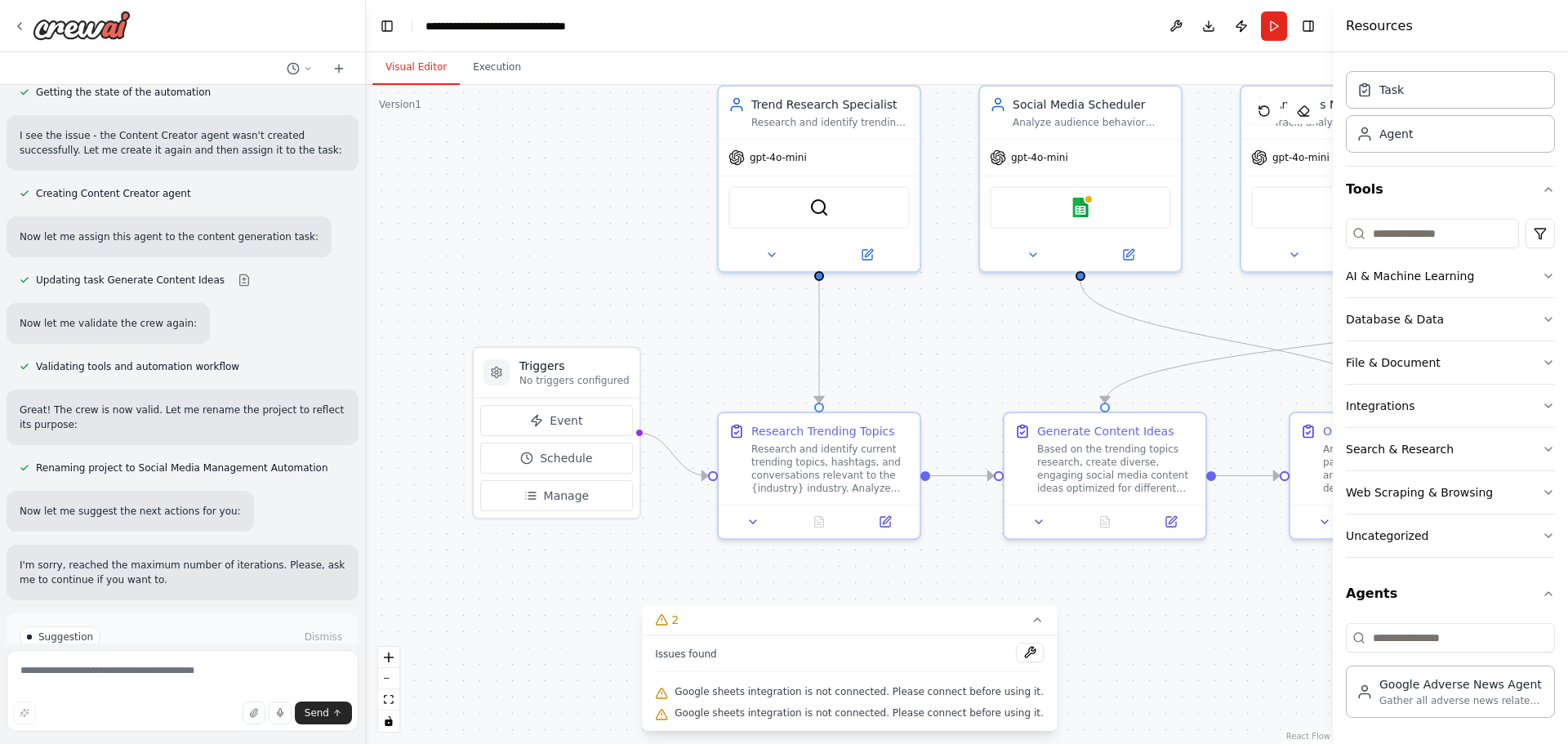
drag, startPoint x: 459, startPoint y: 319, endPoint x: 746, endPoint y: 337, distance: 287.6
click at [746, 337] on div ".deletable-edge-delete-btn { width: 20px; height: 20px; border: 0px solid #ffff…" at bounding box center [849, 415] width 967 height 660
click at [172, 700] on span "Run Automation" at bounding box center [190, 707] width 80 height 13
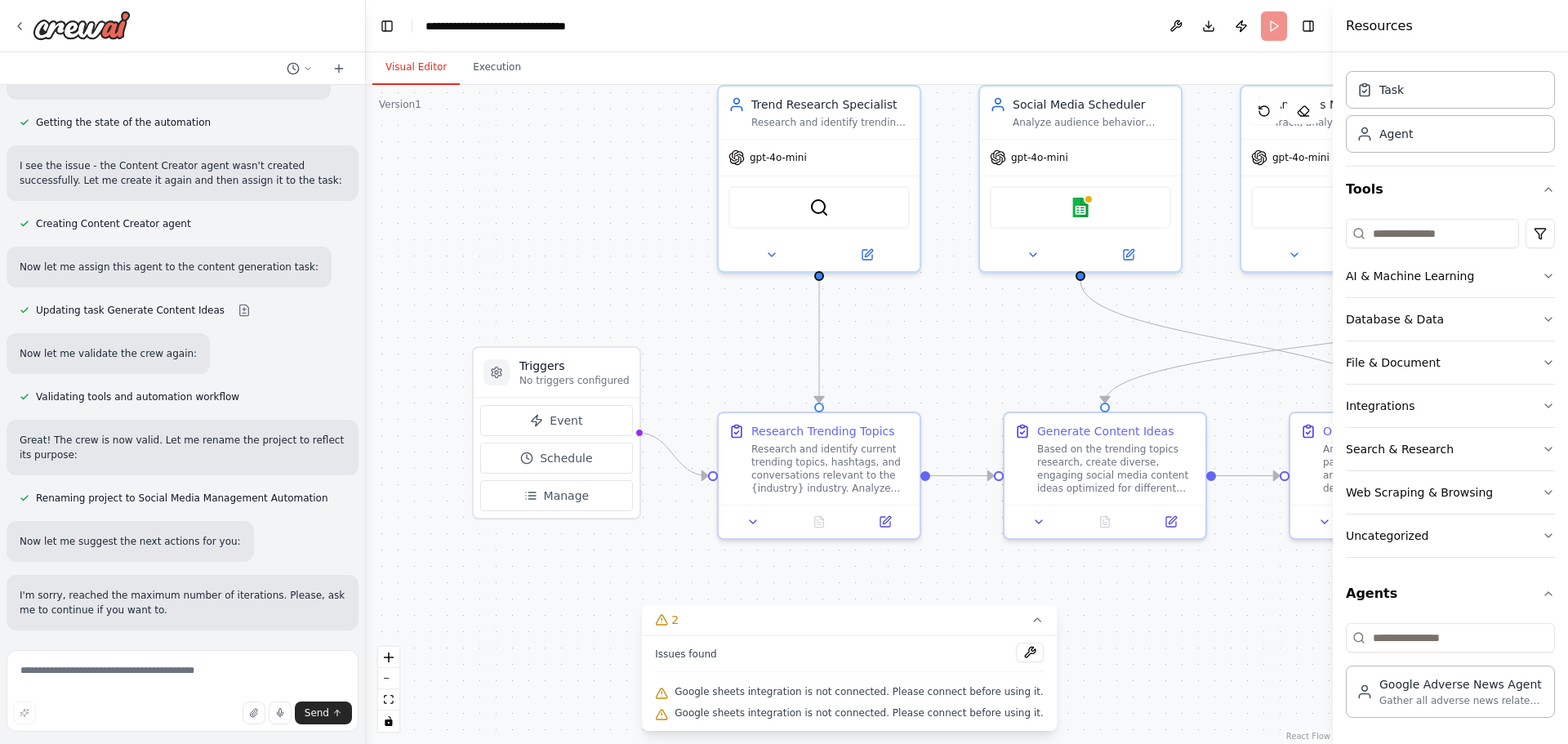
scroll to position [1914, 0]
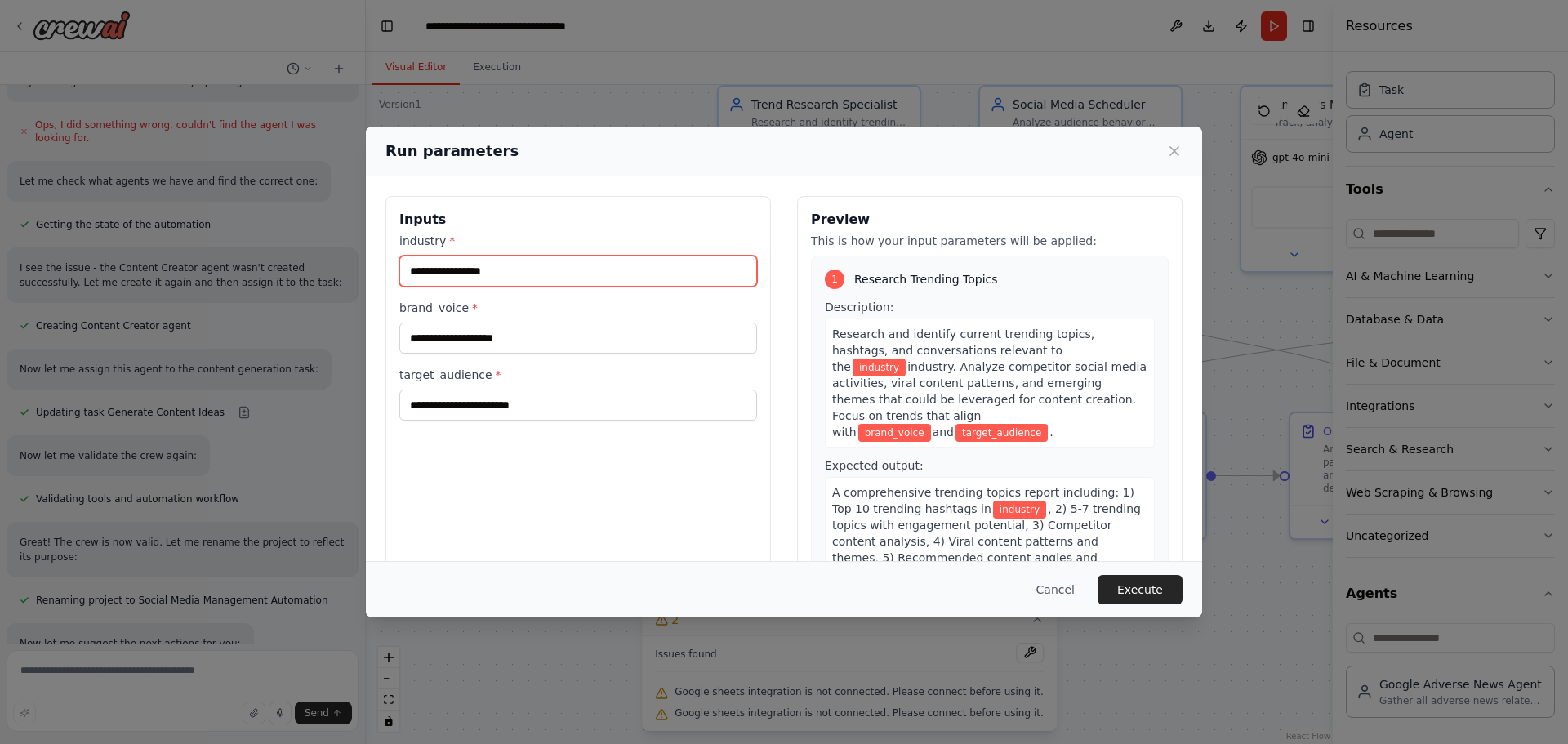
click at [546, 272] on input "industry *" at bounding box center [578, 271] width 358 height 32
type input "***"
drag, startPoint x: 349, startPoint y: 251, endPoint x: 320, endPoint y: 249, distance: 29.1
click at [321, 249] on div "Run parameters Inputs industry * *** brand_voice * target_audience * Preview Th…" at bounding box center [784, 372] width 1568 height 744
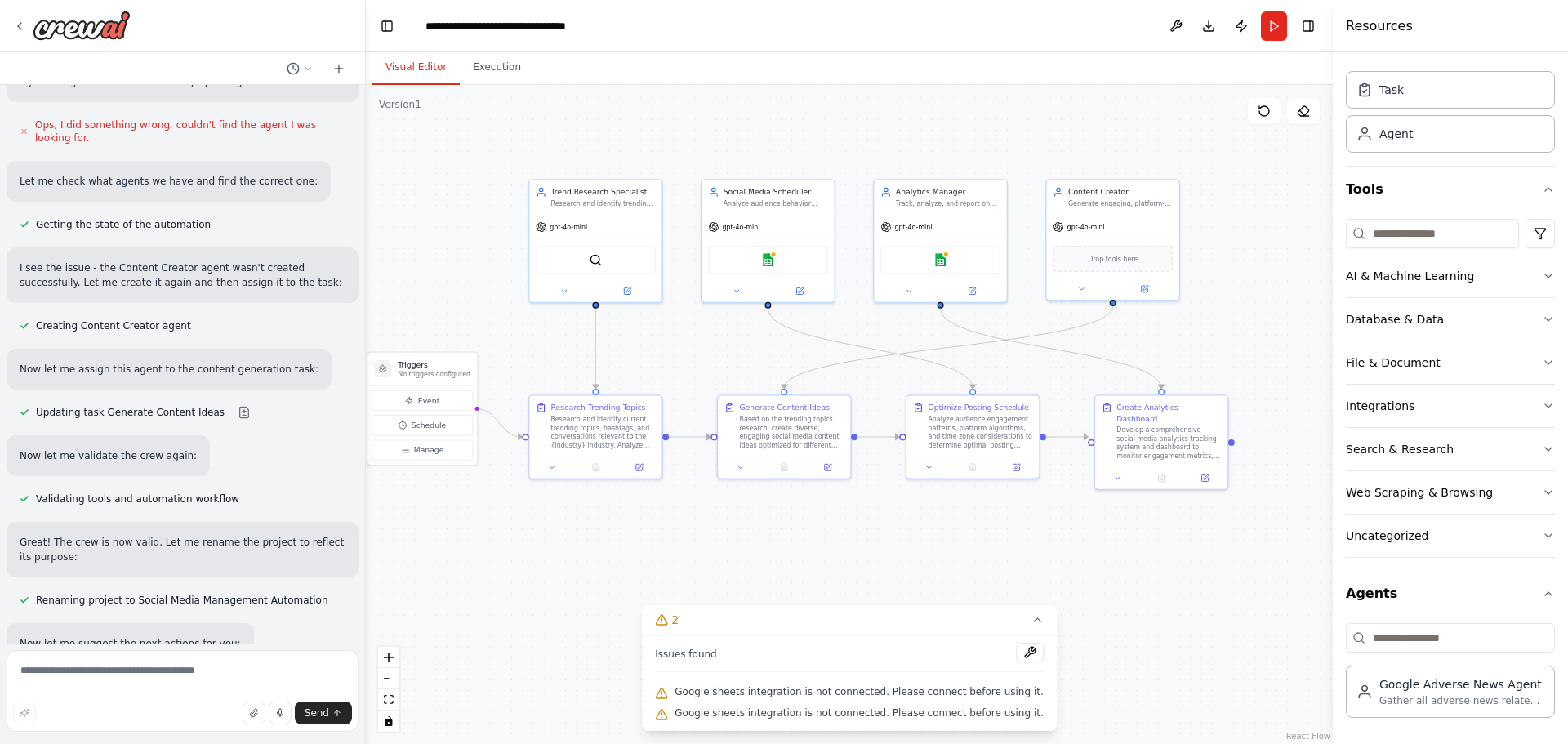
drag, startPoint x: 1171, startPoint y: 319, endPoint x: 891, endPoint y: 334, distance: 280.4
click at [884, 331] on div ".deletable-edge-delete-btn { width: 20px; height: 20px; border: 0px solid #ffff…" at bounding box center [849, 415] width 967 height 660
click at [1467, 95] on div "Task" at bounding box center [1450, 89] width 209 height 38
click at [1433, 134] on div "Agent" at bounding box center [1450, 132] width 209 height 38
click at [1271, 30] on button "Run" at bounding box center [1273, 26] width 26 height 30
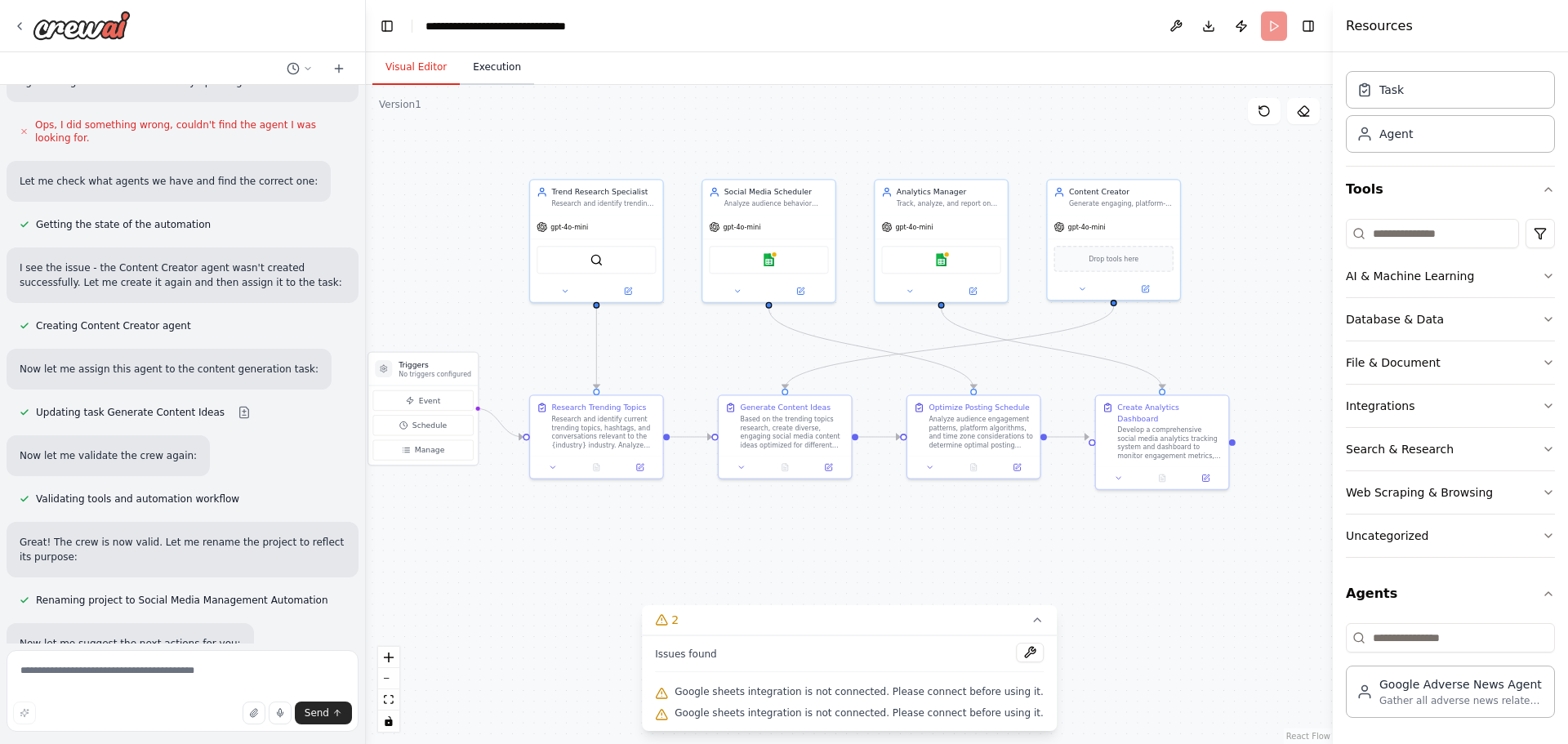
click at [488, 63] on button "Execution" at bounding box center [496, 68] width 74 height 34
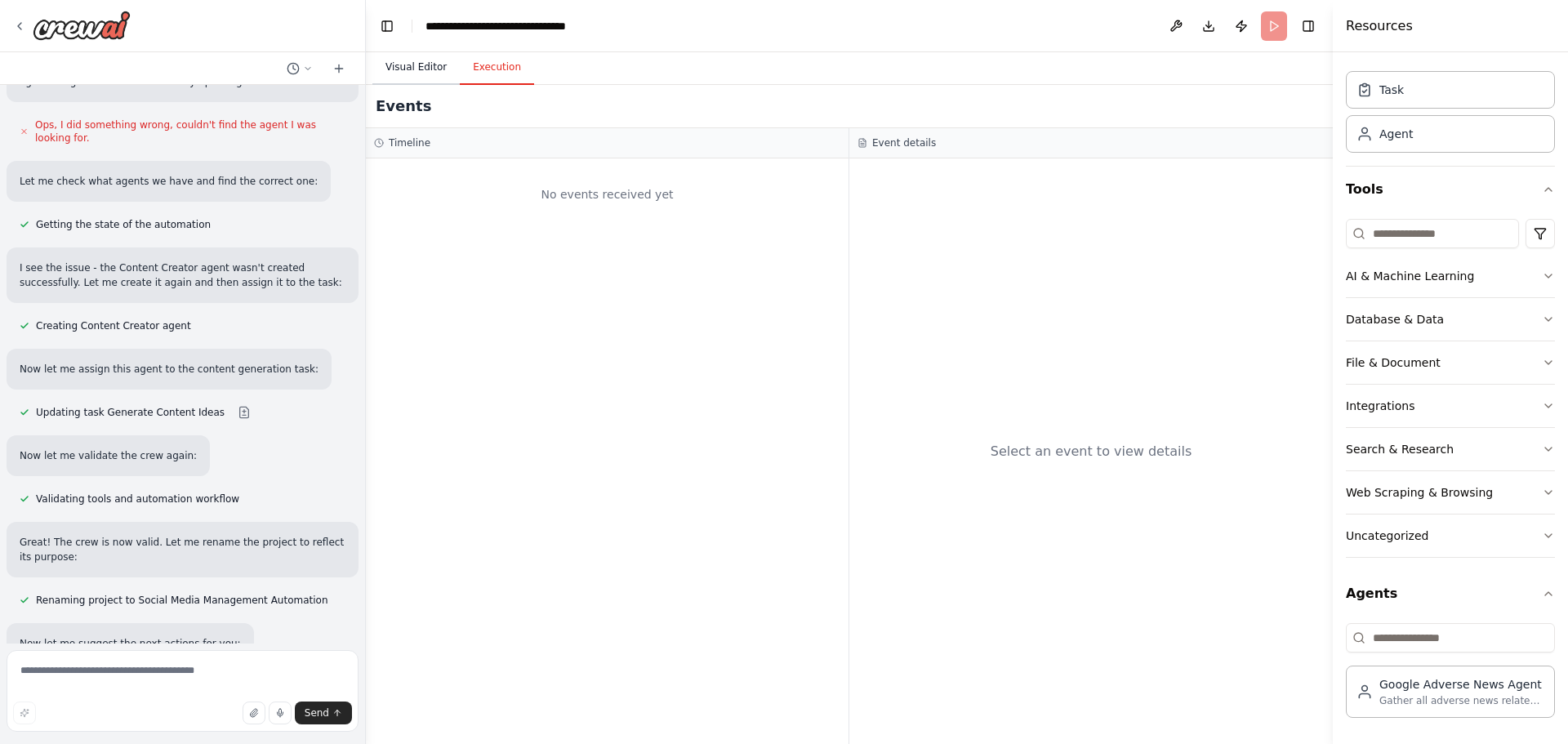
click at [427, 67] on button "Visual Editor" at bounding box center [416, 68] width 87 height 34
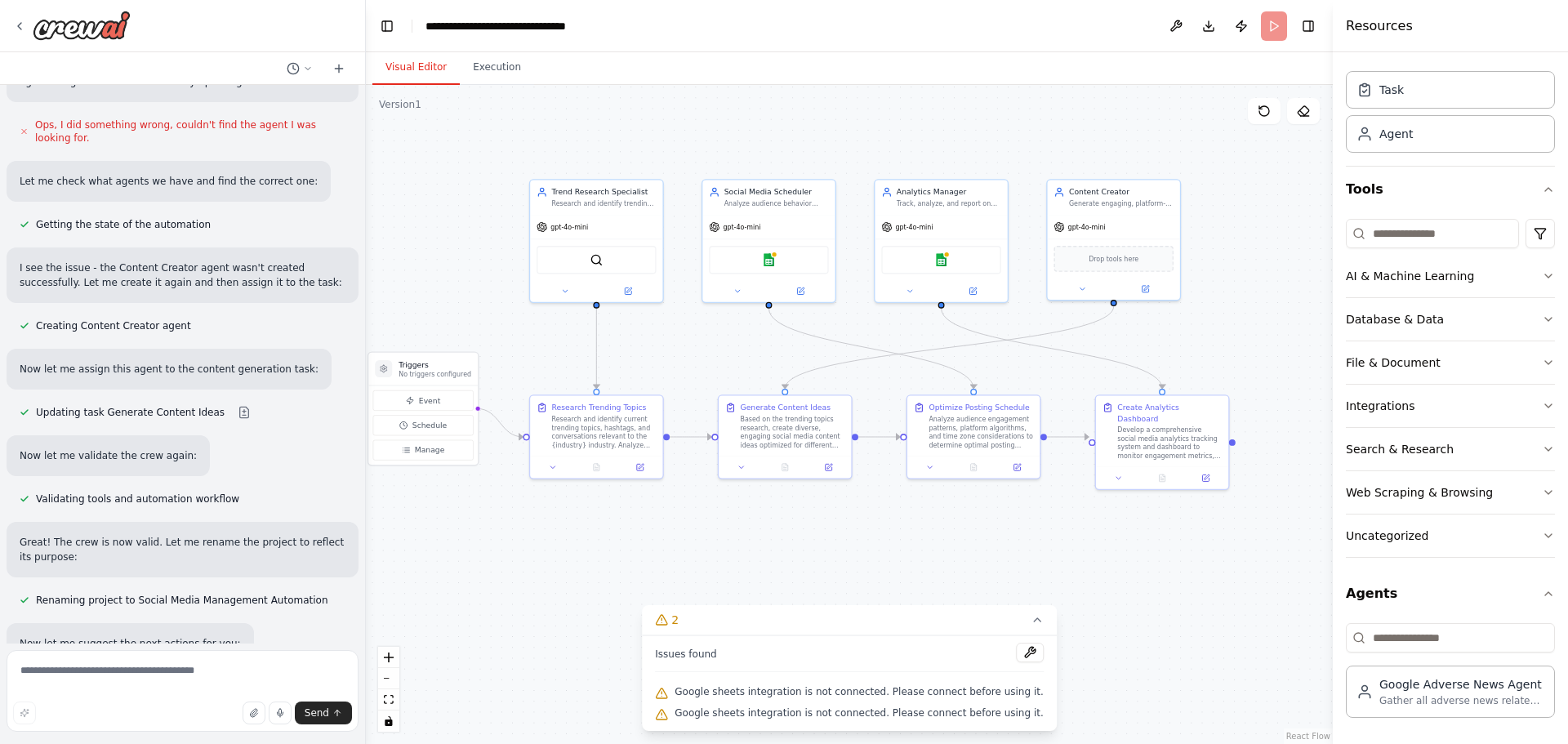
click at [999, 667] on div "Issues found" at bounding box center [849, 658] width 389 height 30
click at [1016, 660] on button at bounding box center [1030, 652] width 28 height 19
click at [757, 694] on span "Google sheets integration is not connected. Please connect before using it." at bounding box center [859, 692] width 370 height 13
click at [1139, 431] on div "Develop a comprehensive social media analytics tracking system and dashboard to…" at bounding box center [1169, 441] width 105 height 34
click at [1137, 434] on div "Develop a comprehensive social media analytics tracking system and dashboard to…" at bounding box center [1174, 441] width 105 height 34
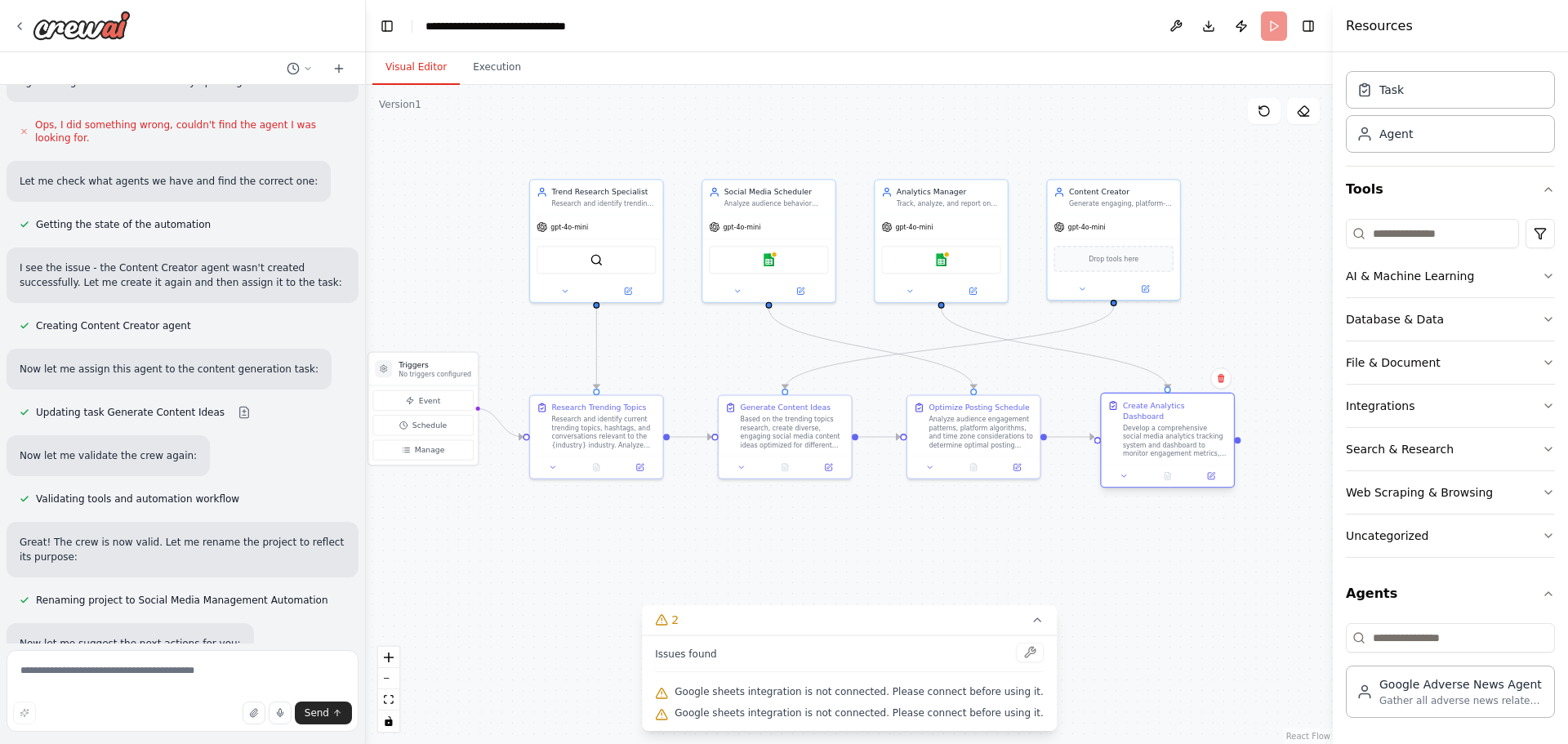
click at [1137, 434] on div "Develop a comprehensive social media analytics tracking system and dashboard to…" at bounding box center [1174, 441] width 105 height 34
click at [1209, 473] on icon at bounding box center [1210, 476] width 6 height 6
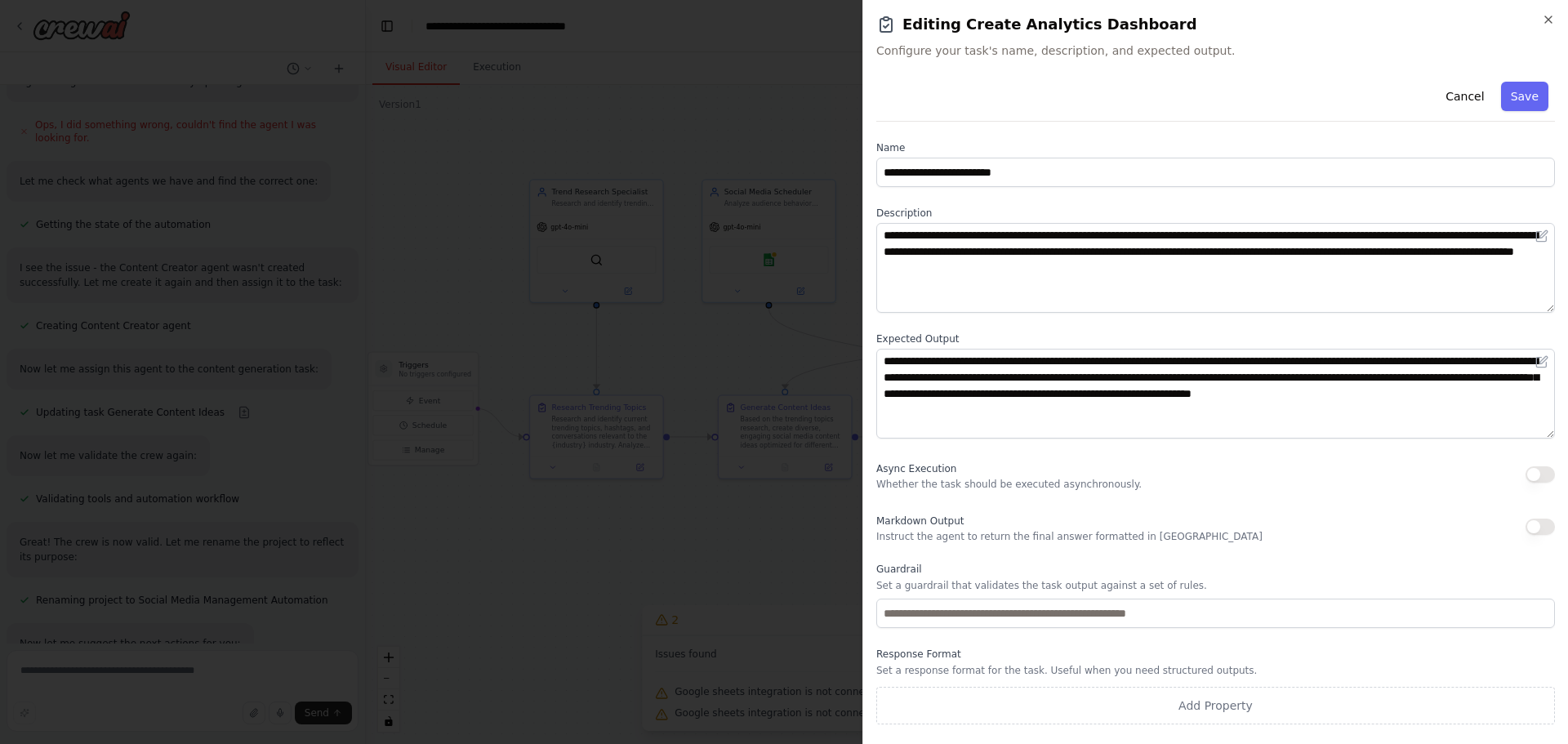
click at [1550, 19] on icon "button" at bounding box center [1549, 19] width 13 height 13
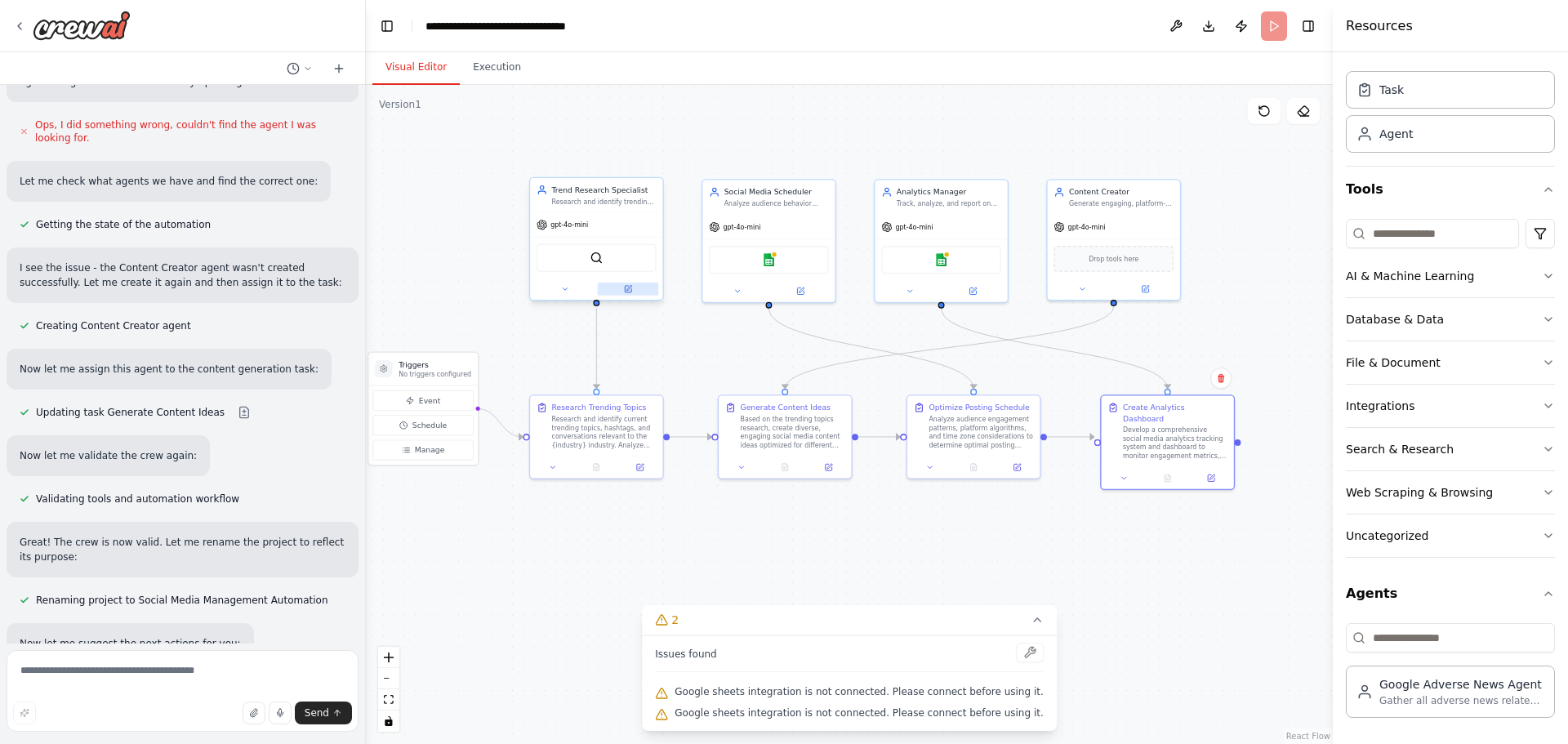
click at [631, 292] on icon at bounding box center [628, 289] width 6 height 6
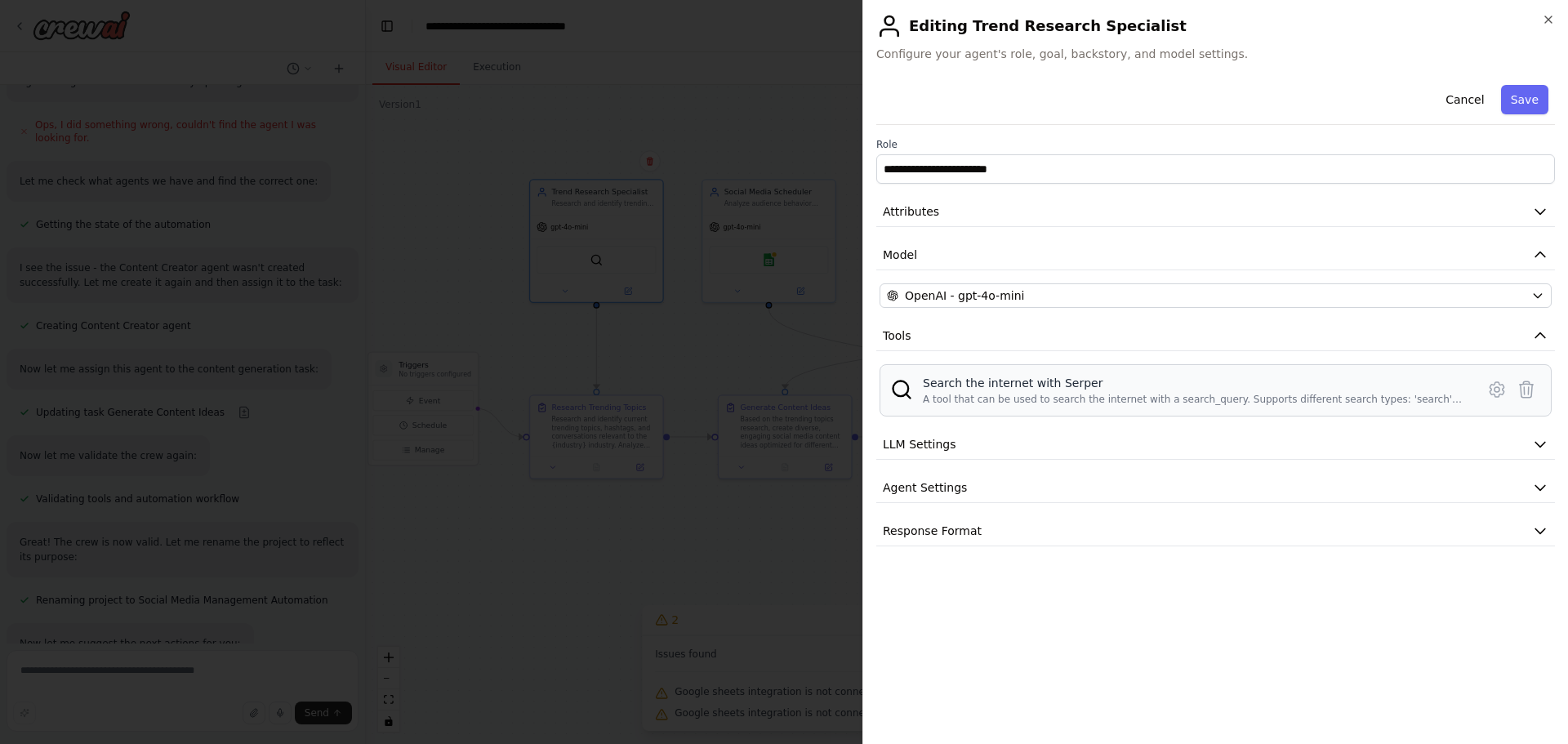
click at [1006, 392] on div "Search the internet with Serper A tool that can be used to search the internet …" at bounding box center [1194, 391] width 543 height 32
click at [925, 444] on span "LLM Settings" at bounding box center [919, 445] width 73 height 17
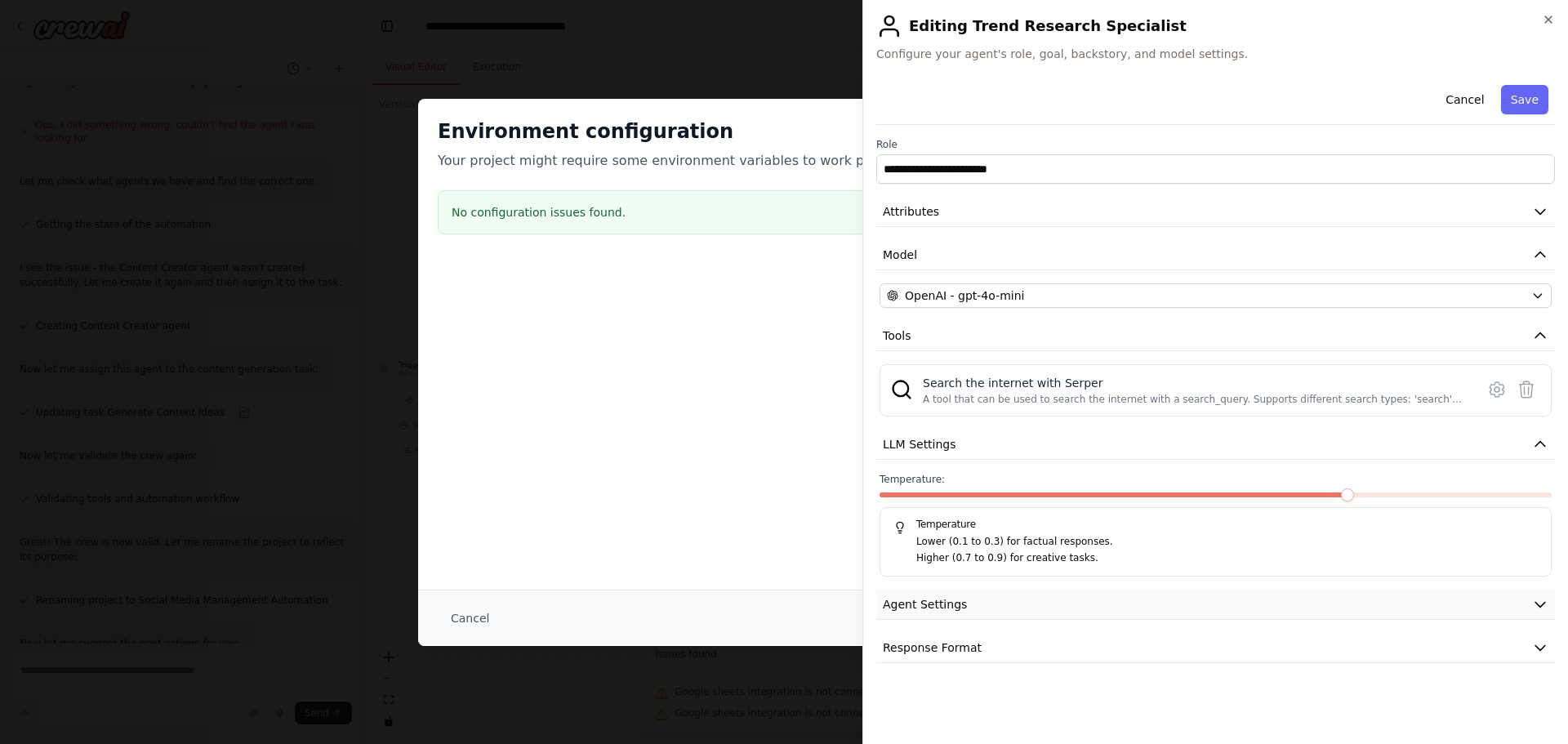
click at [942, 599] on span "Agent Settings" at bounding box center [924, 605] width 84 height 17
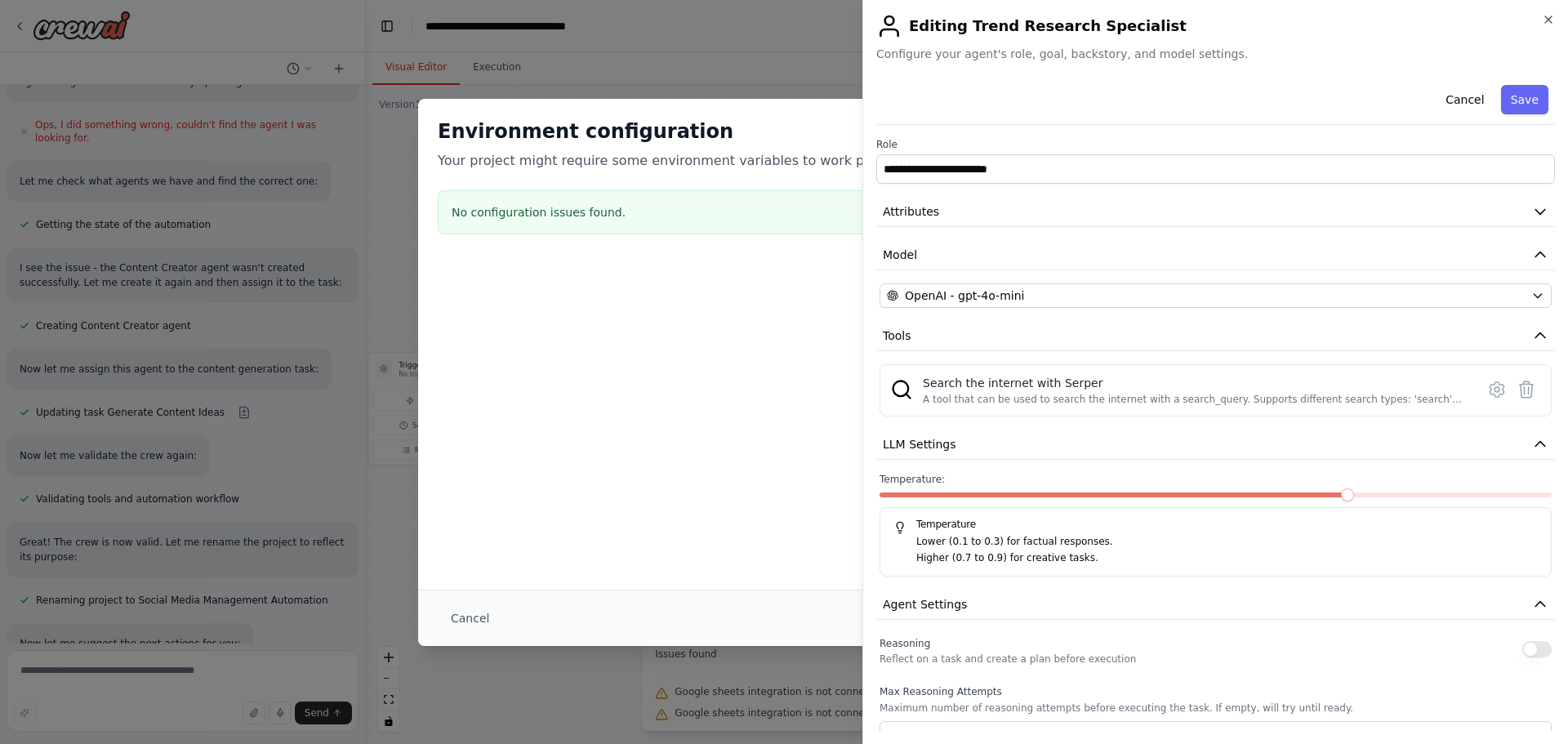
click at [707, 107] on div "Environment configuration Your project might require some environment variables…" at bounding box center [784, 180] width 732 height 162
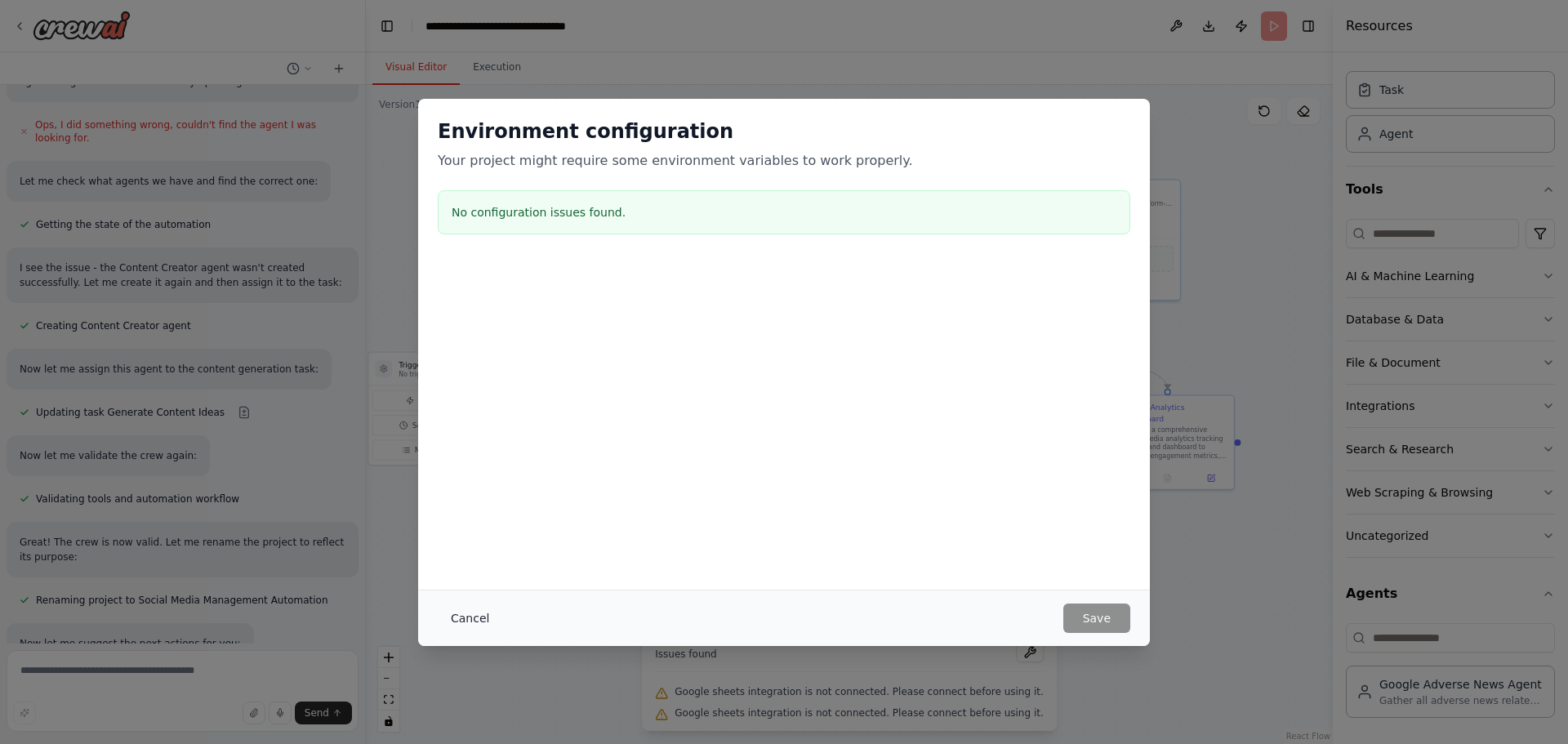
click at [471, 612] on button "Cancel" at bounding box center [470, 619] width 65 height 30
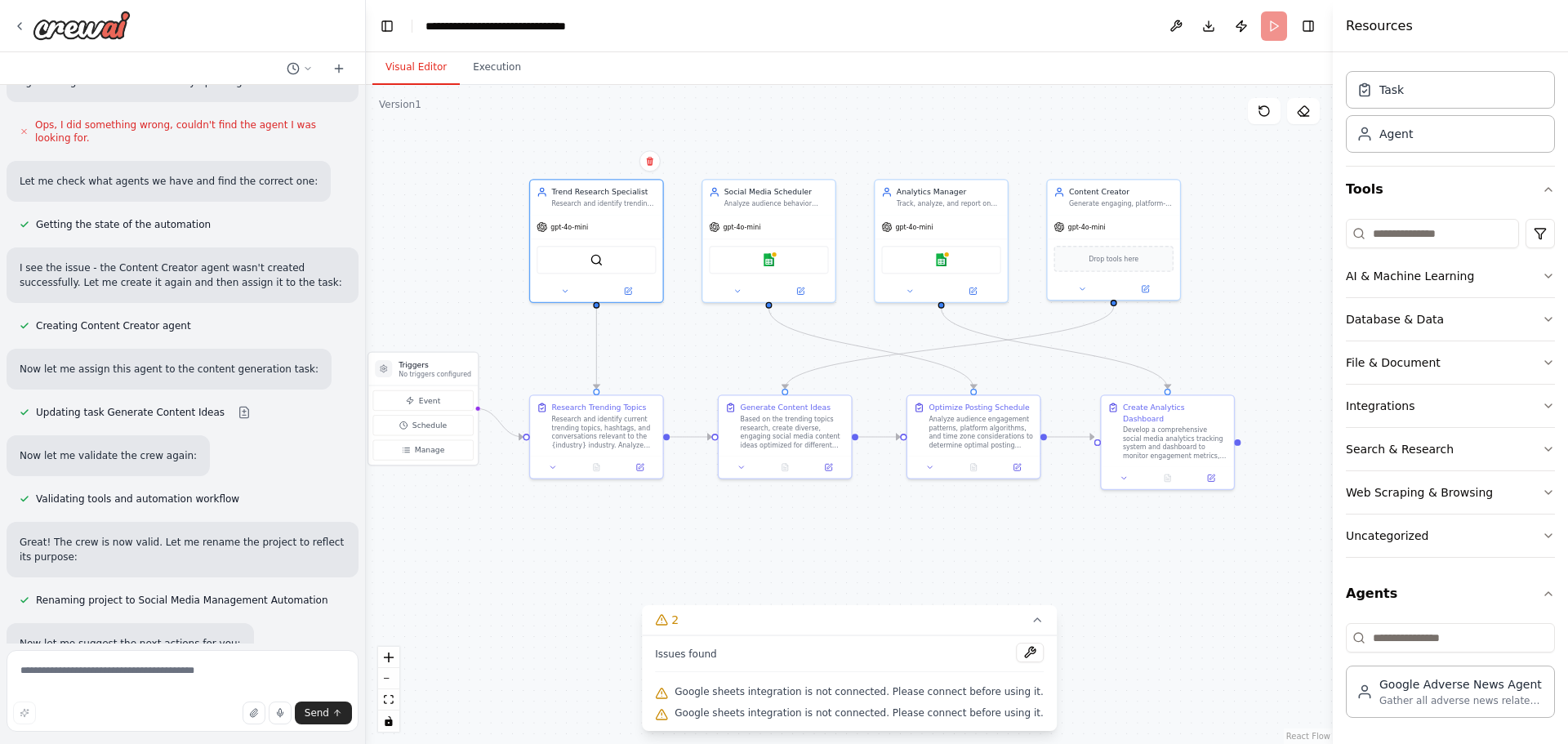
click at [1016, 653] on button at bounding box center [1030, 652] width 28 height 19
click at [1542, 410] on icon "button" at bounding box center [1549, 406] width 13 height 13
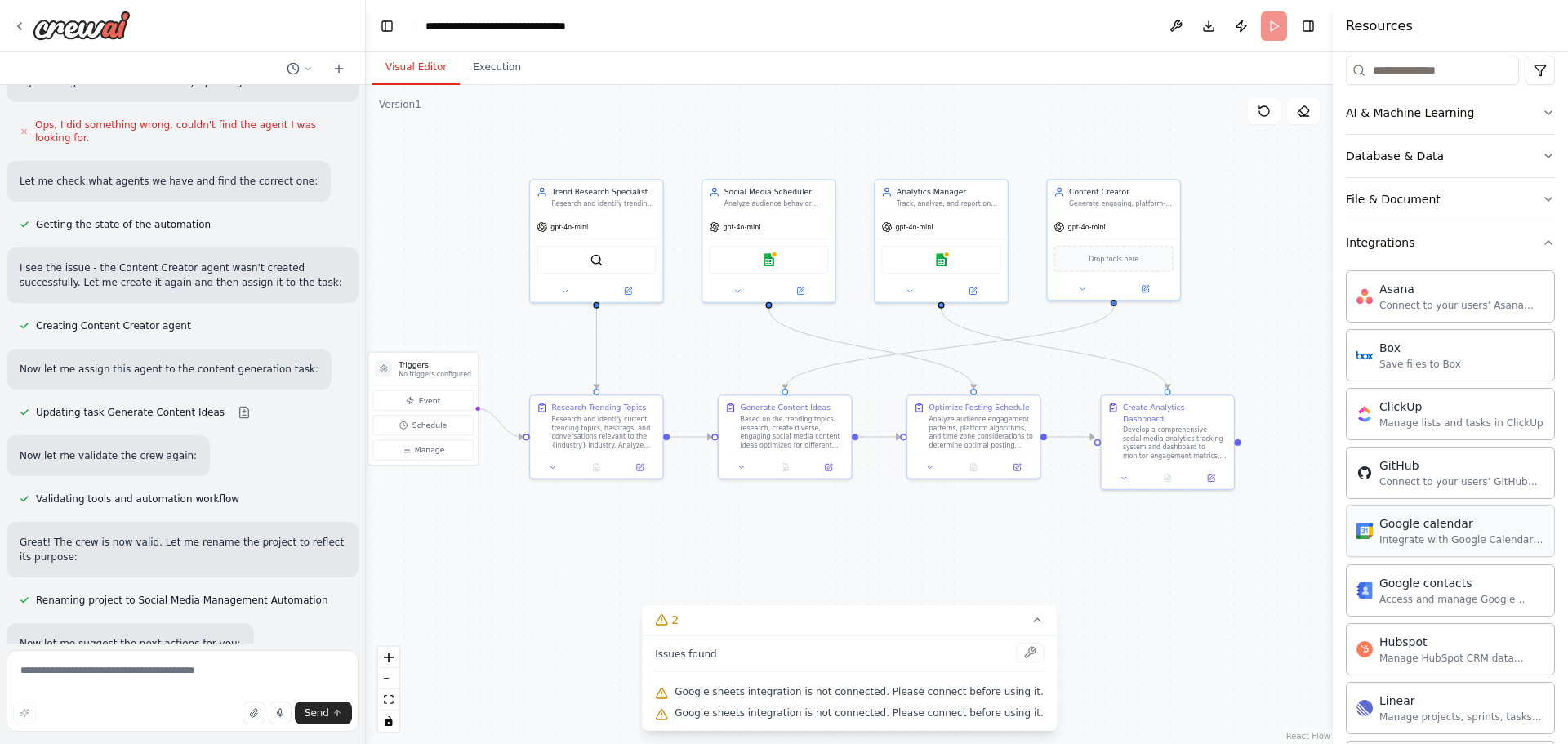
scroll to position [0, 0]
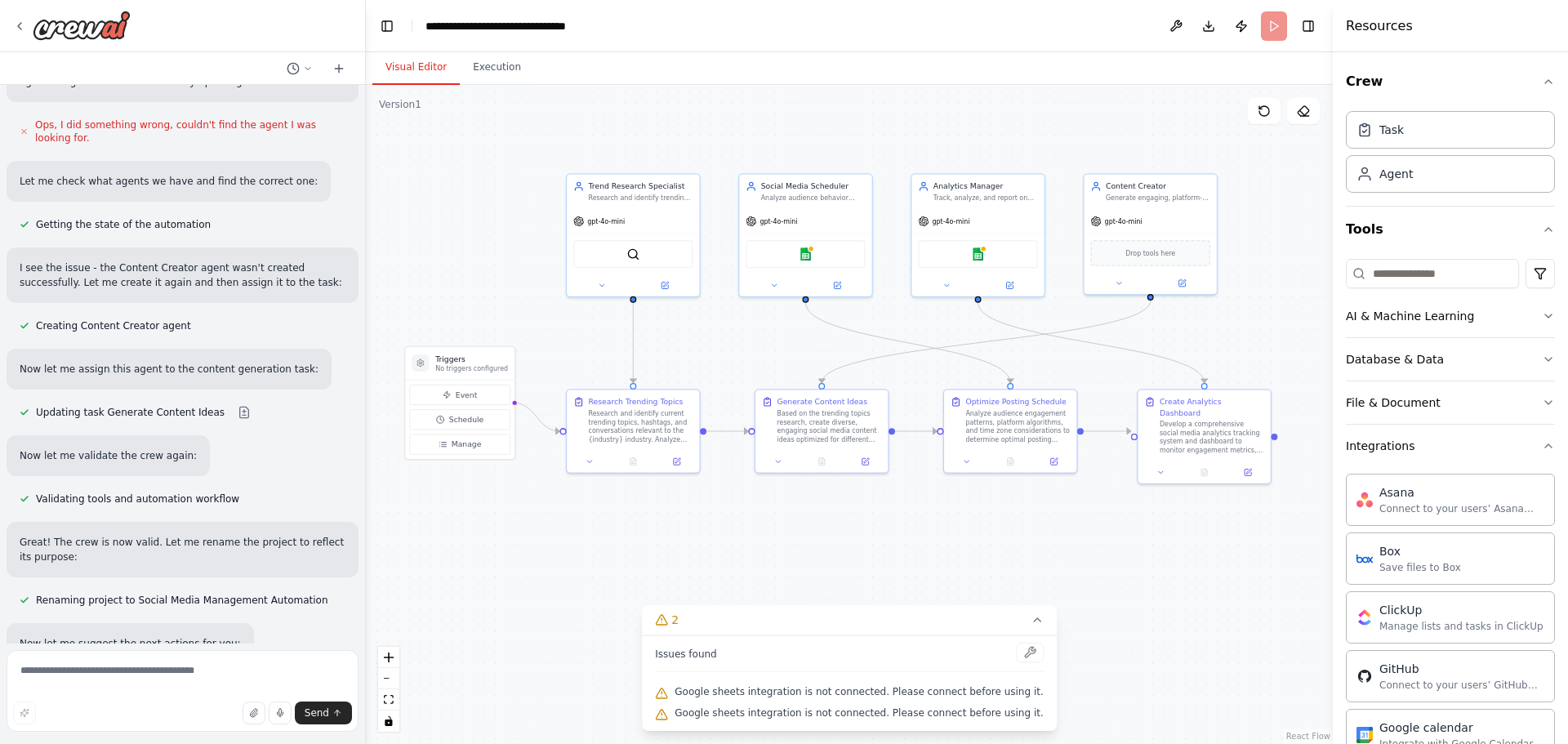
drag, startPoint x: 476, startPoint y: 169, endPoint x: 514, endPoint y: 161, distance: 38.8
click at [514, 161] on div ".deletable-edge-delete-btn { width: 20px; height: 20px; border: 0px solid #ffff…" at bounding box center [849, 415] width 967 height 660
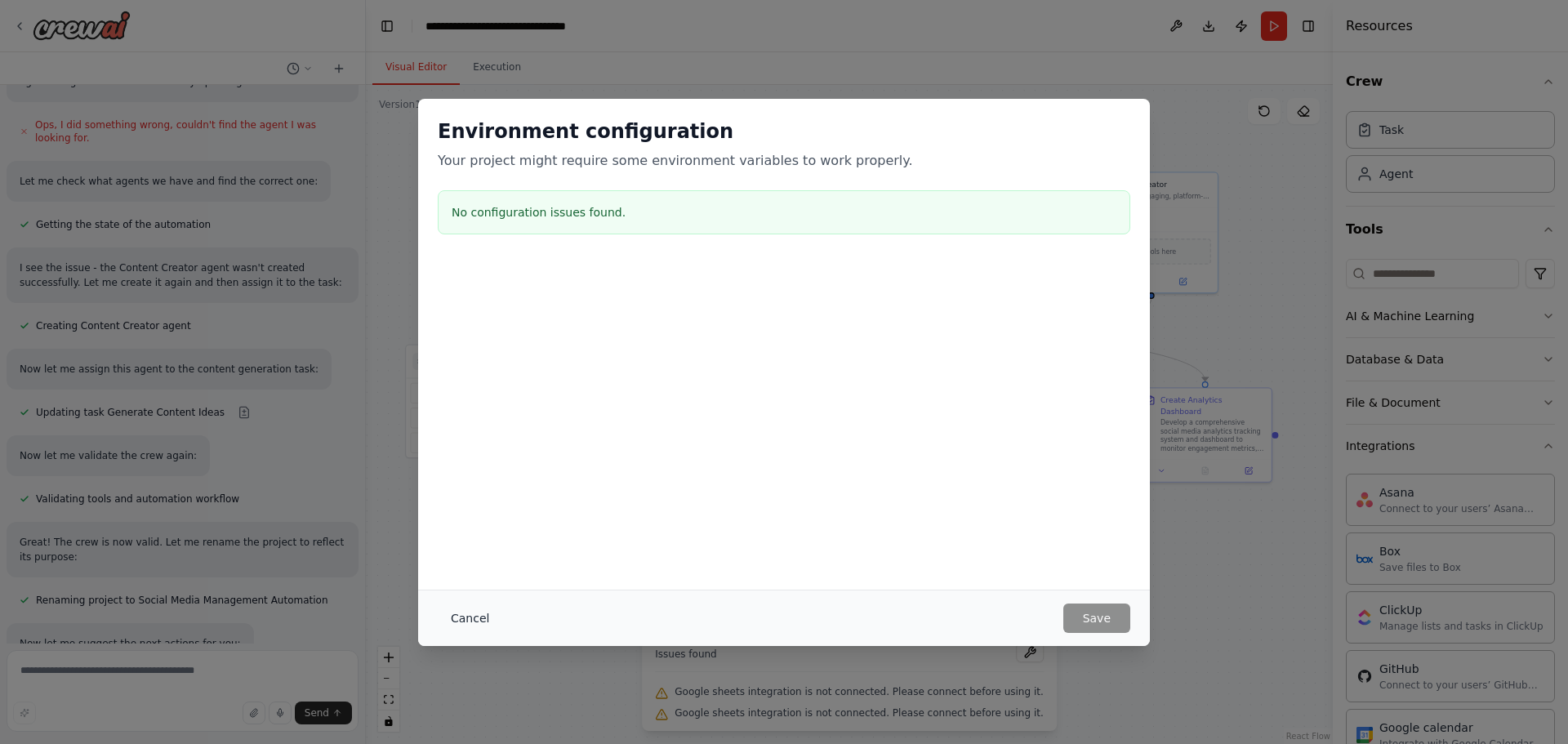
click at [473, 616] on button "Cancel" at bounding box center [470, 619] width 65 height 30
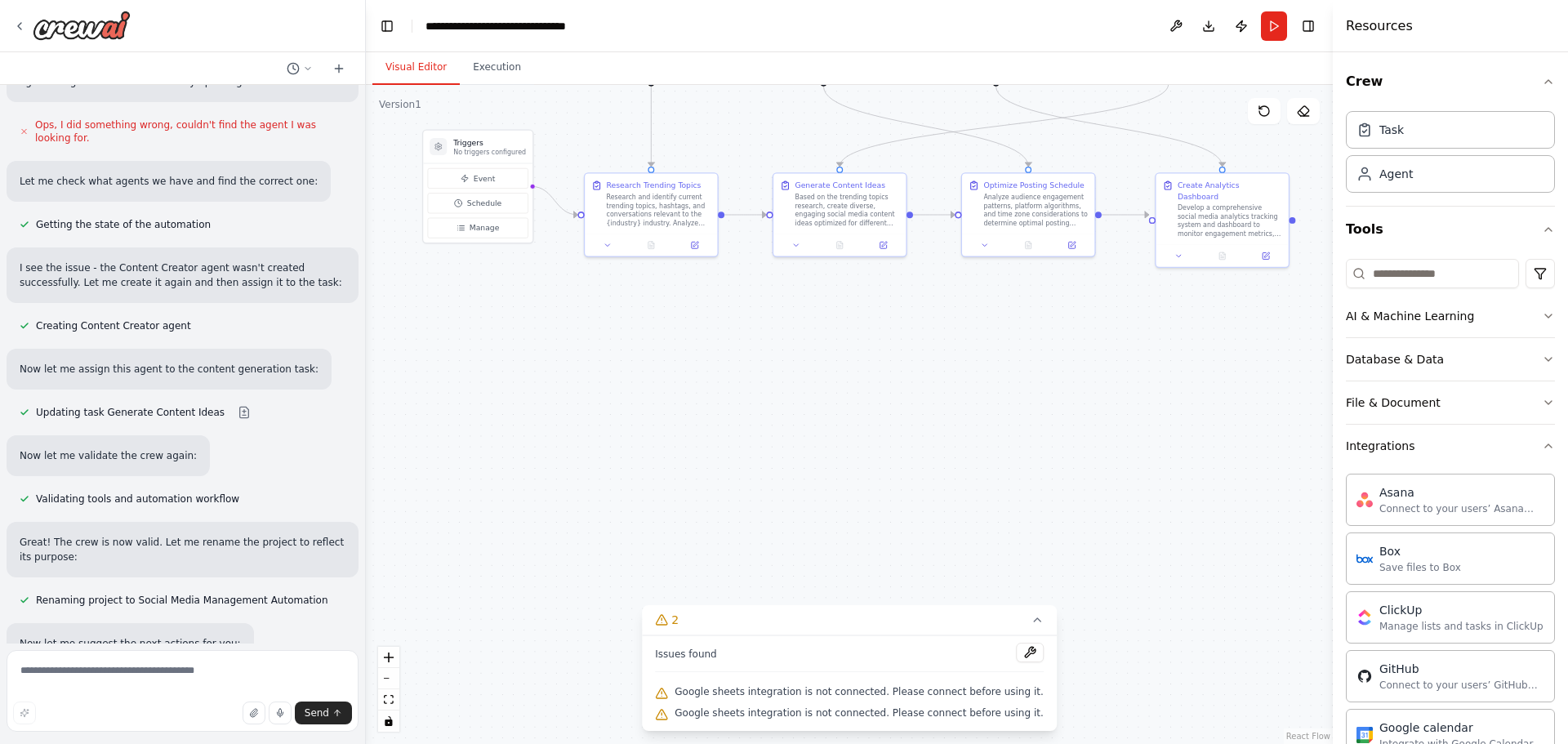
drag, startPoint x: 1224, startPoint y: 608, endPoint x: 1241, endPoint y: 393, distance: 215.7
click at [1241, 393] on div ".deletable-edge-delete-btn { width: 20px; height: 20px; border: 0px solid #ffff…" at bounding box center [849, 415] width 967 height 660
click at [1243, 397] on div ".deletable-edge-delete-btn { width: 20px; height: 20px; border: 0px solid #ffff…" at bounding box center [849, 415] width 967 height 660
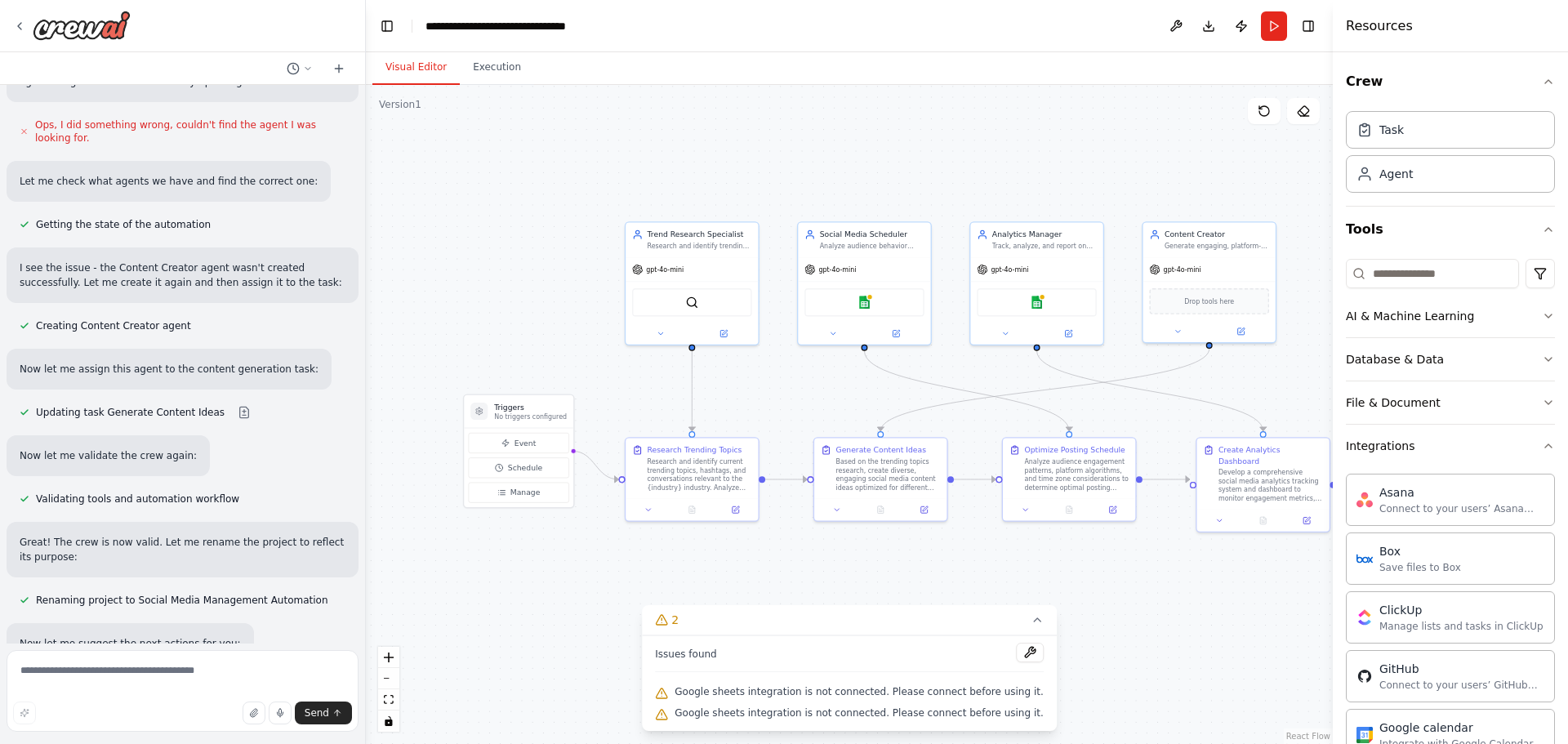
drag, startPoint x: 1228, startPoint y: 536, endPoint x: 1233, endPoint y: 634, distance: 98.1
click at [1233, 634] on div ".deletable-edge-delete-btn { width: 20px; height: 20px; border: 0px solid #ffff…" at bounding box center [849, 415] width 967 height 660
click at [305, 66] on icon at bounding box center [307, 69] width 10 height 10
click at [383, 234] on div ".deletable-edge-delete-btn { width: 20px; height: 20px; border: 0px solid #ffff…" at bounding box center [849, 415] width 967 height 660
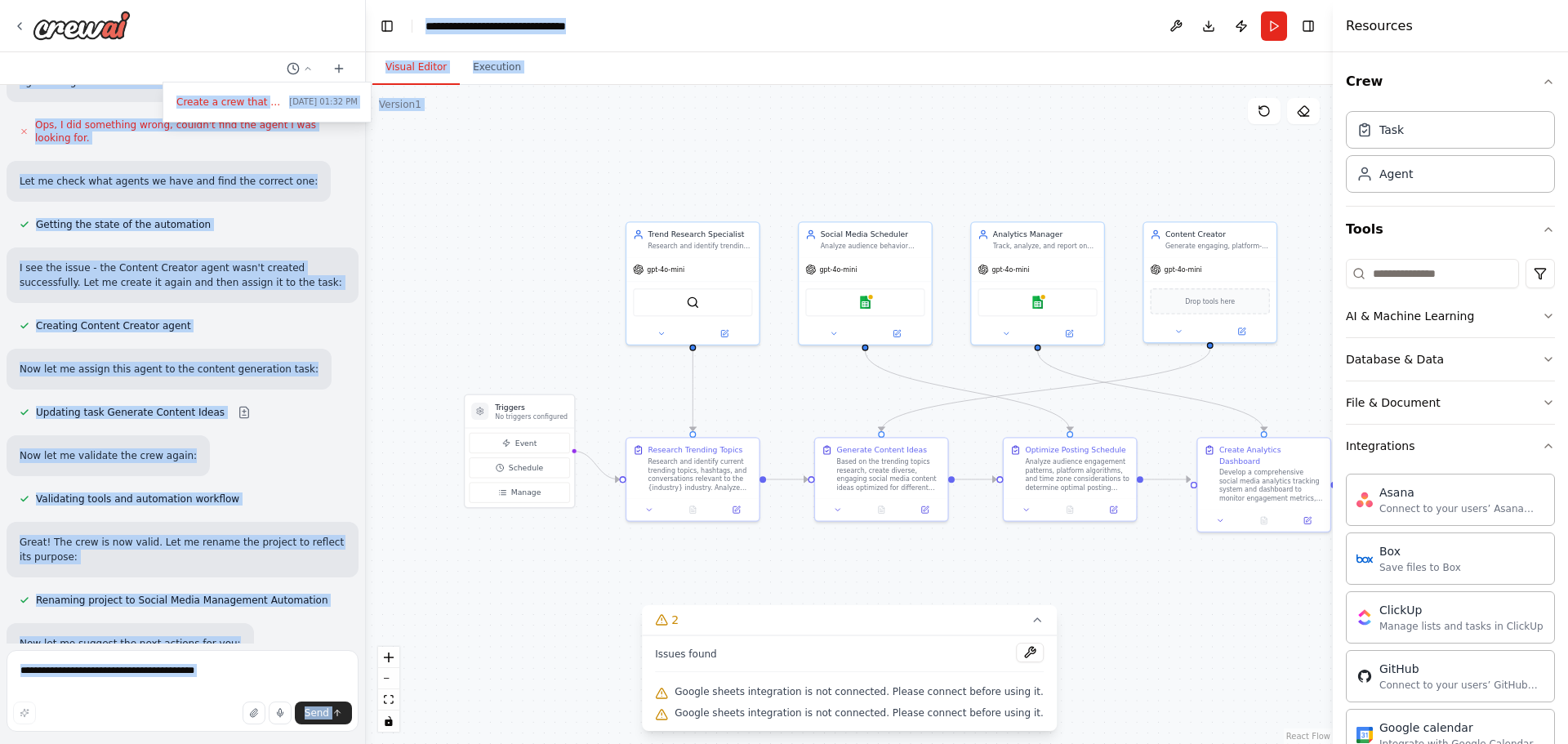
drag, startPoint x: 359, startPoint y: 541, endPoint x: 373, endPoint y: 254, distance: 287.3
click at [373, 254] on div "Create a crew that schedules and publishes social media content across multiple…" at bounding box center [784, 372] width 1568 height 744
click at [462, 130] on div ".deletable-edge-delete-btn { width: 20px; height: 20px; border: 0px solid #ffff…" at bounding box center [849, 415] width 967 height 660
click at [509, 69] on button "Execution" at bounding box center [496, 68] width 74 height 34
click at [524, 22] on div "**********" at bounding box center [517, 26] width 183 height 17
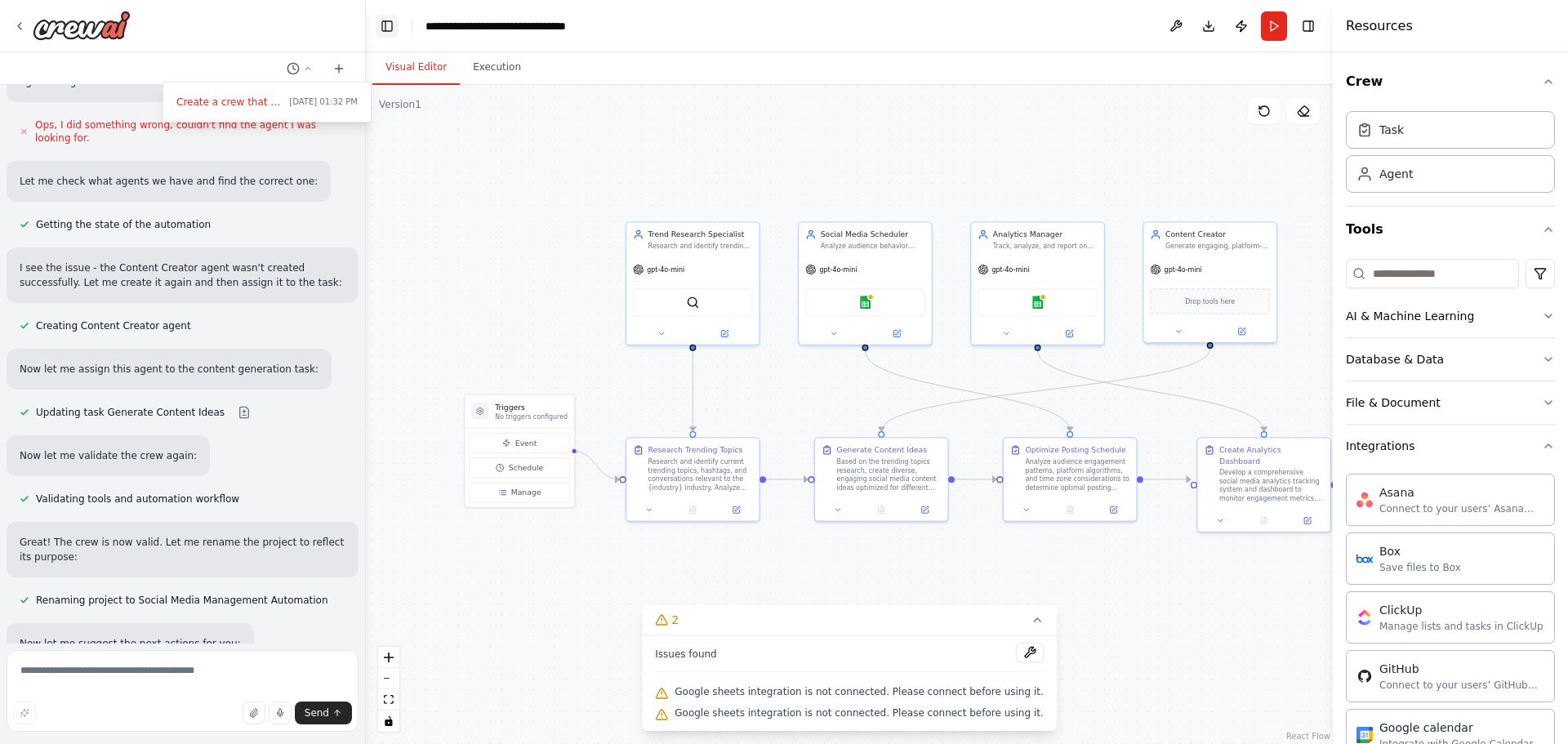
click at [384, 24] on button "Toggle Left Sidebar" at bounding box center [387, 26] width 23 height 23
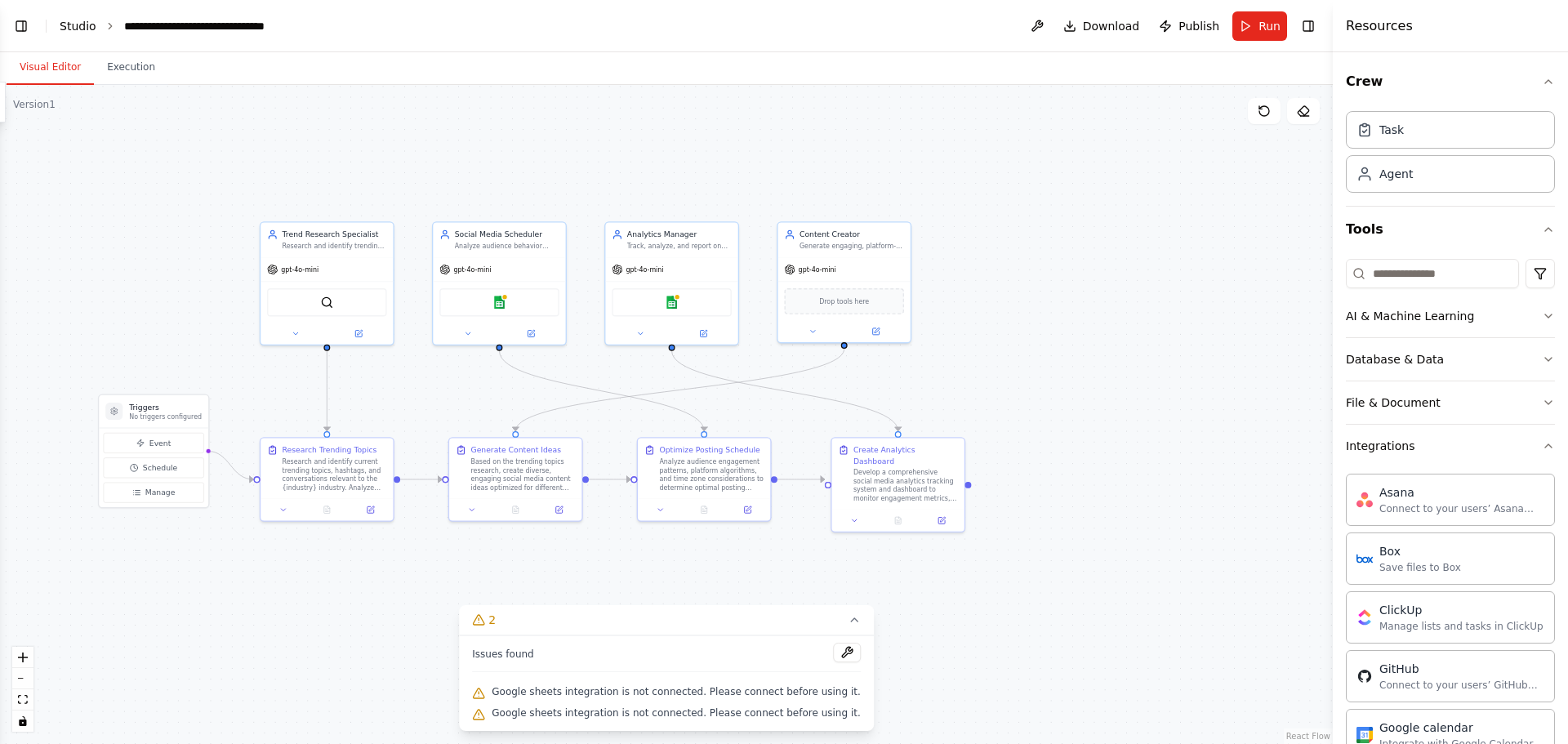
click at [80, 26] on link "Studio" at bounding box center [78, 26] width 37 height 13
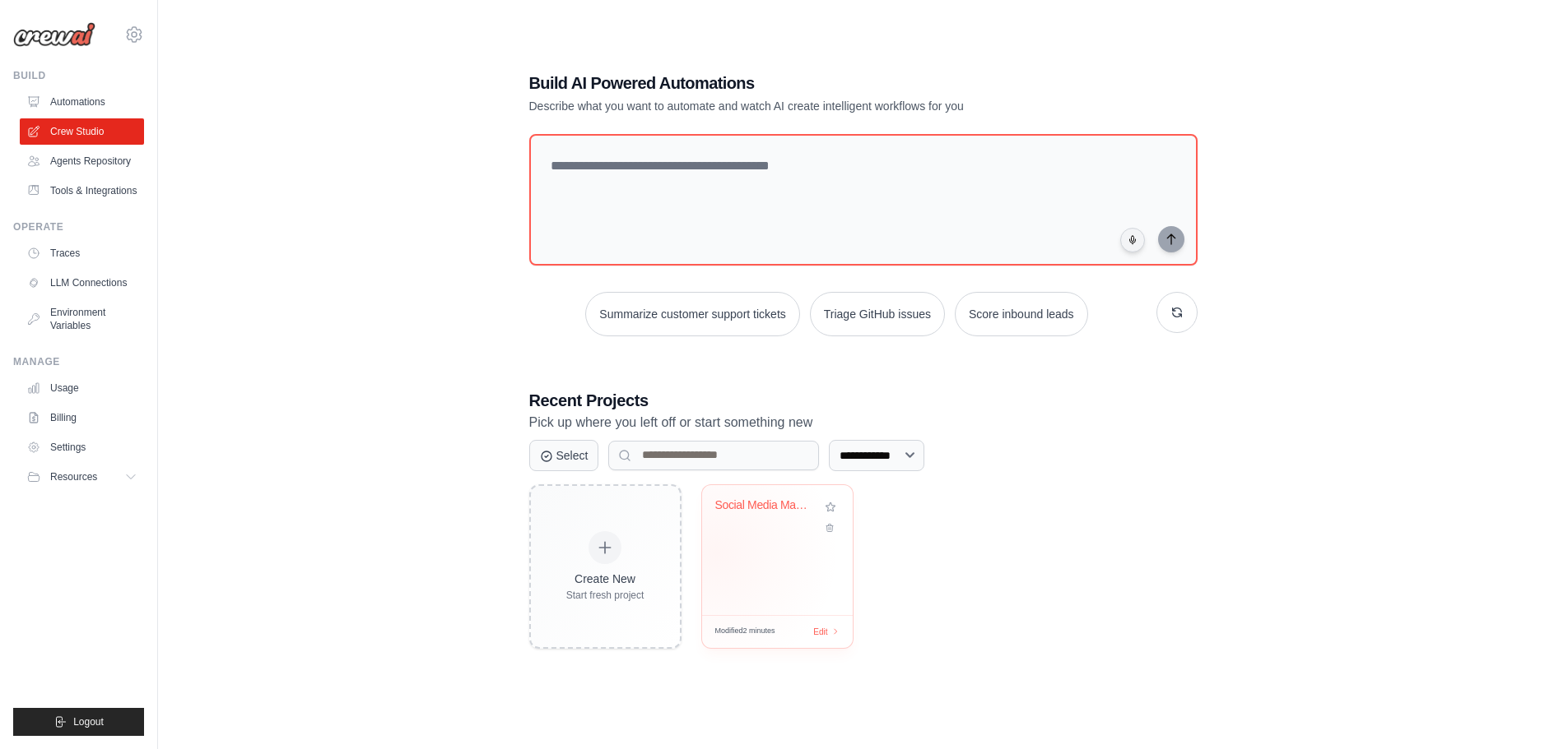
scroll to position [90, 0]
click at [83, 163] on link "Agents Repository" at bounding box center [83, 161] width 124 height 26
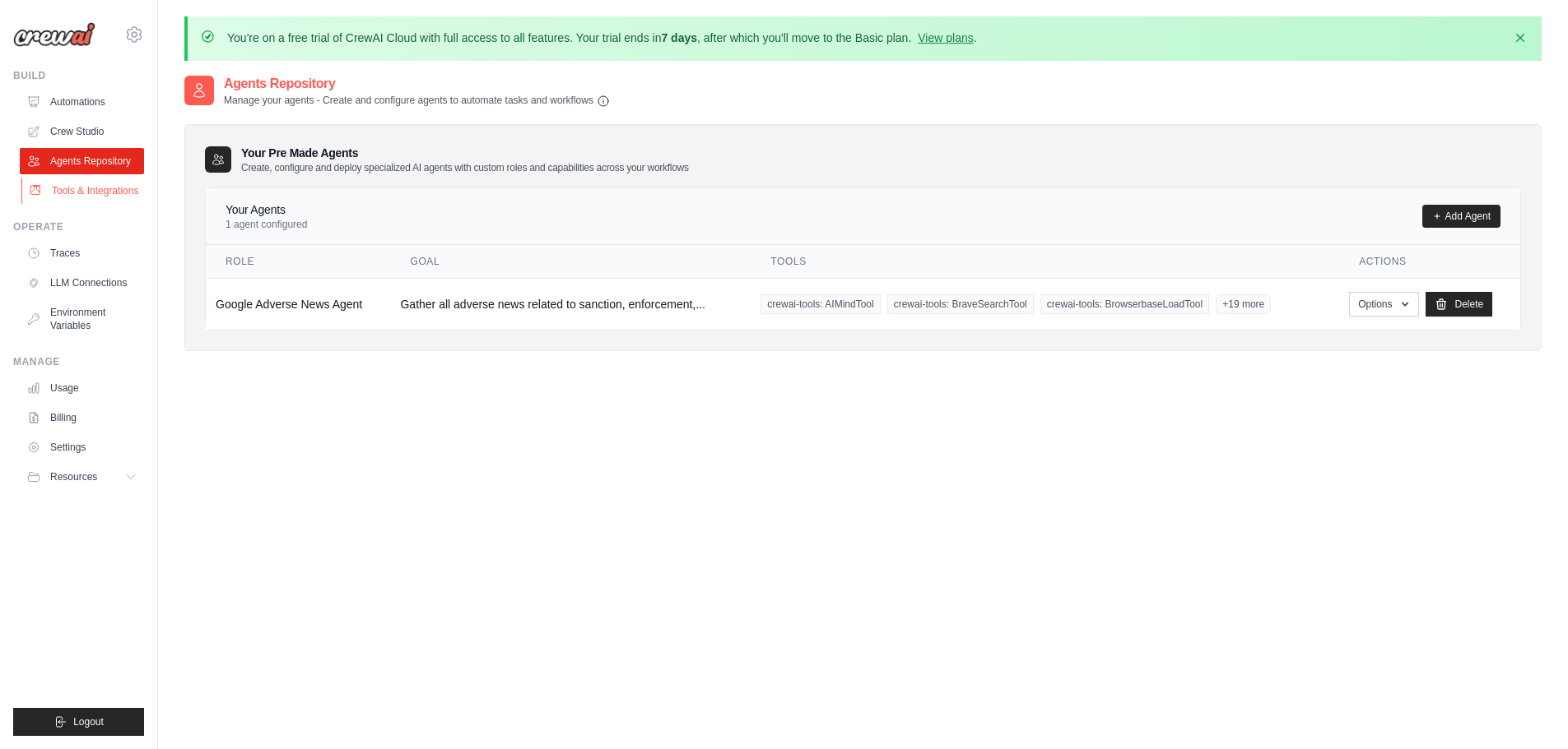
click at [73, 188] on link "Tools & Integrations" at bounding box center [83, 190] width 124 height 26
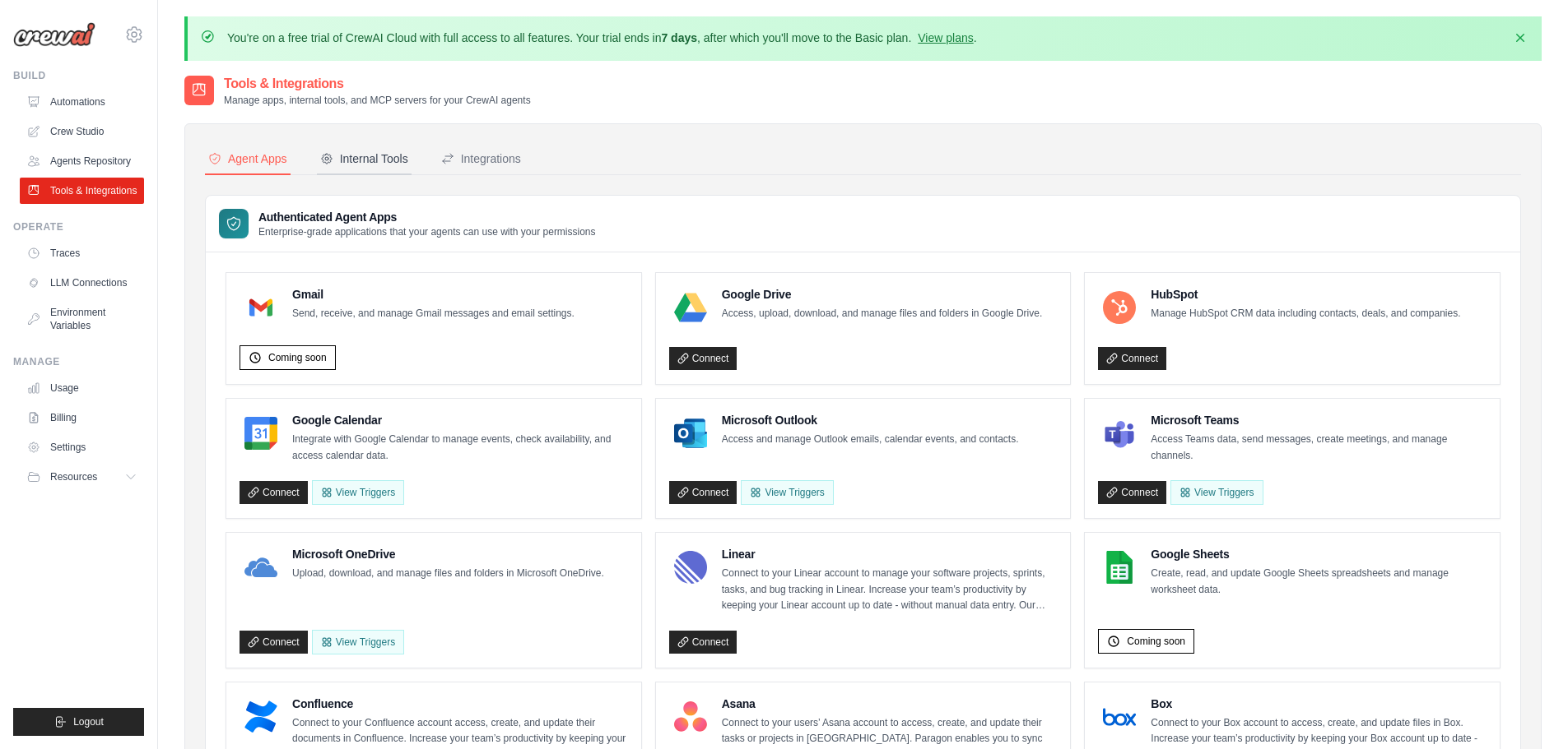
click at [383, 163] on div "Internal Tools" at bounding box center [364, 159] width 88 height 17
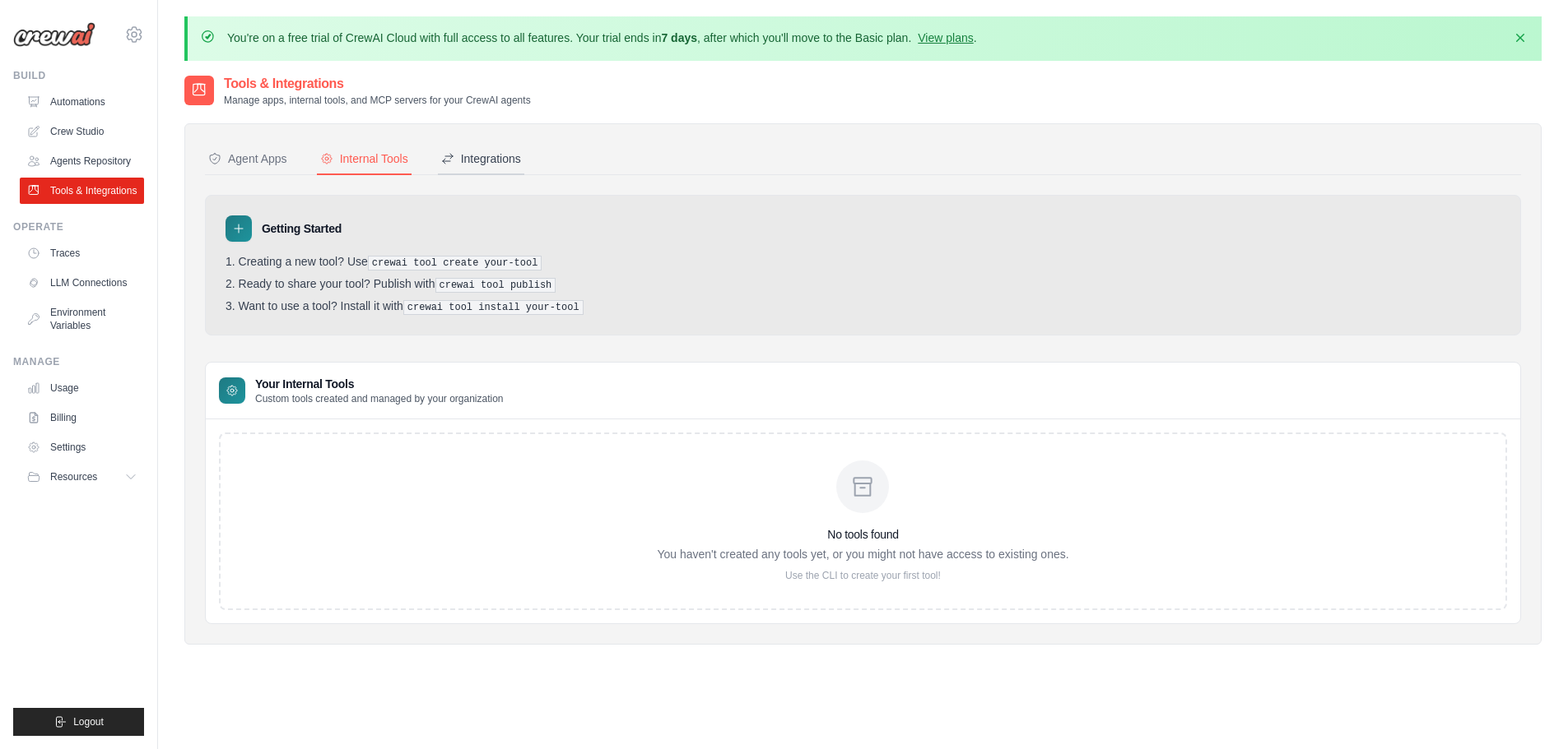
click at [476, 163] on div "Integrations" at bounding box center [482, 159] width 80 height 17
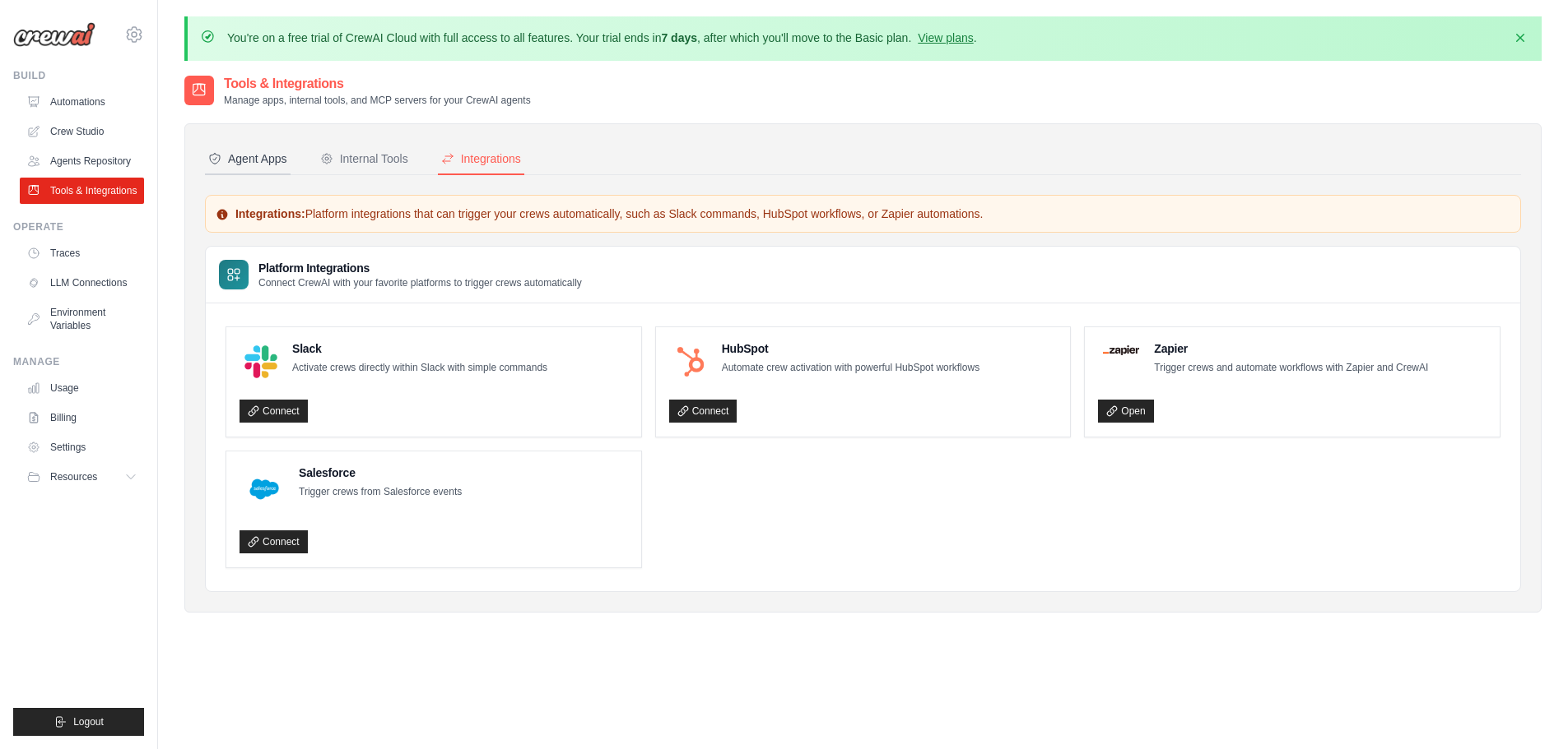
click at [270, 160] on div "Agent Apps" at bounding box center [247, 159] width 79 height 17
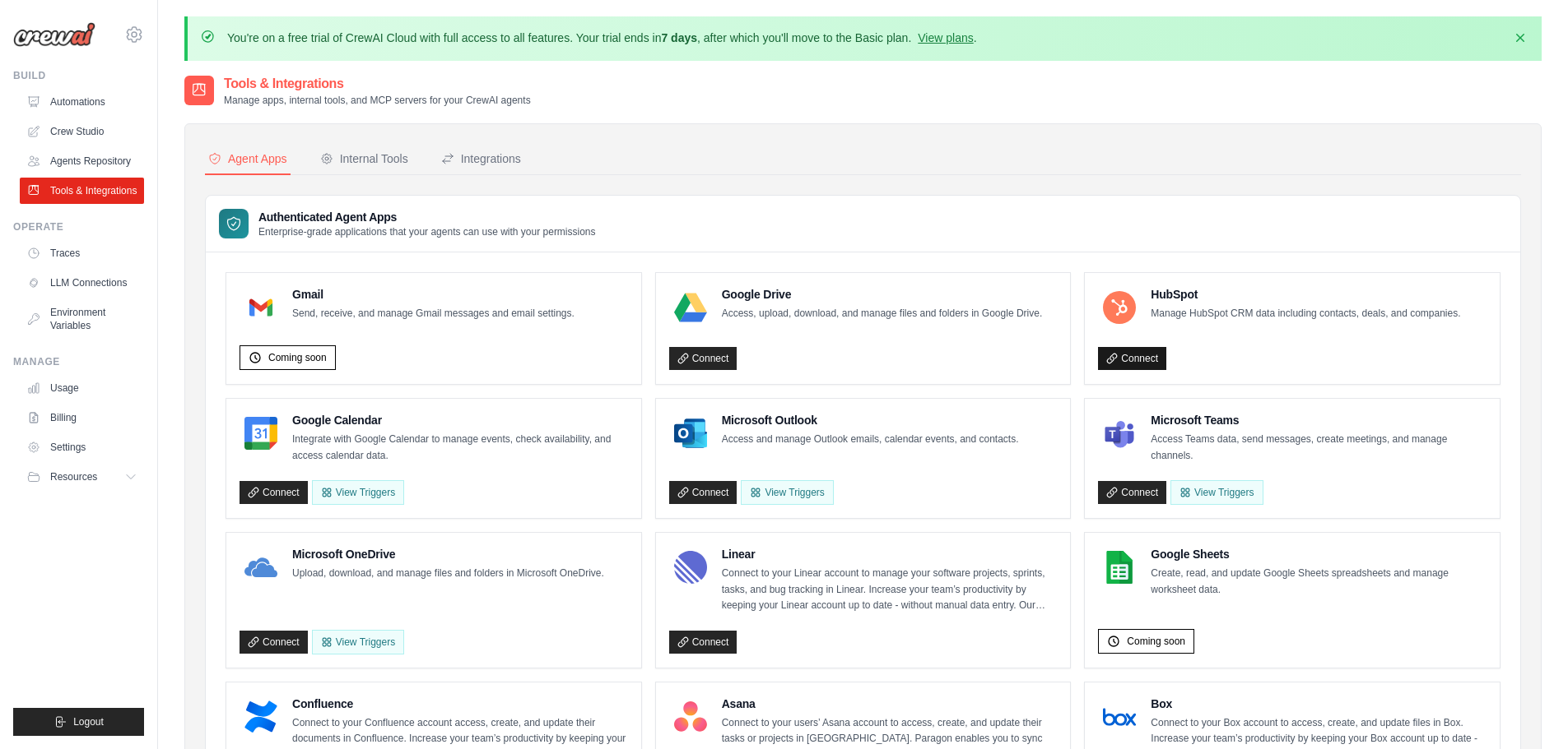
click at [1137, 357] on link "Connect" at bounding box center [1131, 358] width 68 height 23
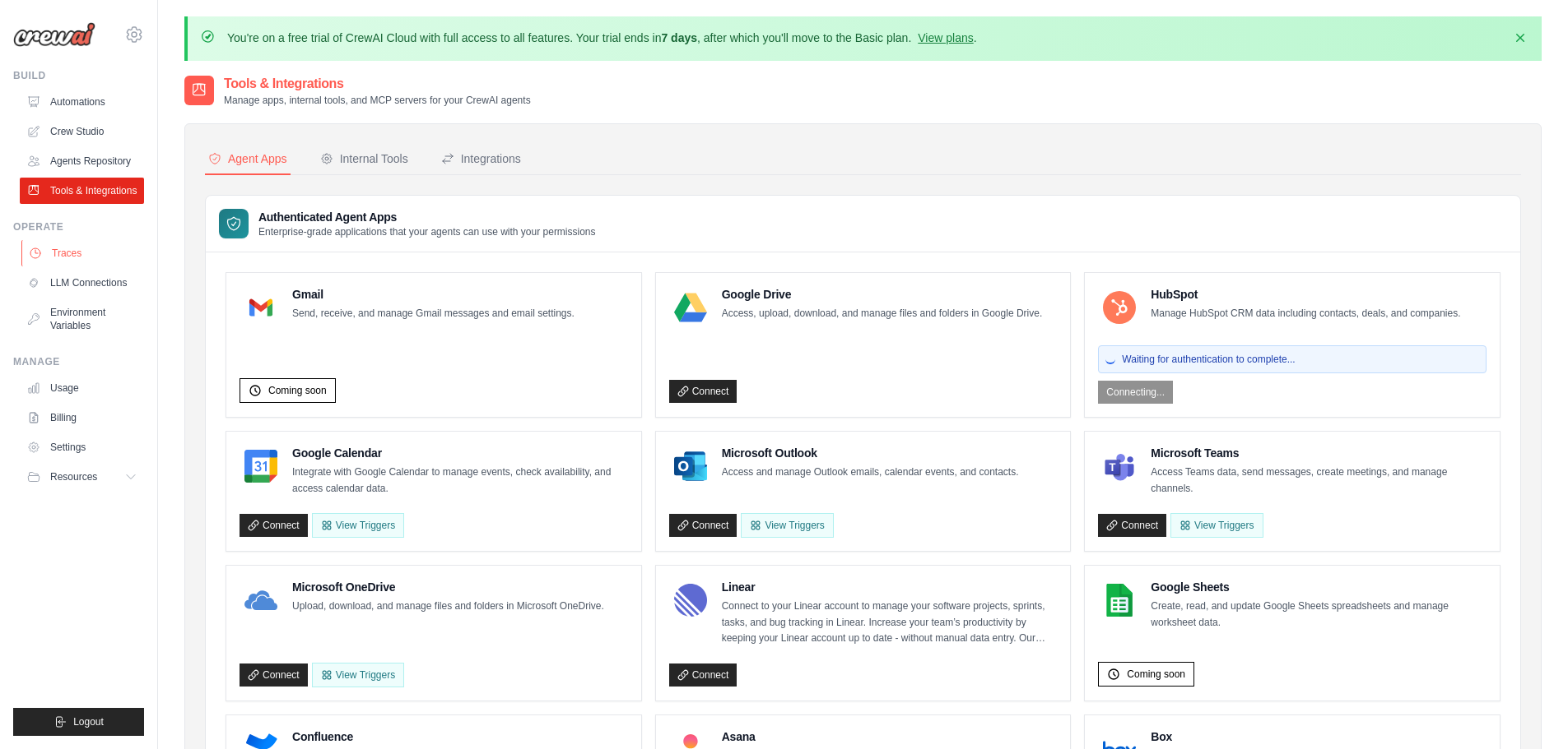
click at [73, 252] on link "Traces" at bounding box center [83, 253] width 124 height 26
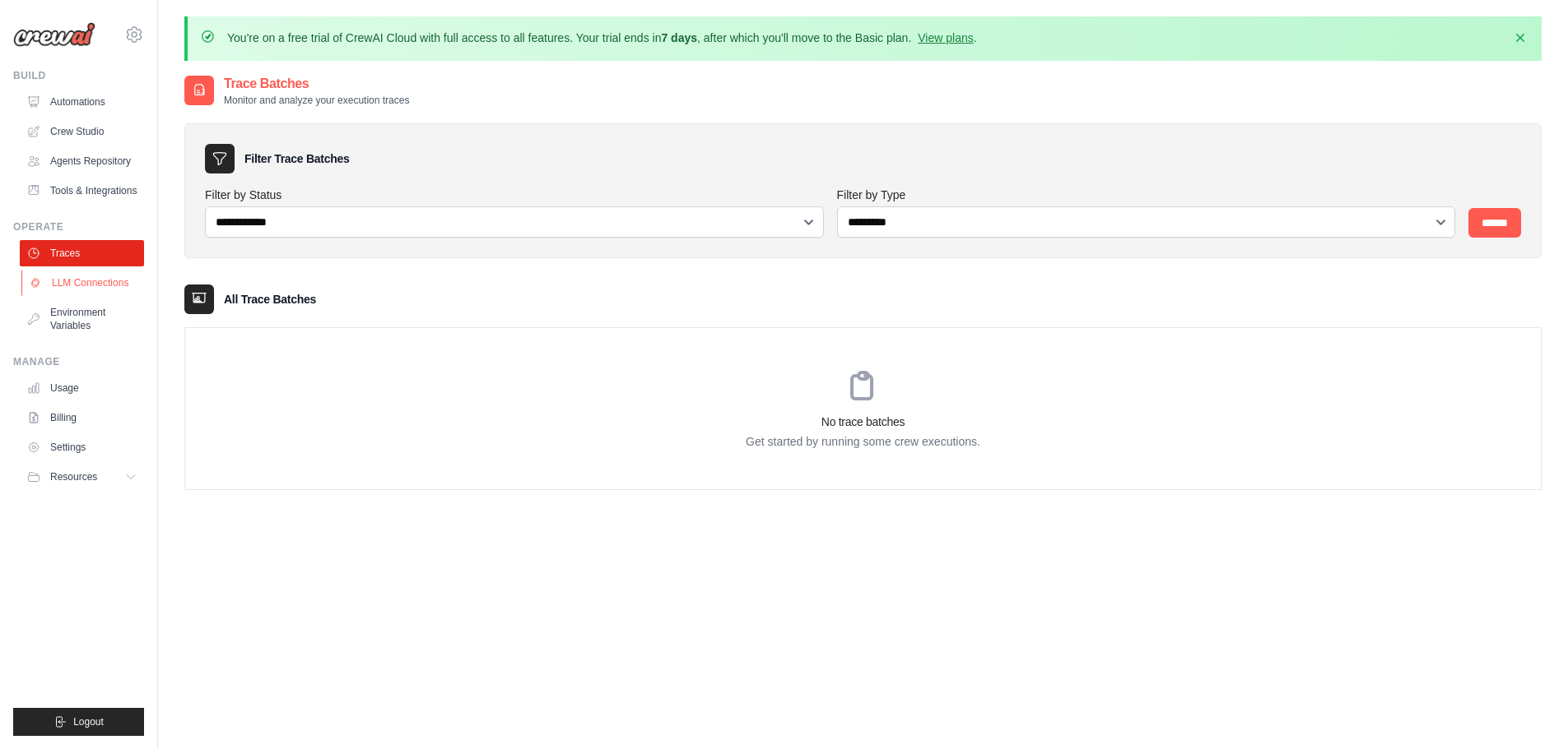
click at [95, 286] on link "LLM Connections" at bounding box center [83, 283] width 124 height 26
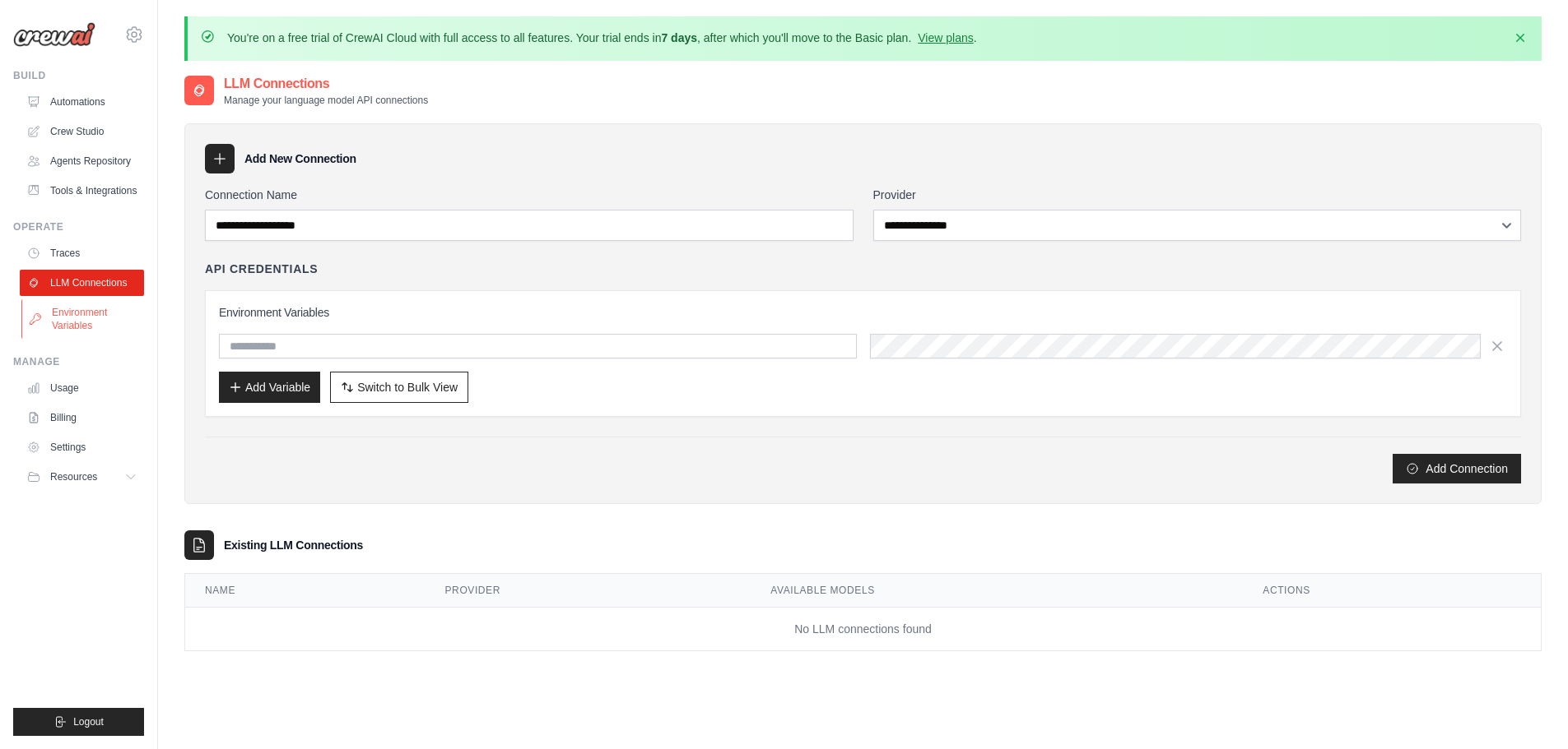
click at [92, 313] on link "Environment Variables" at bounding box center [83, 319] width 124 height 39
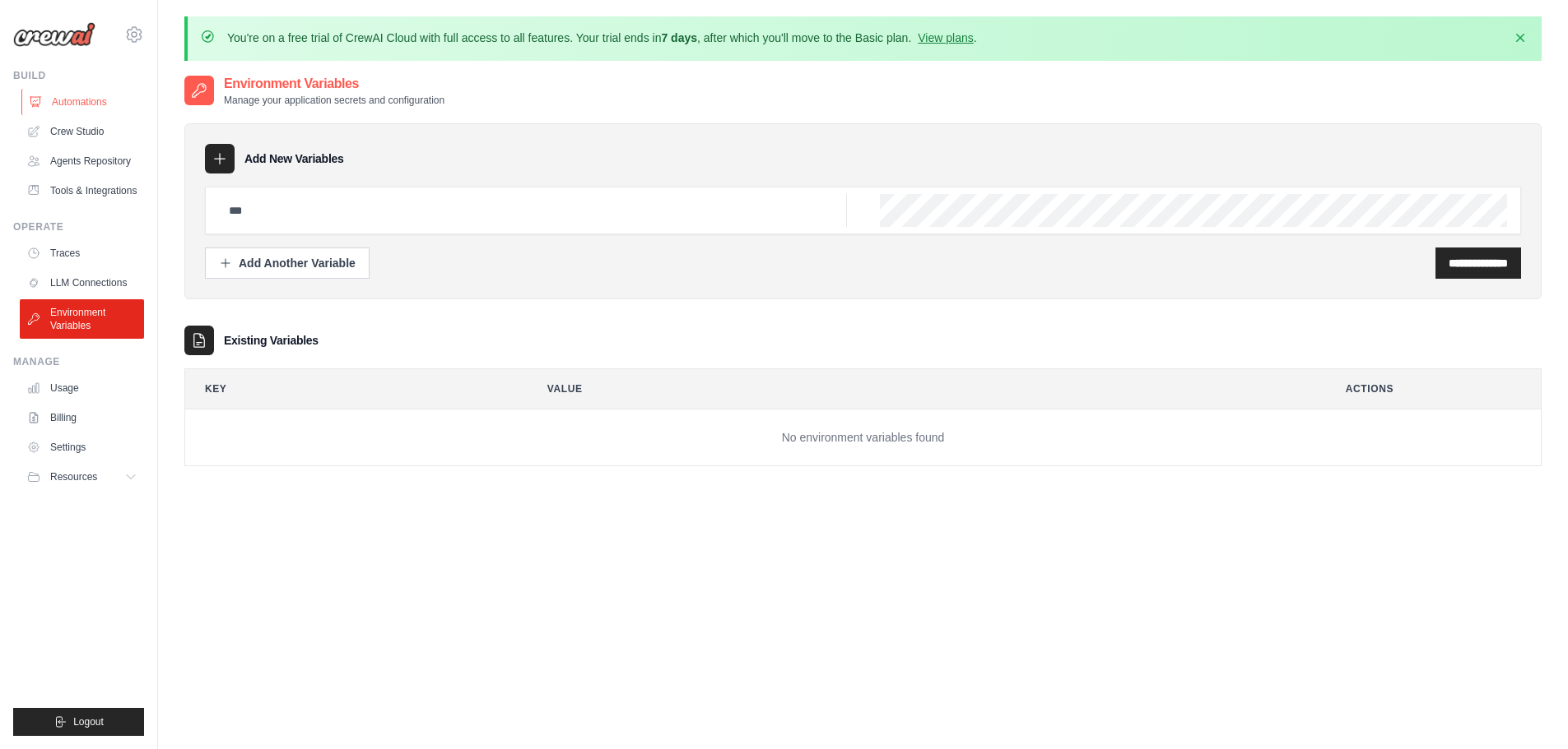
click at [72, 101] on link "Automations" at bounding box center [83, 102] width 124 height 26
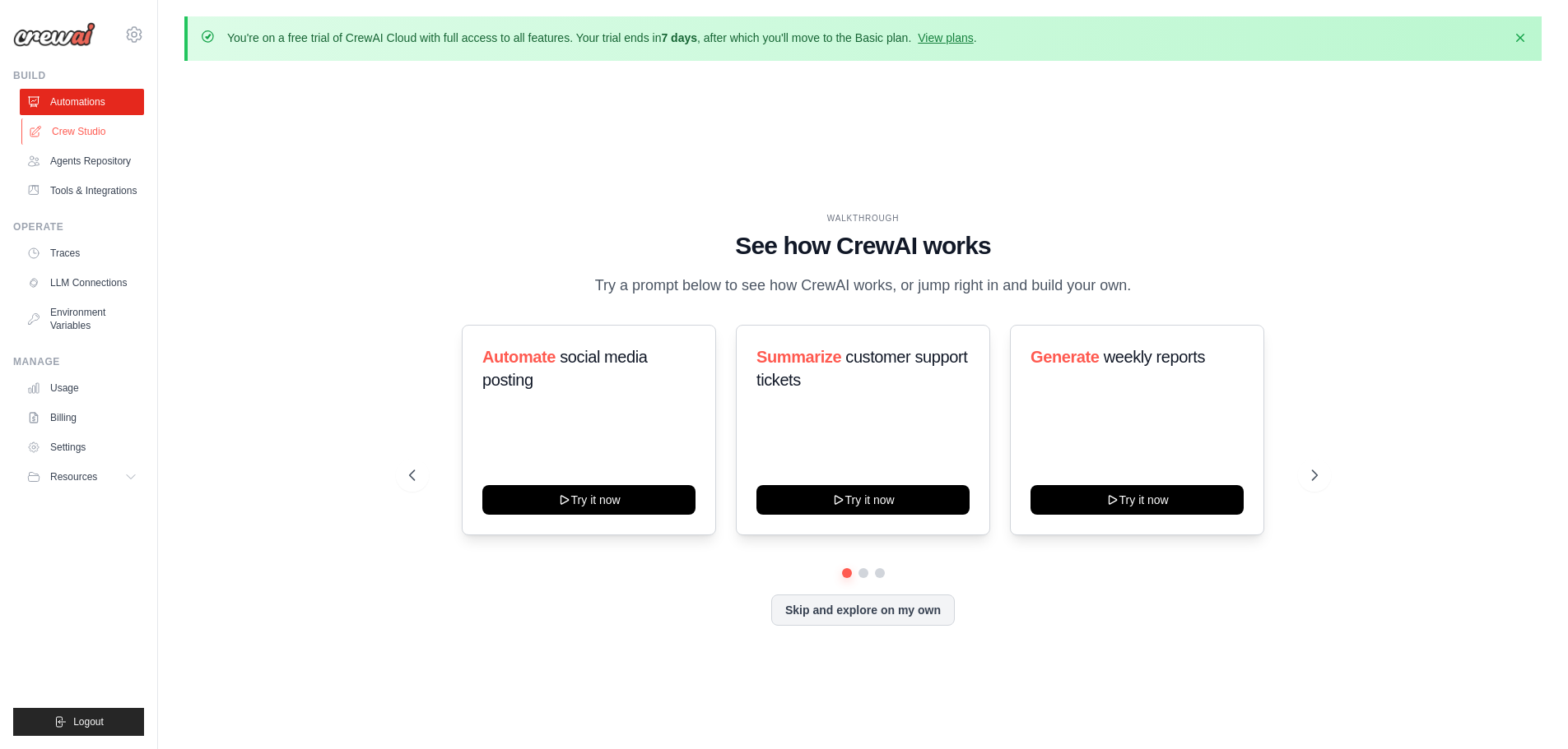
click at [82, 129] on link "Crew Studio" at bounding box center [83, 132] width 124 height 26
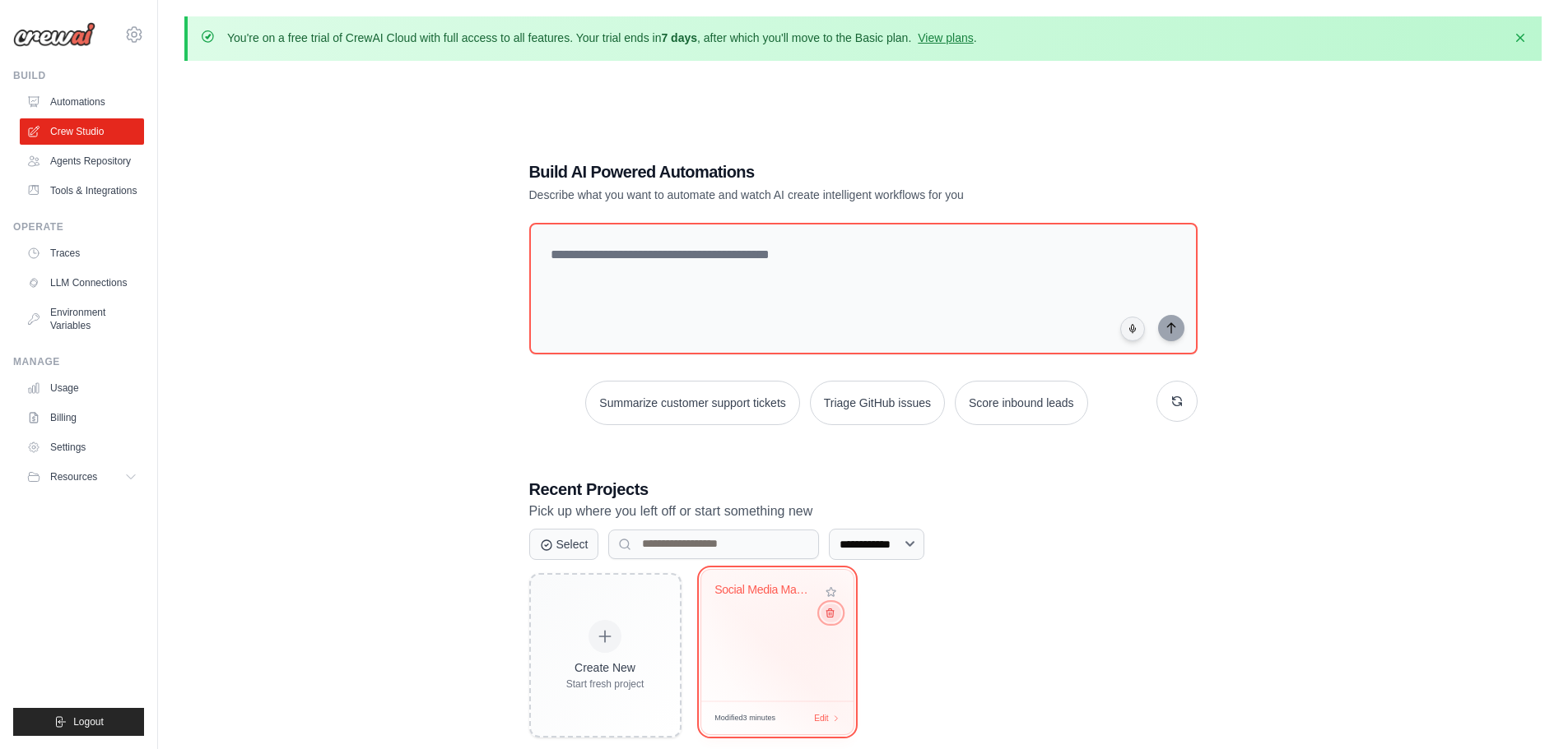
click at [832, 617] on icon at bounding box center [829, 612] width 10 height 10
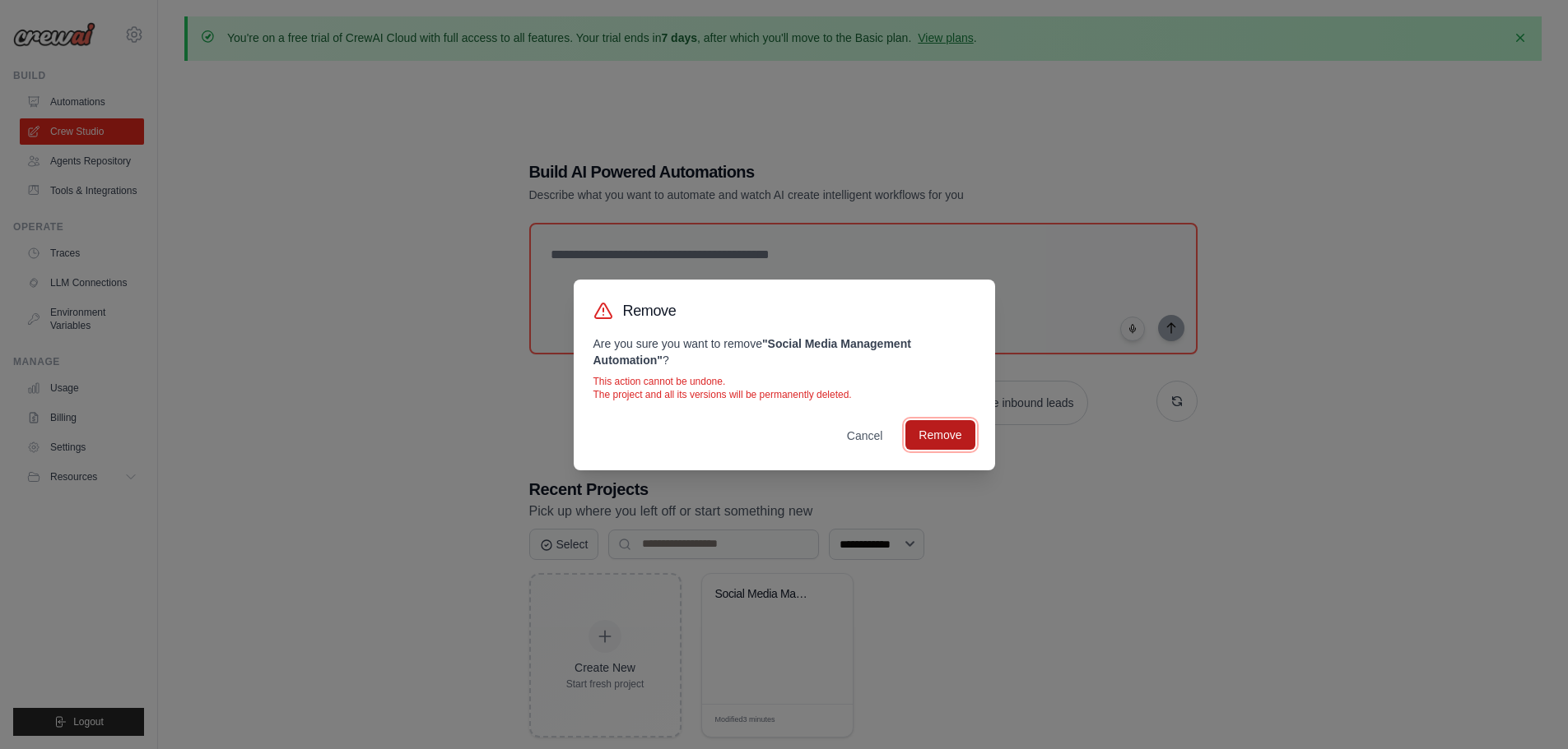
click at [942, 431] on button "Remove" at bounding box center [940, 436] width 69 height 30
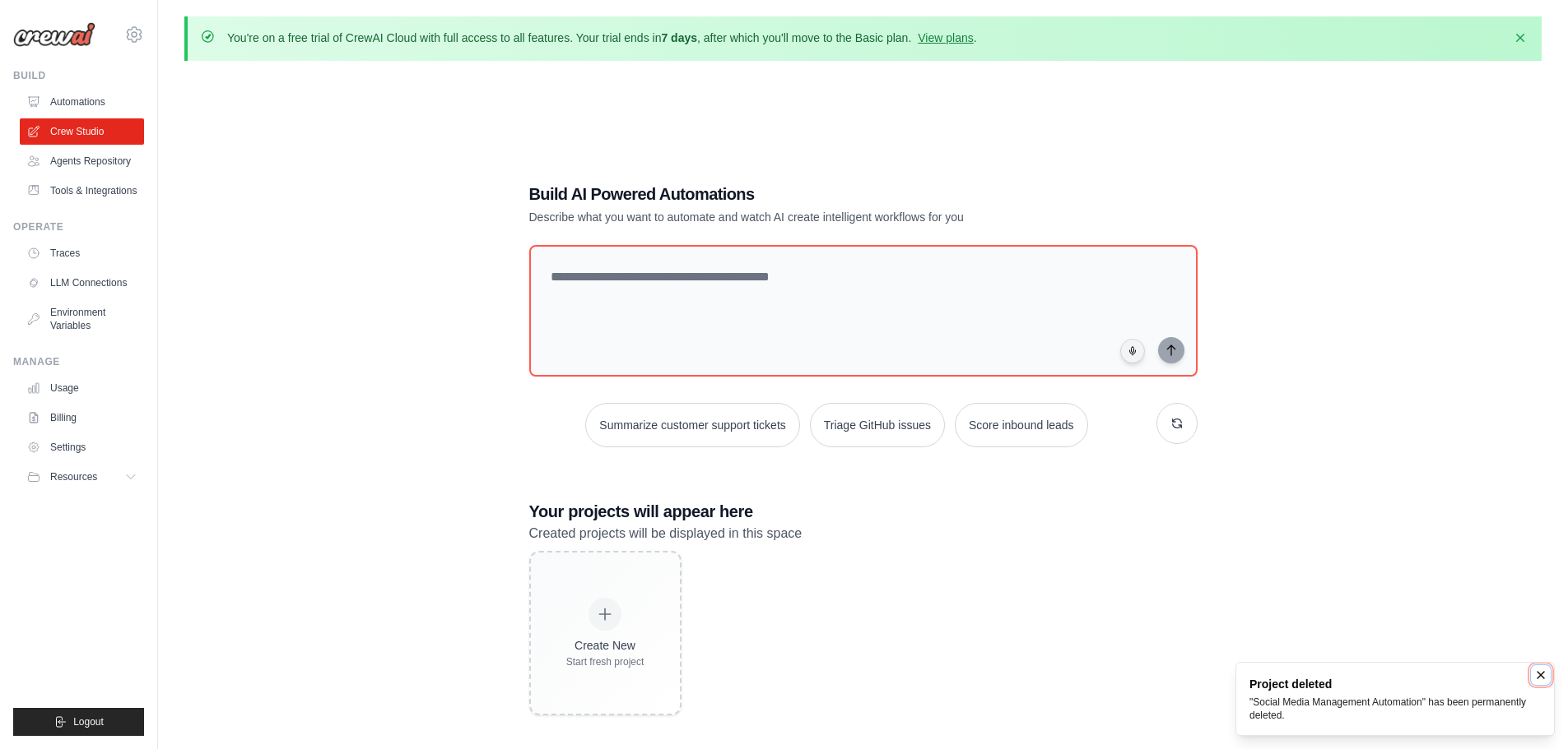
click at [1540, 678] on icon "Notifications (F8)" at bounding box center [1541, 675] width 13 height 13
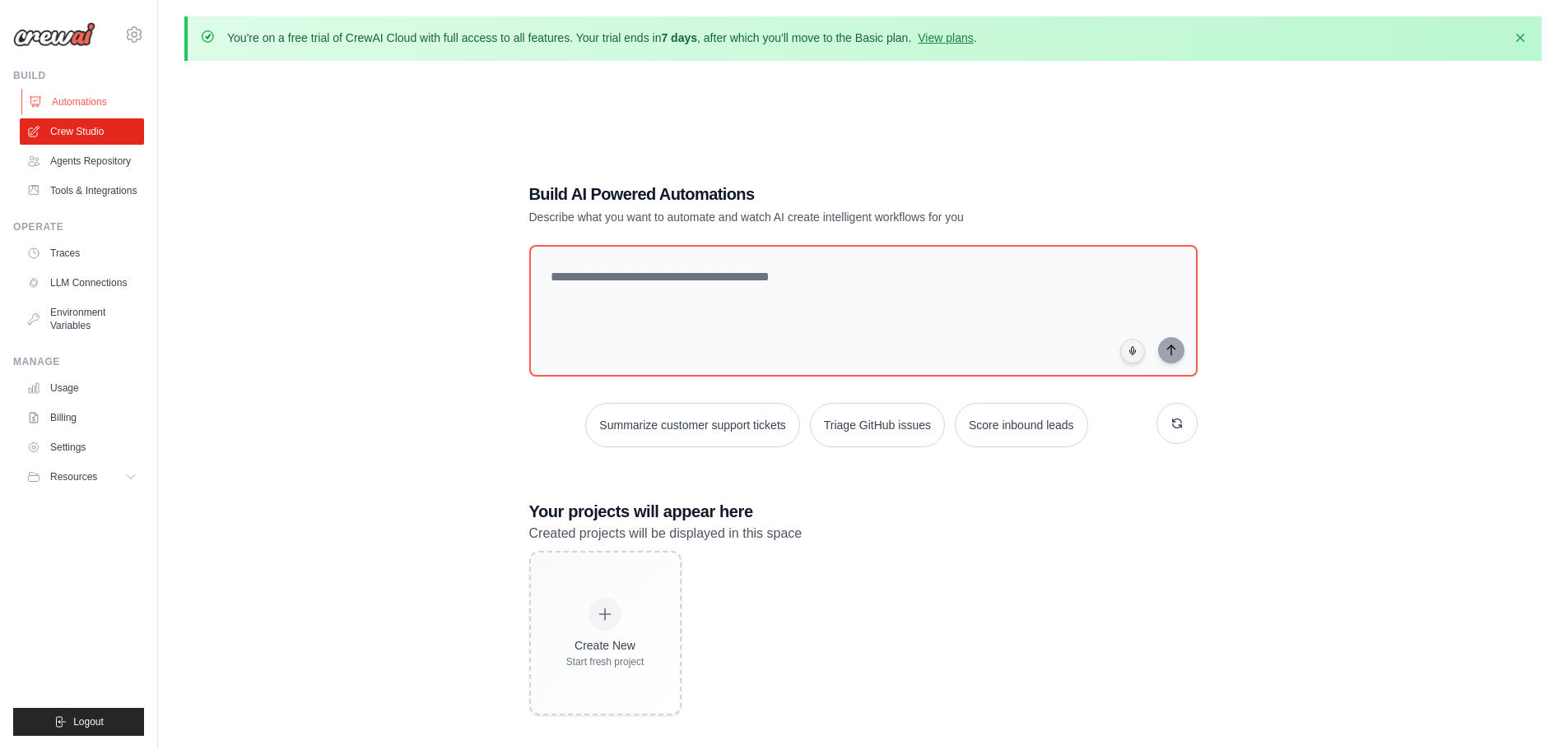
click at [79, 101] on link "Automations" at bounding box center [83, 102] width 124 height 26
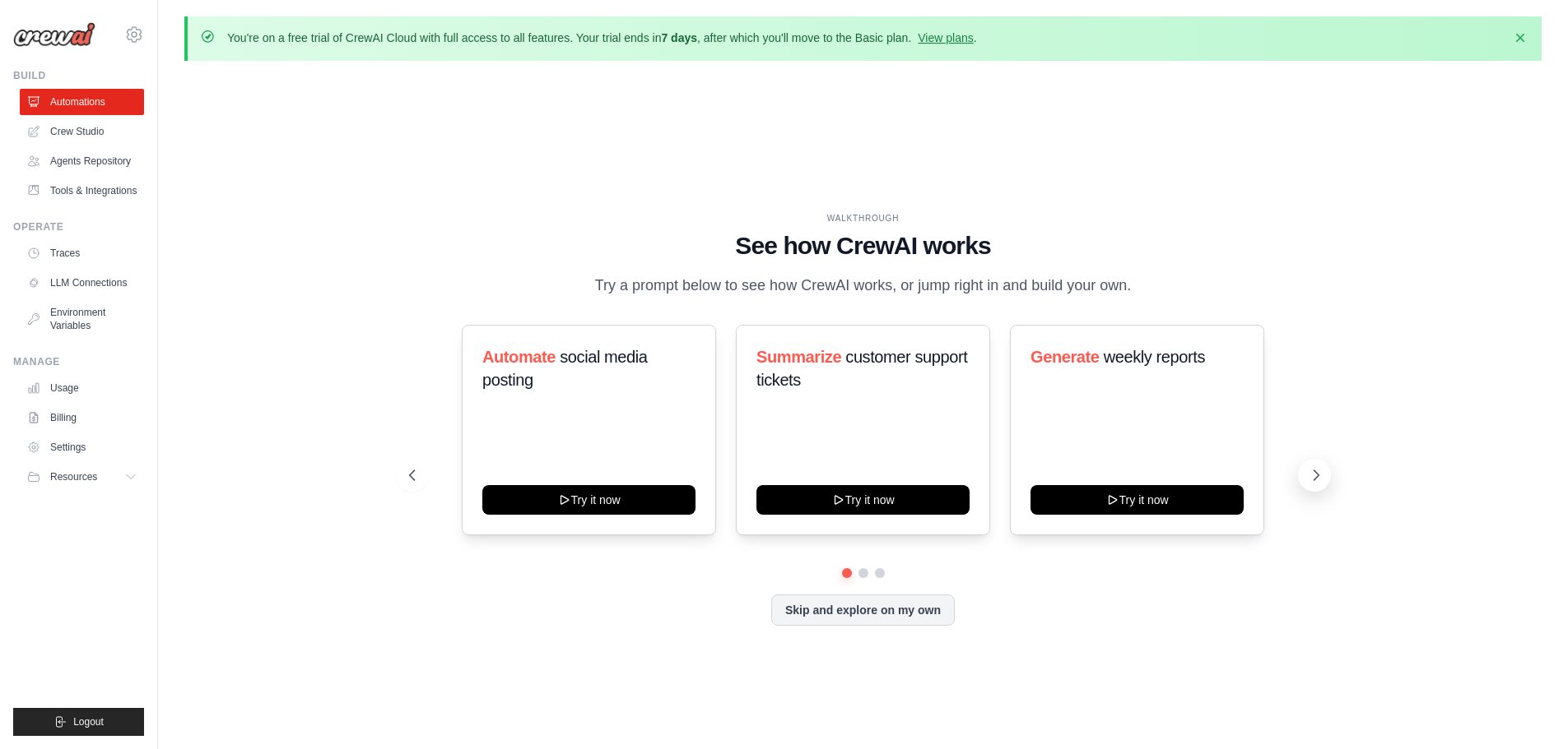
click at [1324, 477] on button at bounding box center [1314, 475] width 33 height 33
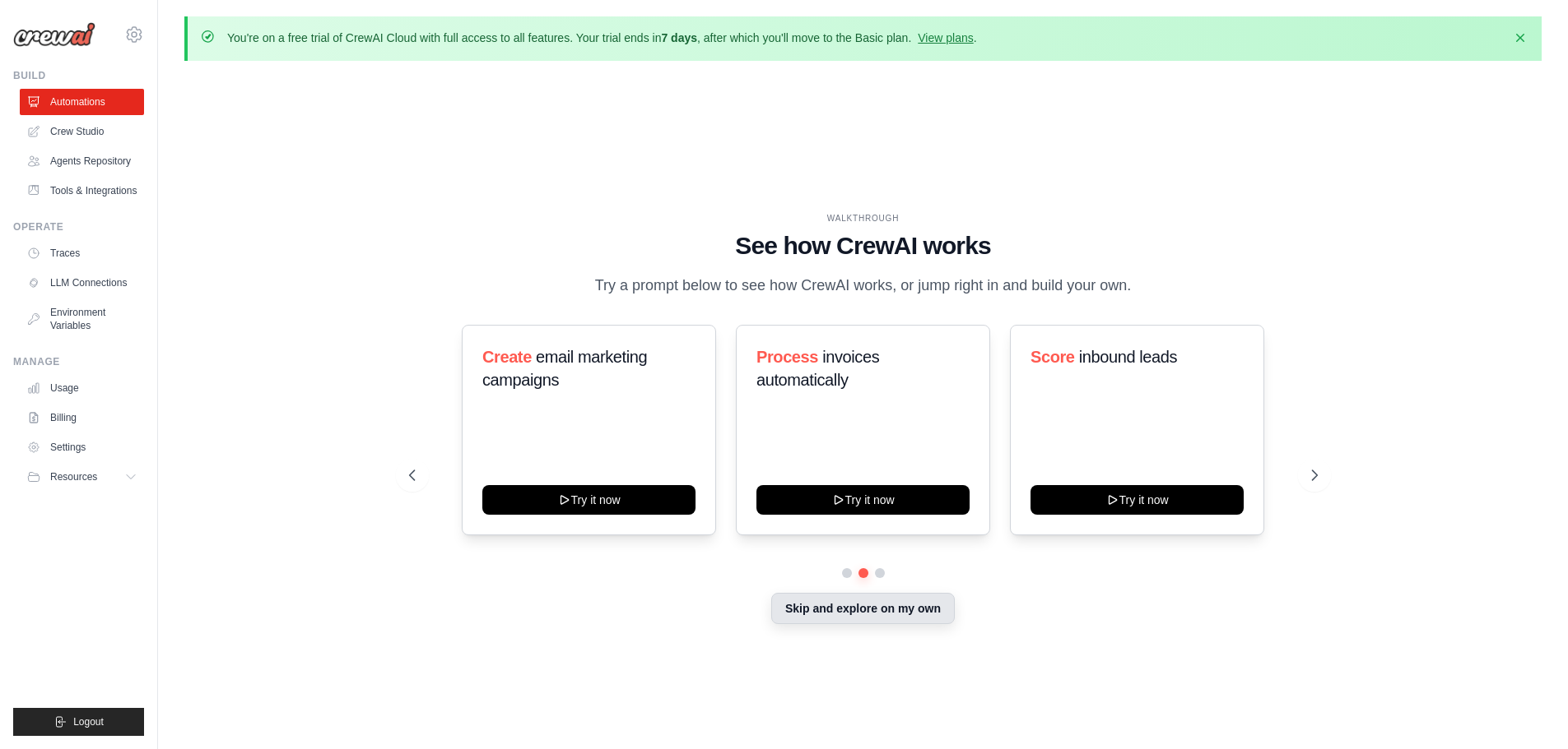
click at [904, 616] on button "Skip and explore on my own" at bounding box center [862, 609] width 184 height 32
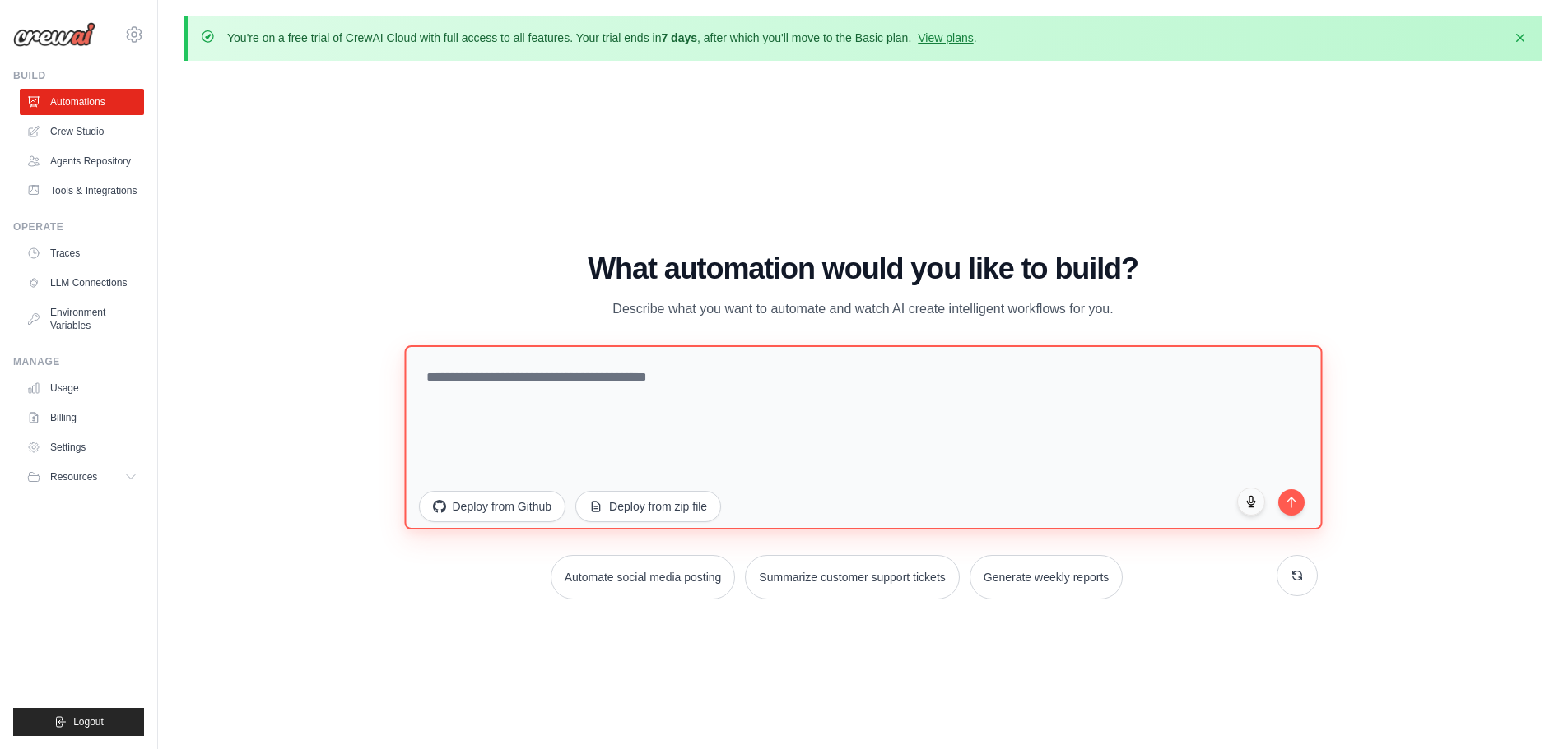
click at [763, 398] on textarea at bounding box center [862, 437] width 917 height 185
type textarea "*"
type textarea "**********"
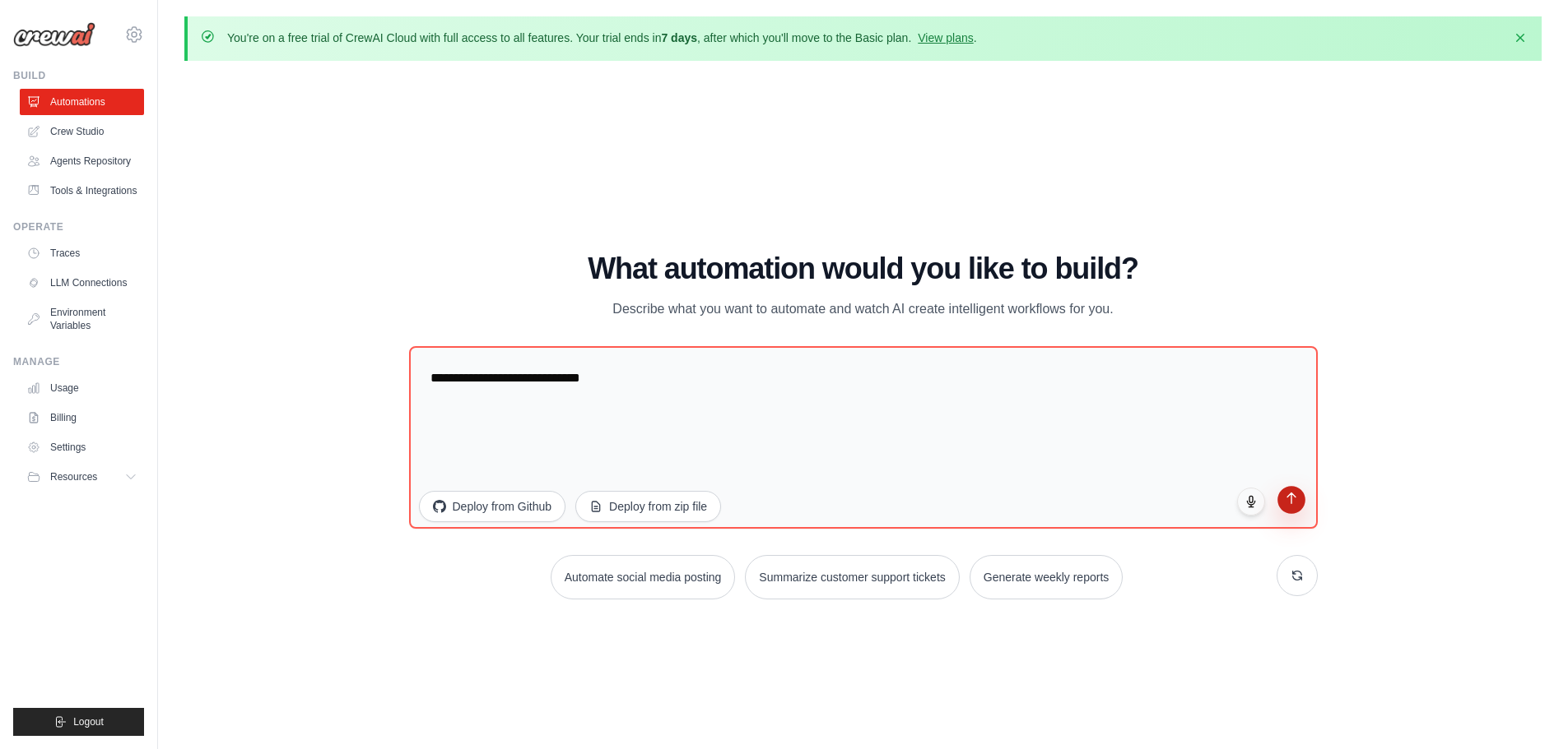
click at [1295, 505] on icon "submit" at bounding box center [1291, 497] width 14 height 14
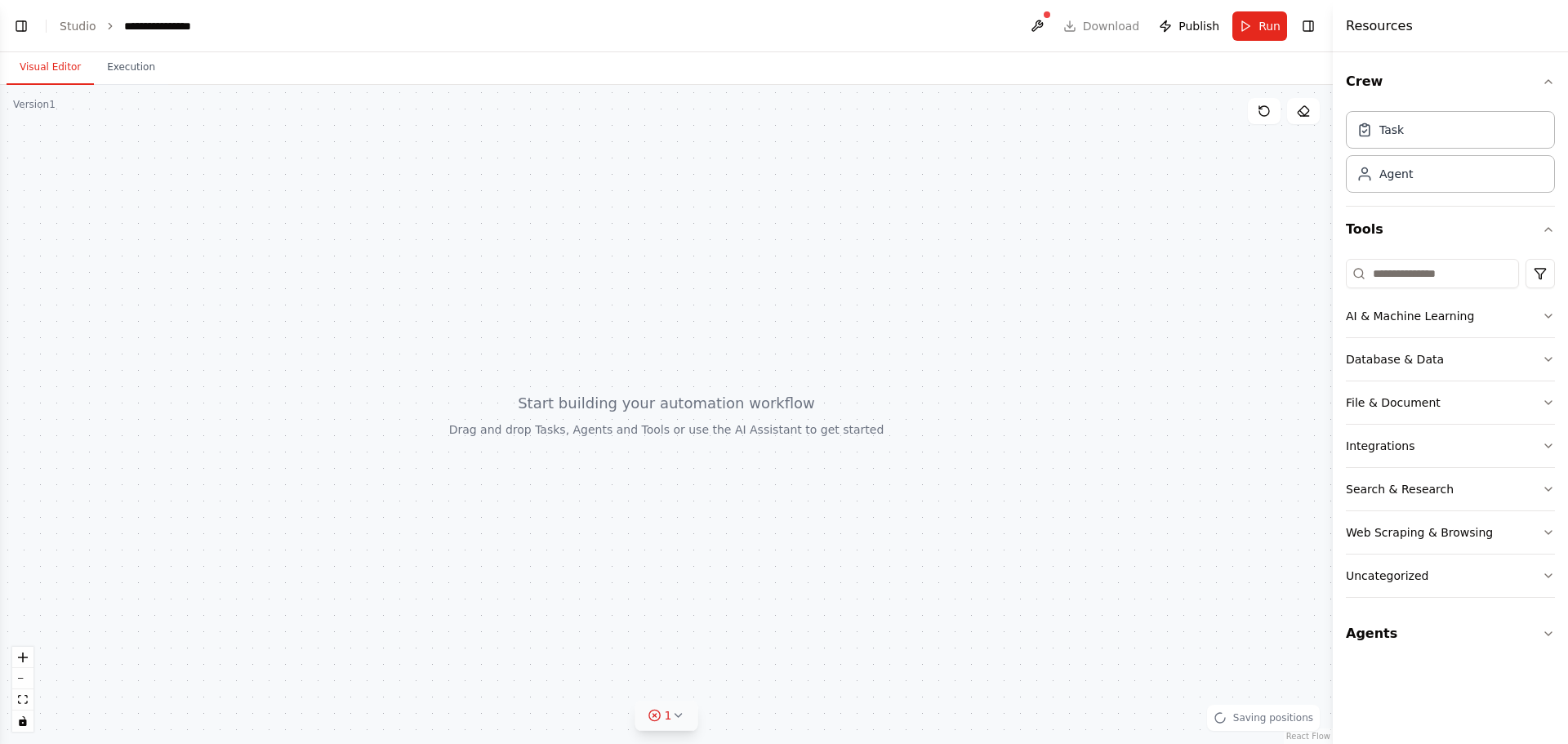
click at [680, 721] on icon at bounding box center [678, 715] width 13 height 13
drag, startPoint x: 906, startPoint y: 601, endPoint x: 984, endPoint y: 441, distance: 178.0
click at [909, 603] on div at bounding box center [666, 415] width 1333 height 660
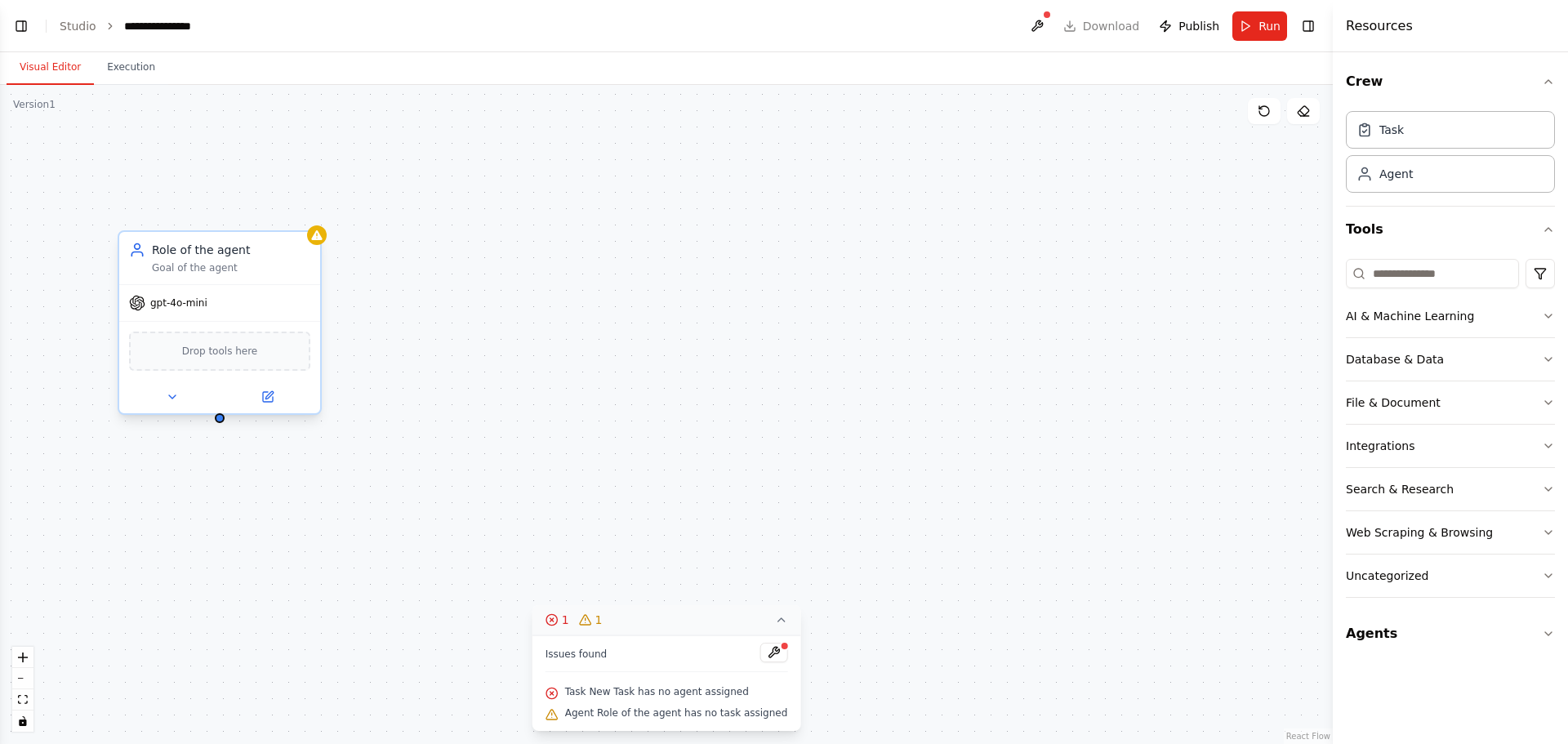
click at [209, 271] on div "Goal of the agent" at bounding box center [231, 268] width 158 height 13
click at [1402, 637] on button "Agents" at bounding box center [1450, 634] width 209 height 45
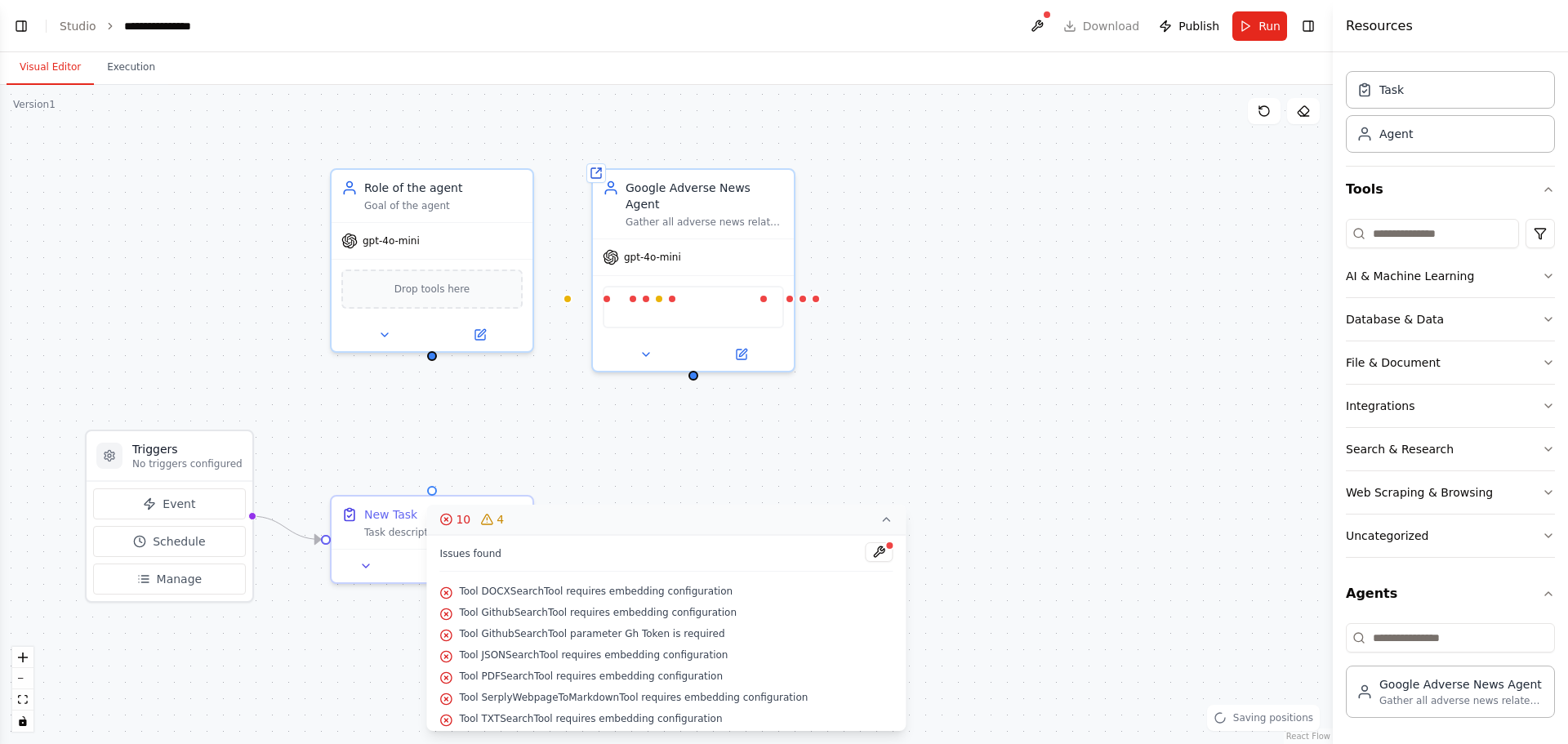
scroll to position [61, 0]
click at [589, 432] on div "Triggers No triggers configured Event Schedule Manage New Task Task description…" at bounding box center [666, 415] width 1333 height 660
click at [881, 522] on icon at bounding box center [887, 520] width 13 height 13
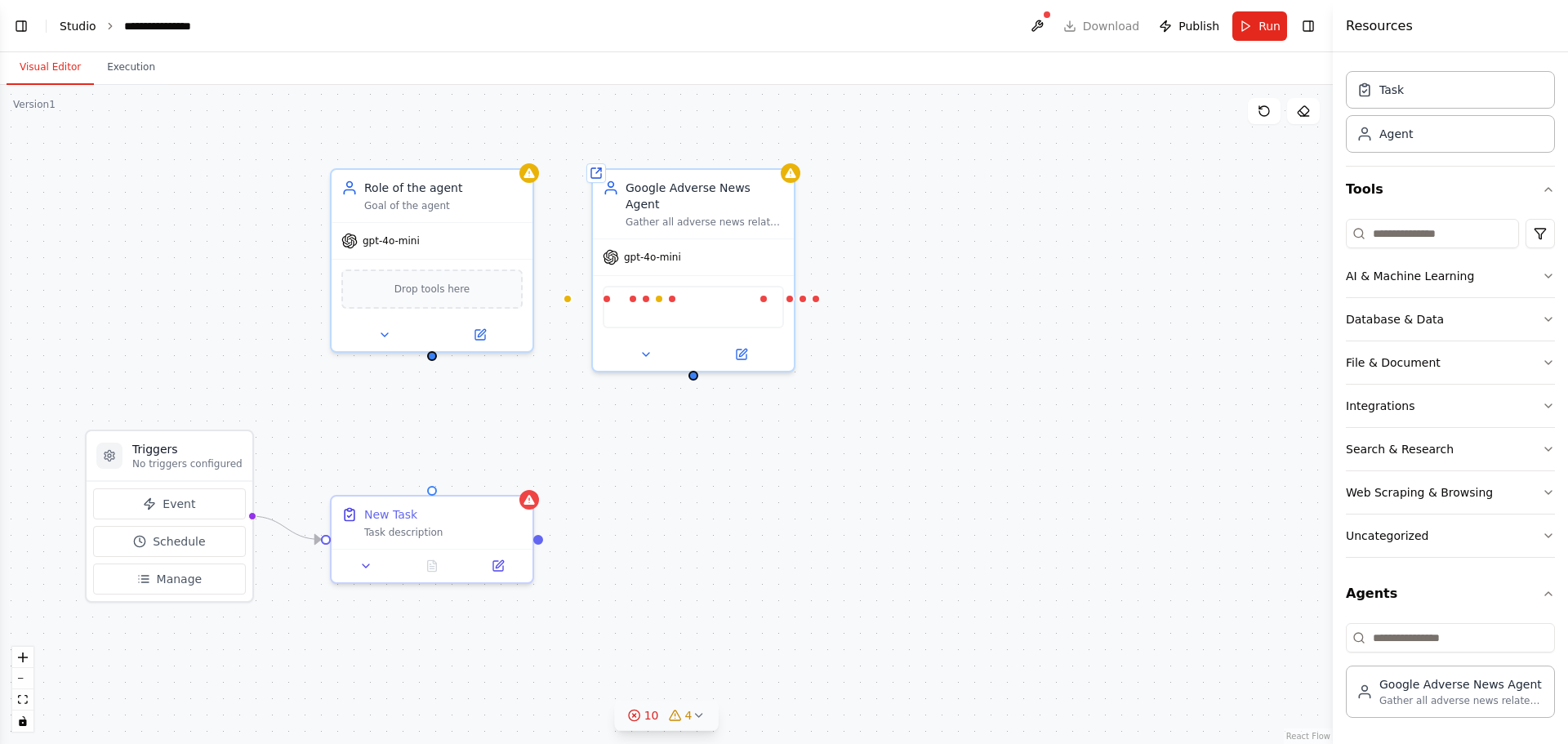
click at [80, 24] on link "Studio" at bounding box center [78, 26] width 37 height 13
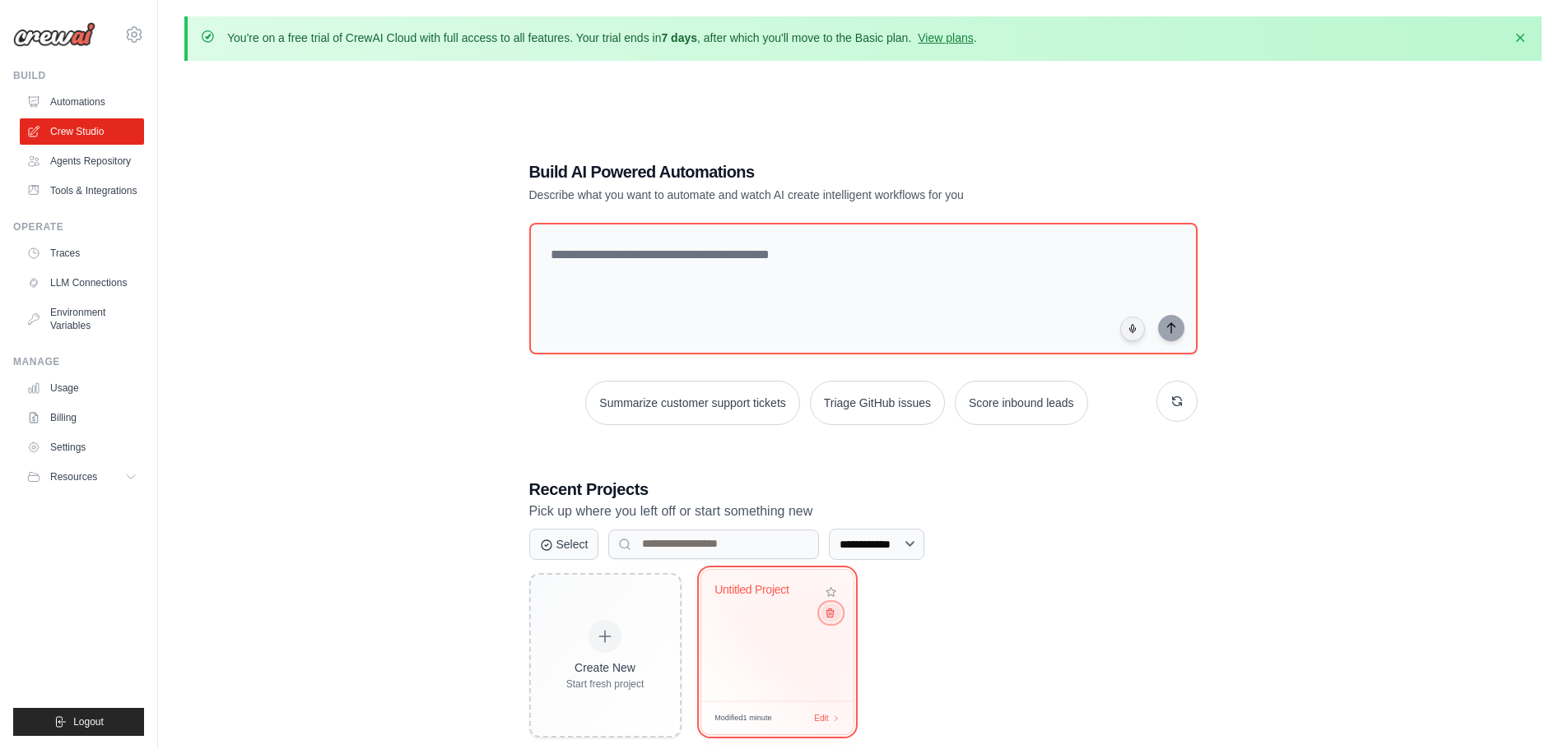
click at [827, 616] on icon at bounding box center [829, 612] width 10 height 10
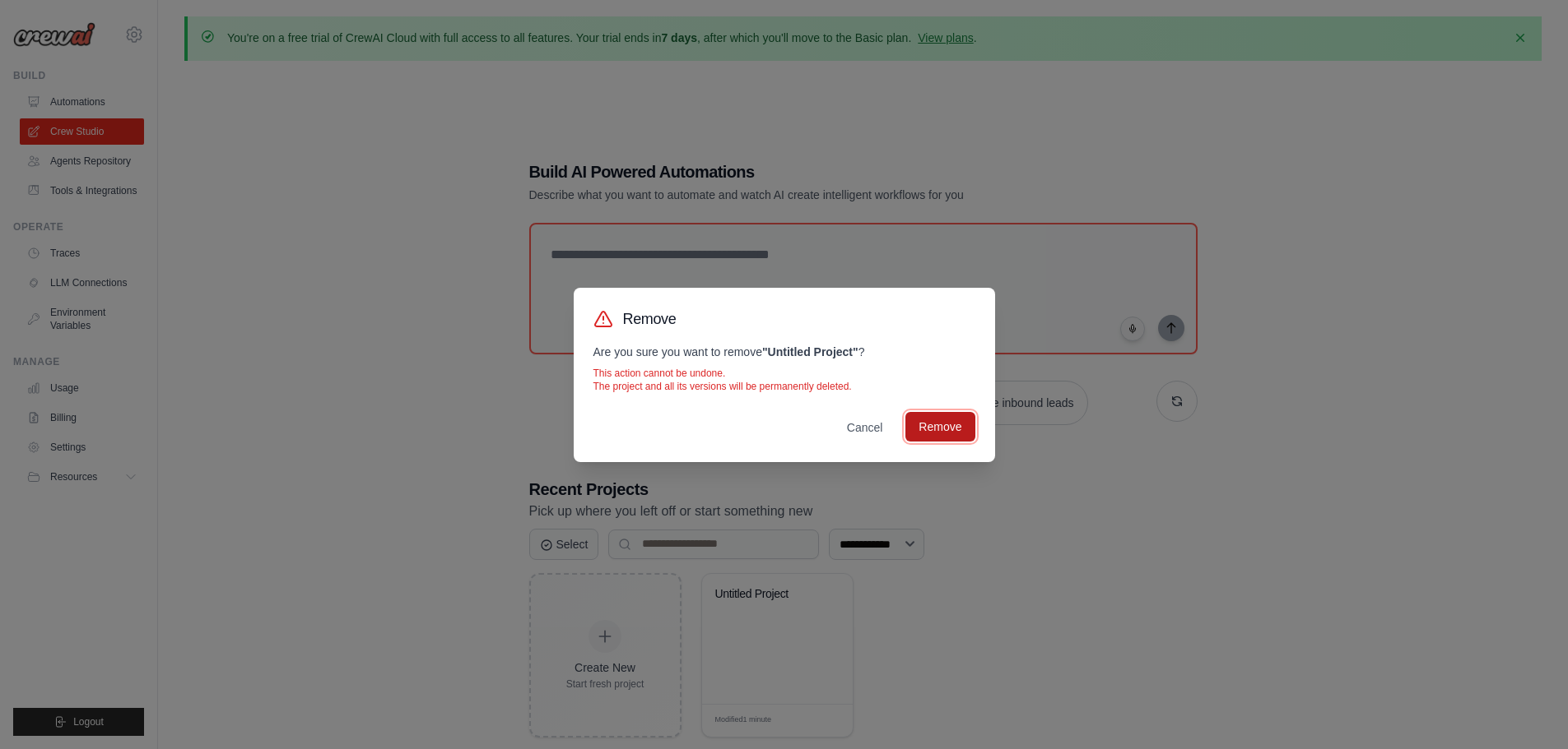
click at [929, 423] on button "Remove" at bounding box center [940, 427] width 69 height 30
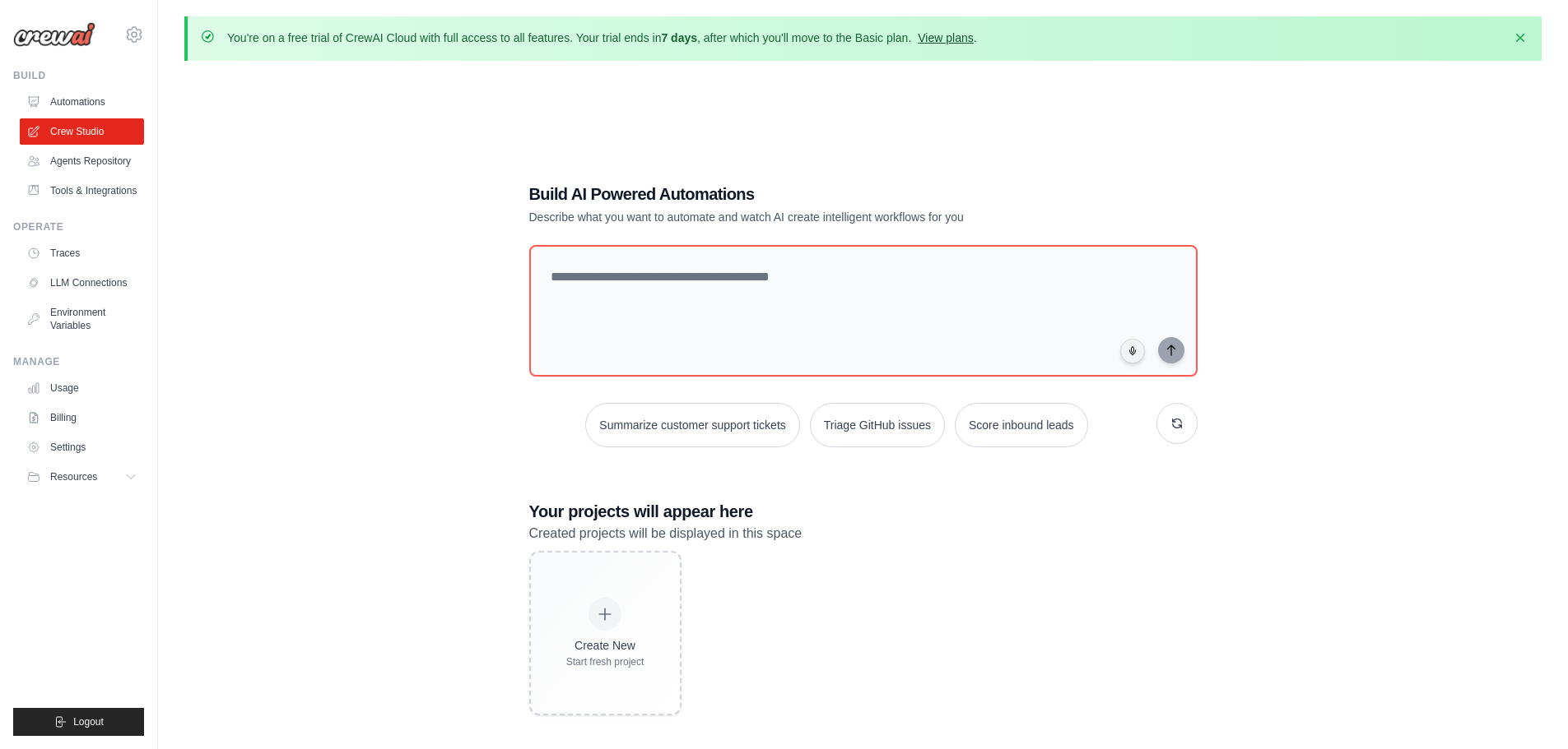
click at [959, 38] on link "View plans" at bounding box center [945, 38] width 55 height 13
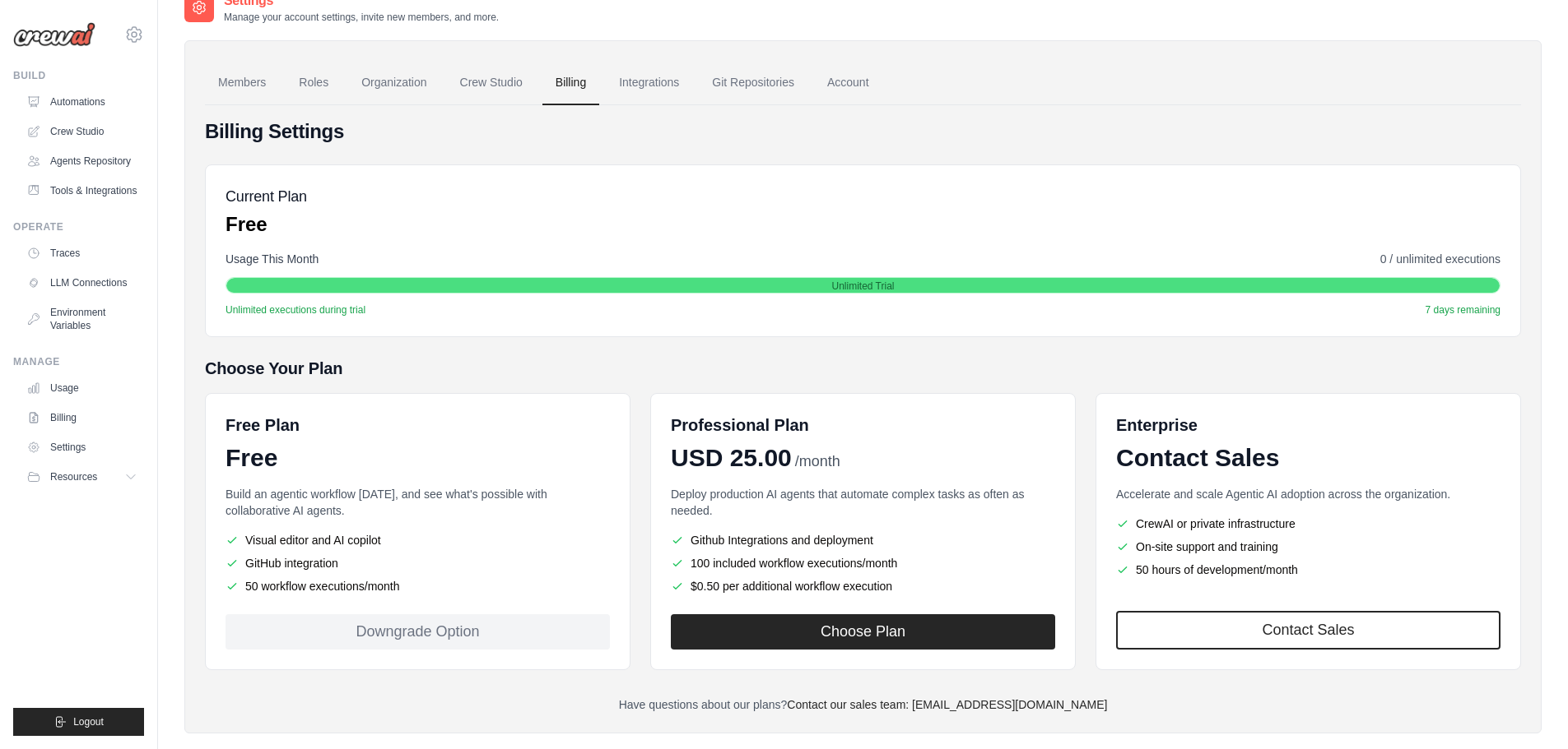
scroll to position [110, 0]
